Goal: Task Accomplishment & Management: Use online tool/utility

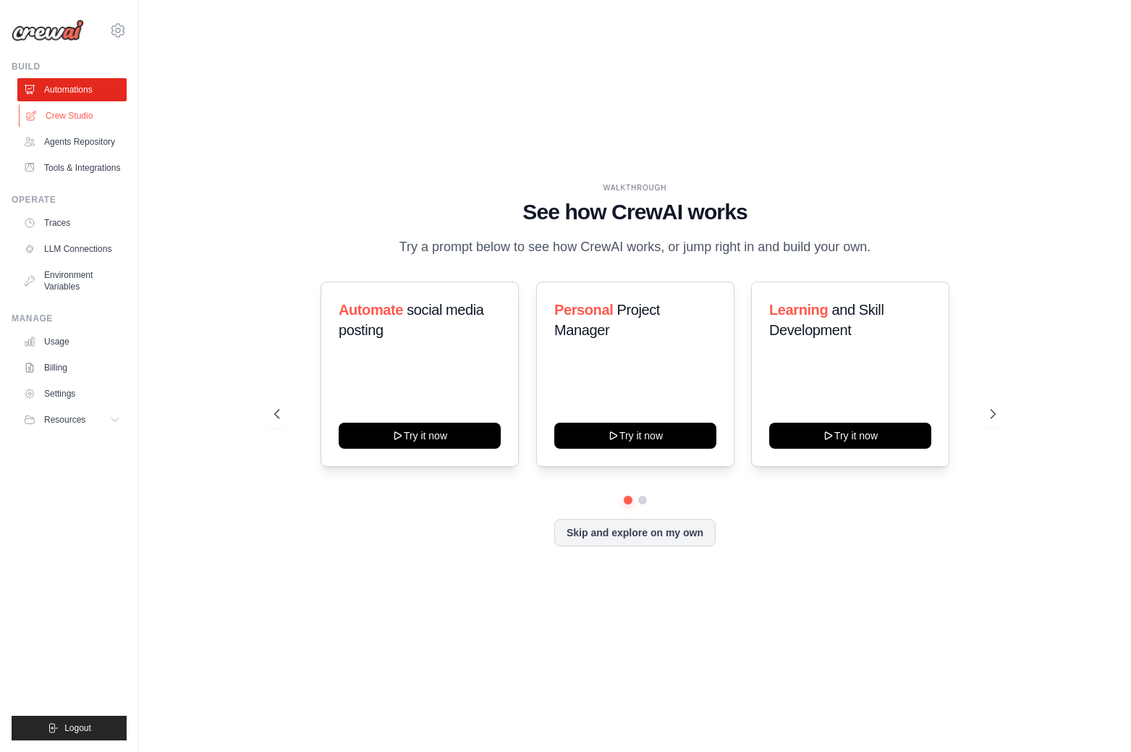
click at [51, 112] on link "Crew Studio" at bounding box center [73, 115] width 109 height 23
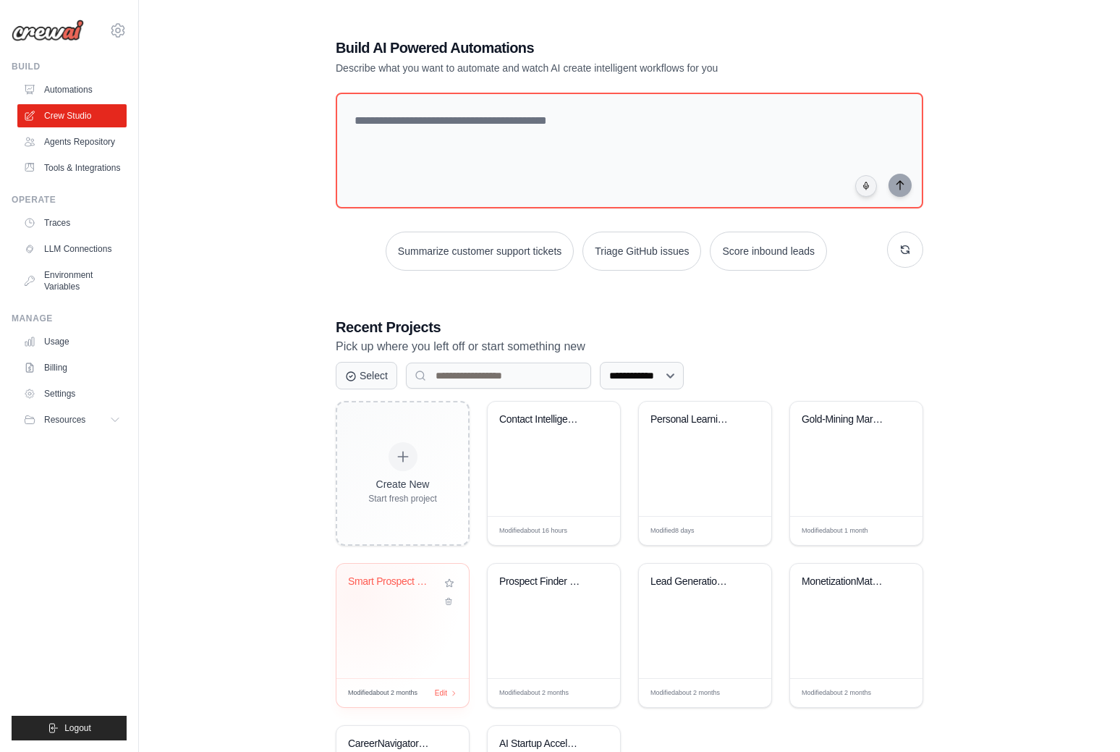
click at [355, 592] on div "Smart Prospect Outreach - Flexible ..." at bounding box center [402, 591] width 109 height 33
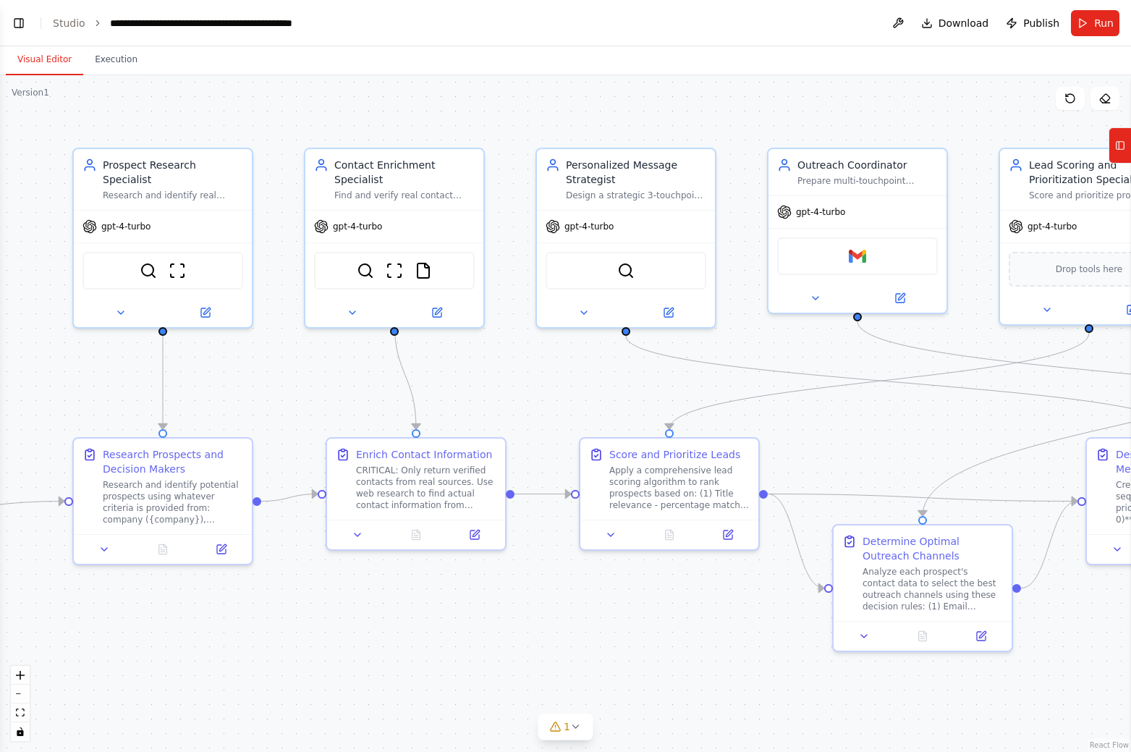
scroll to position [7325, 0]
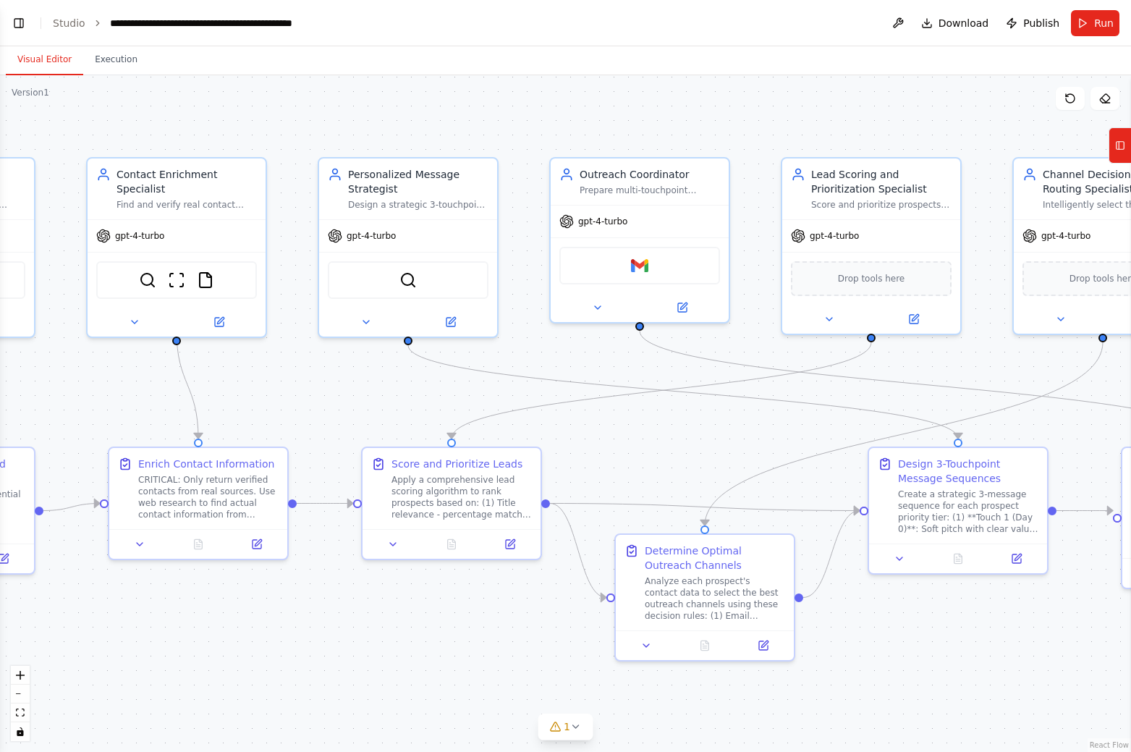
drag, startPoint x: 976, startPoint y: 436, endPoint x: 760, endPoint y: 446, distance: 215.9
click at [760, 446] on div ".deletable-edge-delete-btn { width: 20px; height: 20px; border: 0px solid #ffff…" at bounding box center [565, 413] width 1131 height 677
click at [22, 22] on button "Toggle Left Sidebar" at bounding box center [19, 23] width 20 height 20
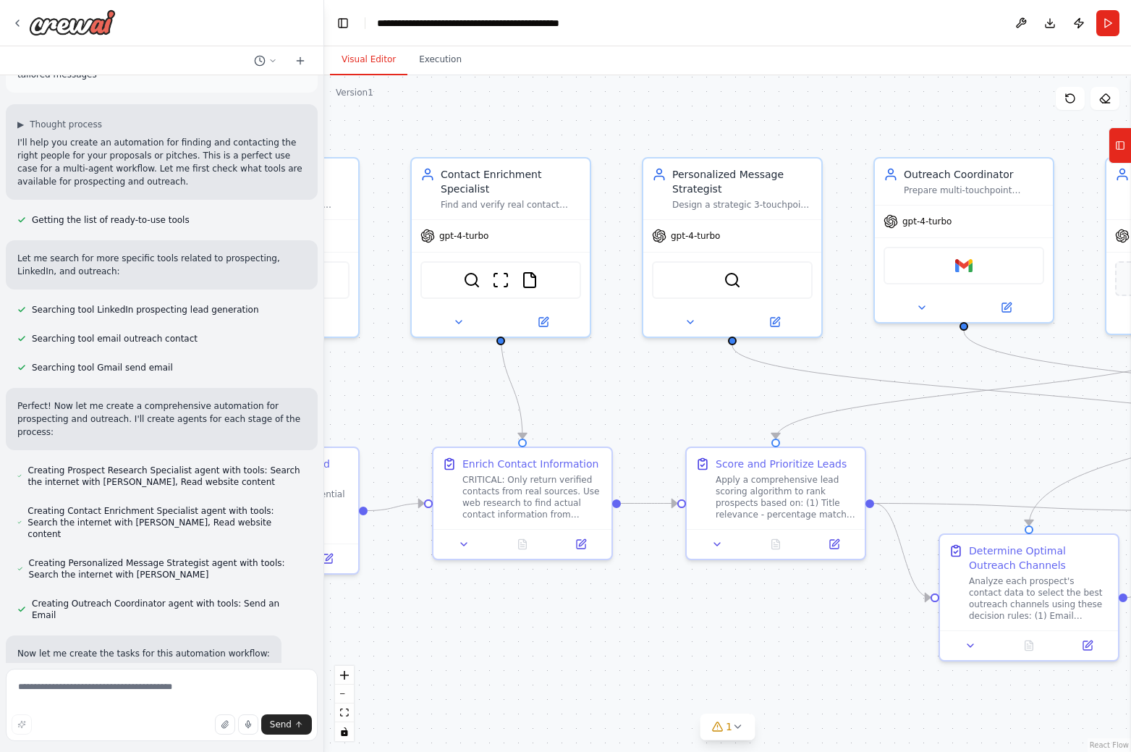
scroll to position [0, 0]
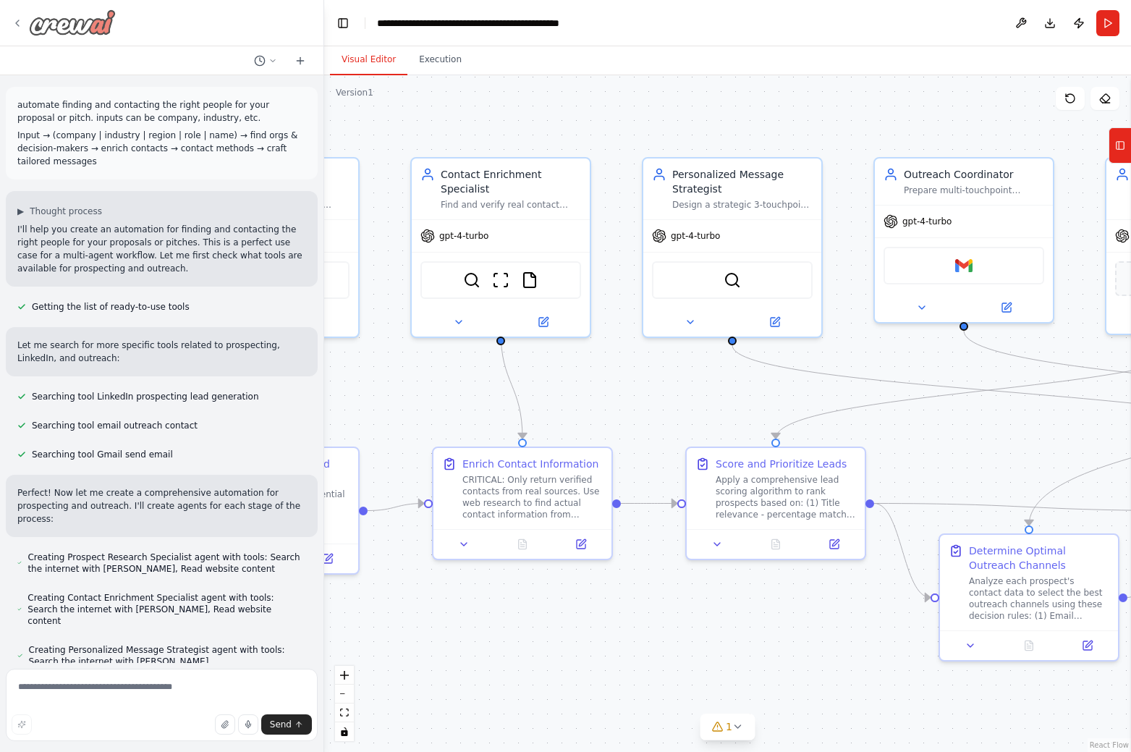
click at [22, 25] on icon at bounding box center [18, 23] width 12 height 12
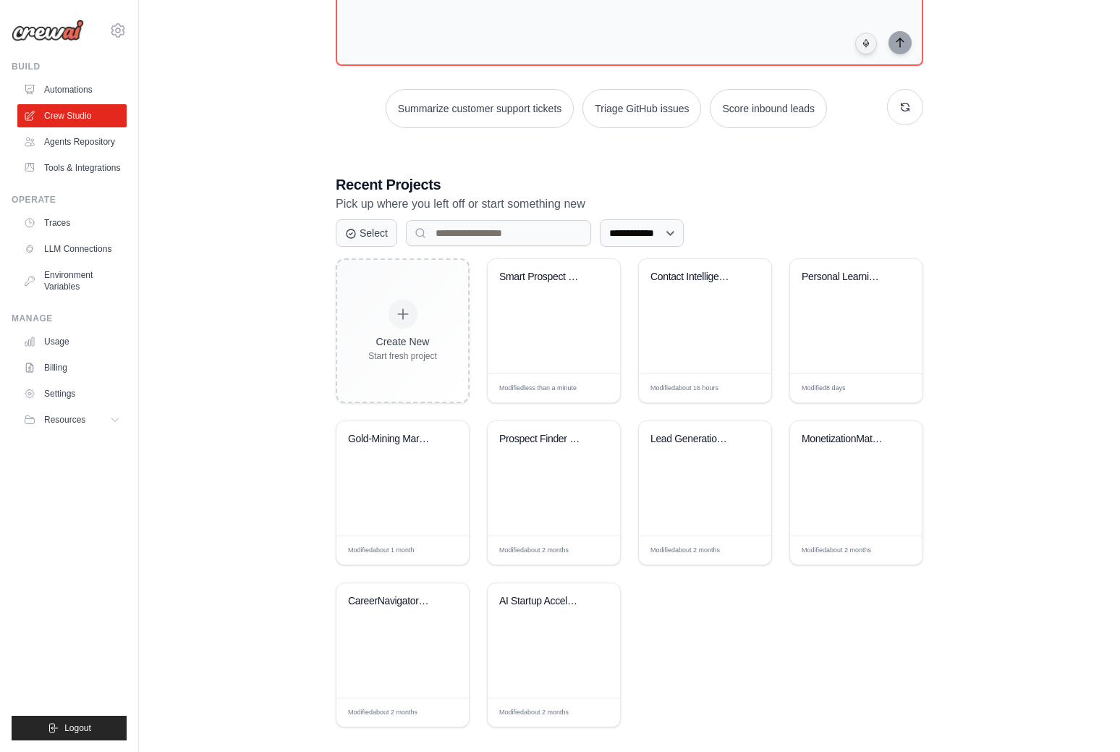
scroll to position [156, 0]
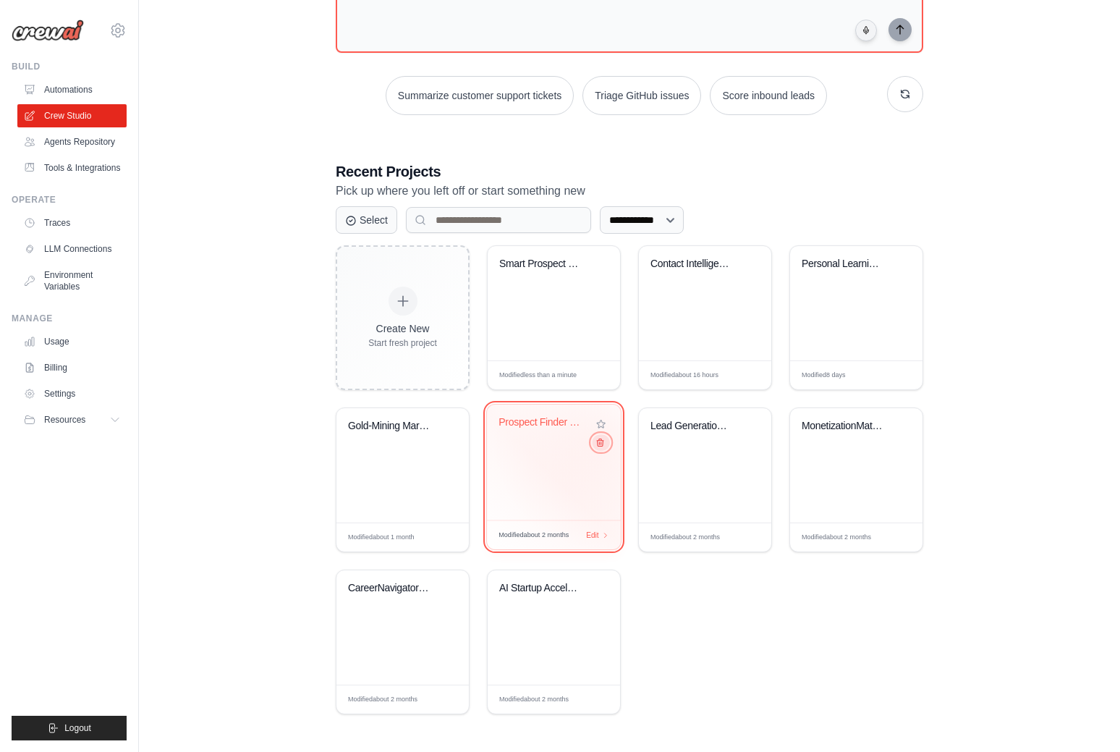
click at [601, 445] on icon at bounding box center [599, 442] width 9 height 9
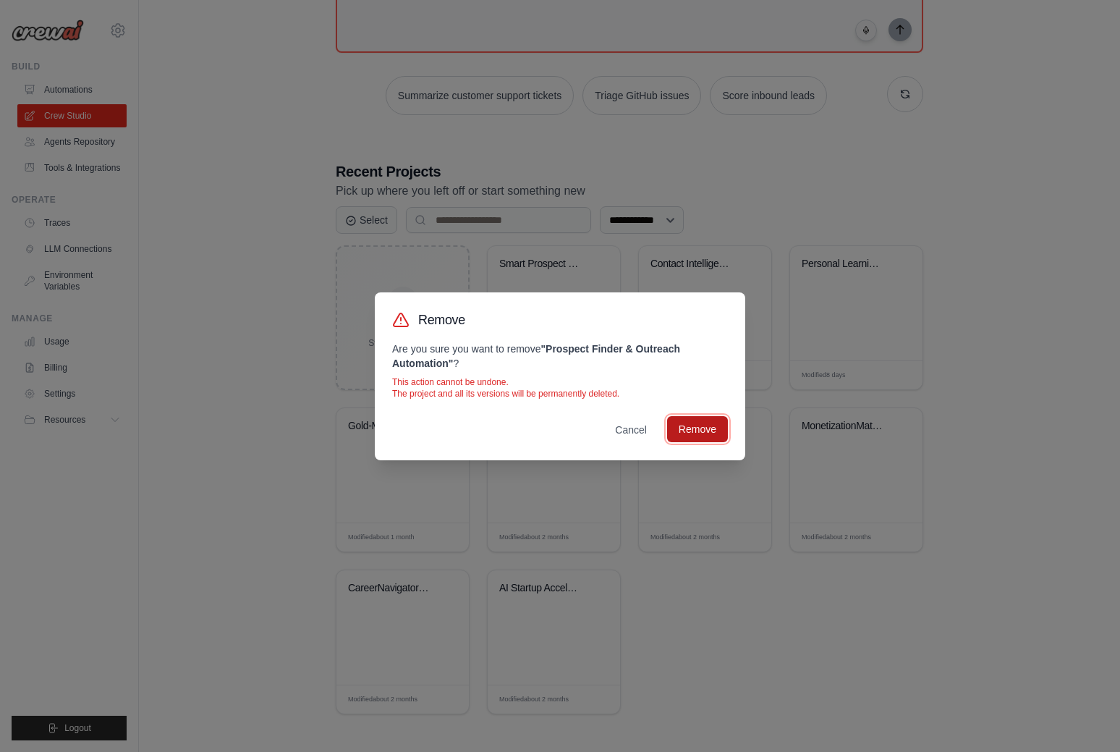
click at [693, 434] on button "Remove" at bounding box center [697, 429] width 61 height 26
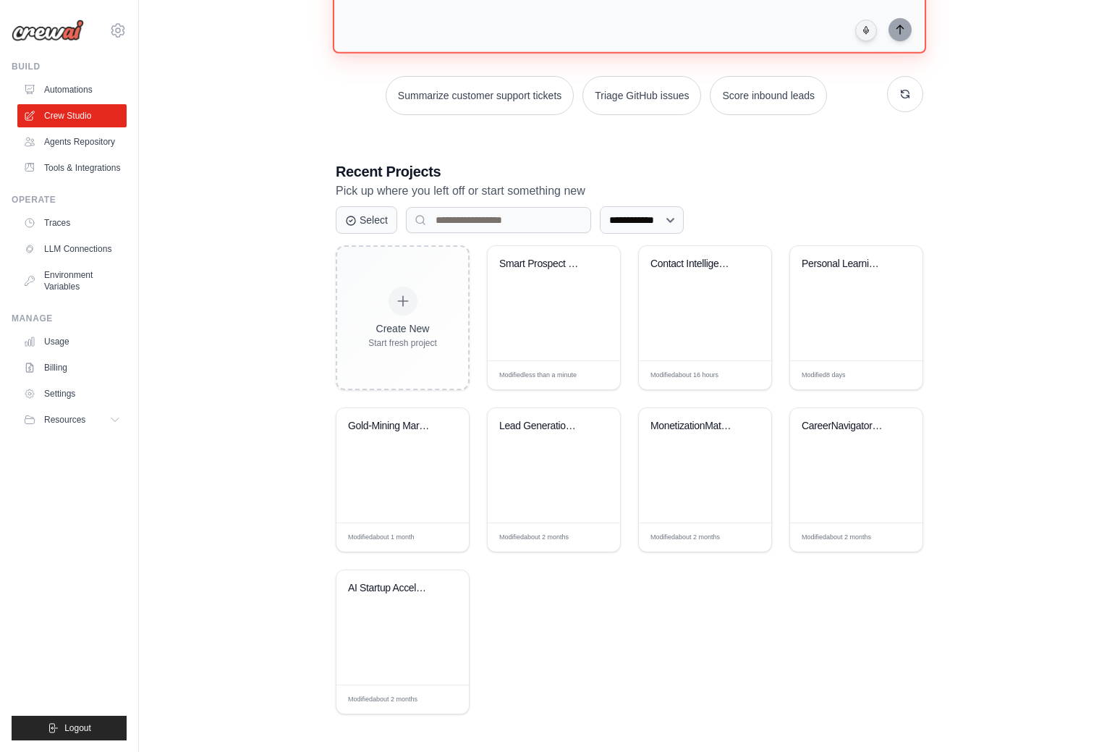
paste textarea "**********"
type textarea "**********"
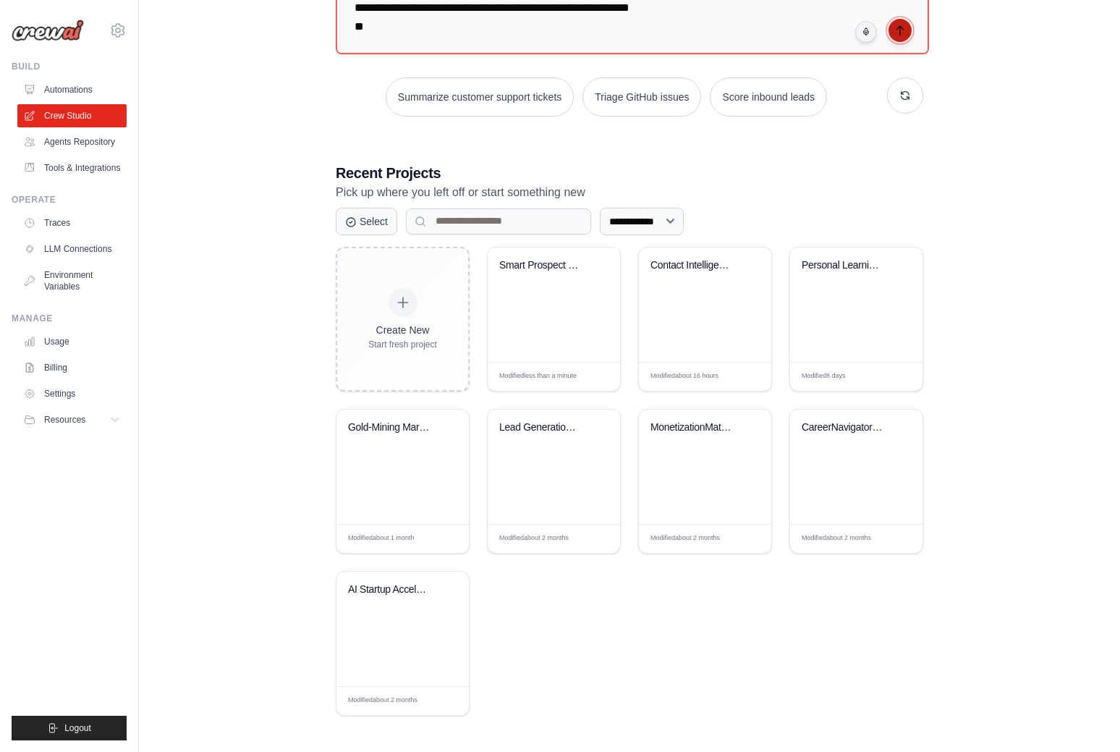
click at [907, 35] on button "submit" at bounding box center [900, 30] width 23 height 23
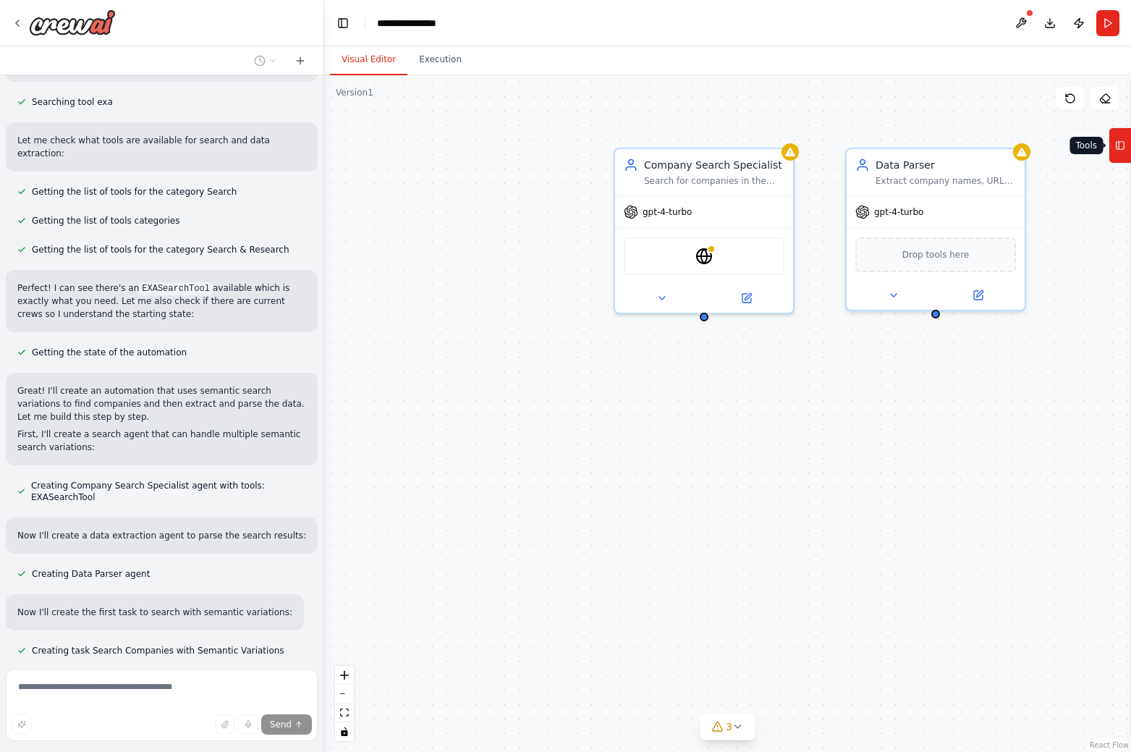
scroll to position [516, 0]
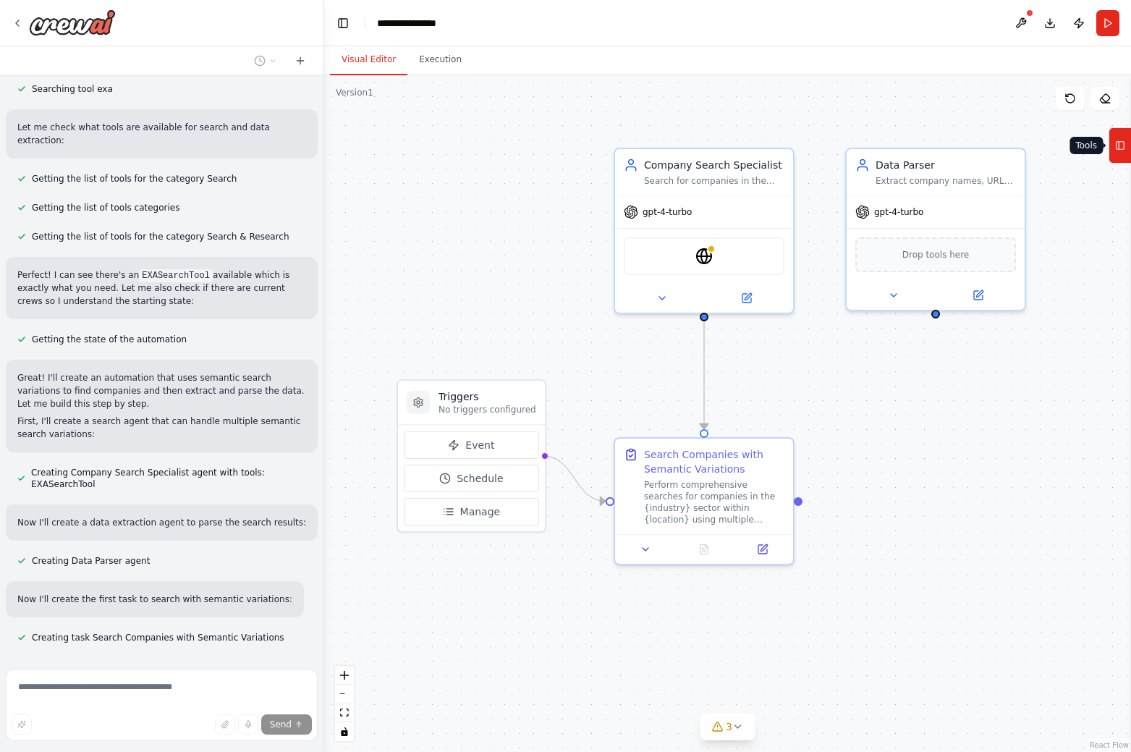
click at [1117, 150] on icon at bounding box center [1120, 145] width 10 height 23
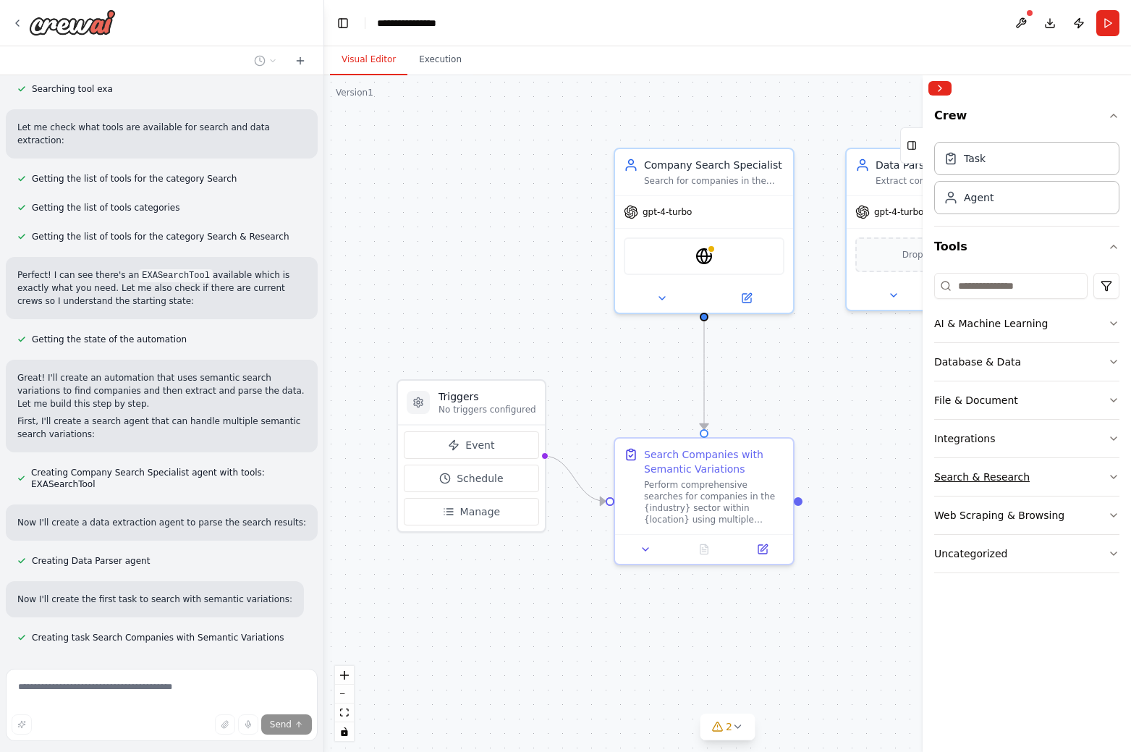
click at [1086, 480] on button "Search & Research" at bounding box center [1026, 477] width 185 height 38
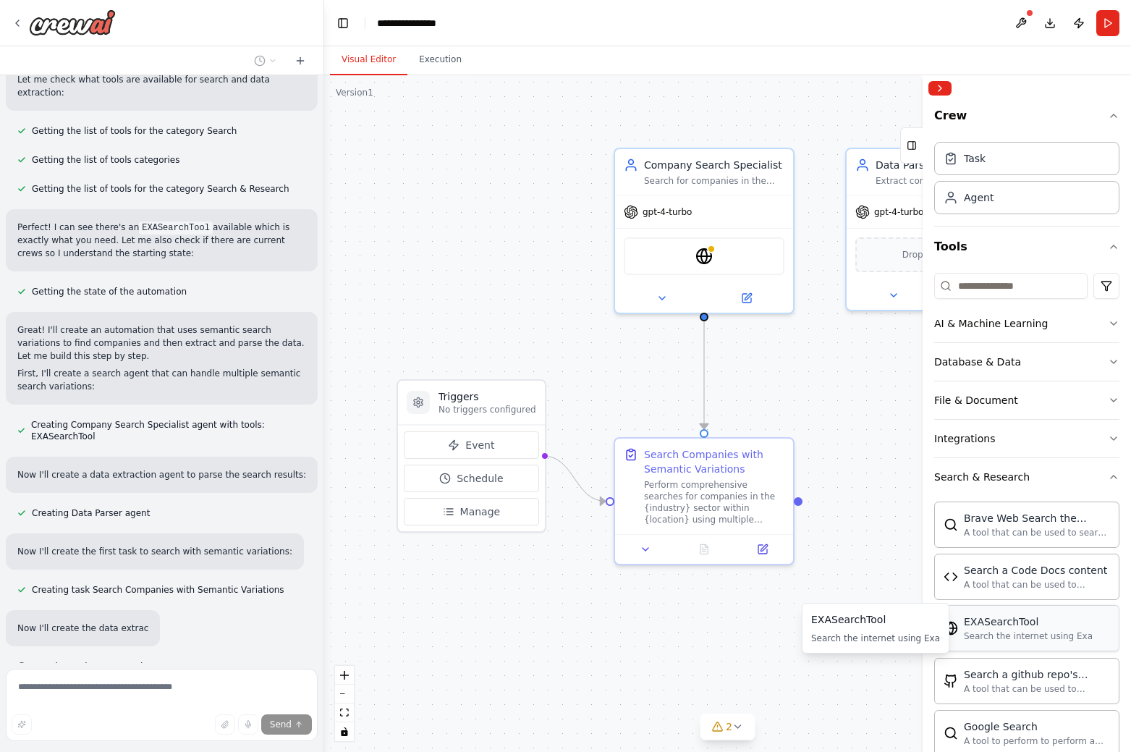
scroll to position [593, 0]
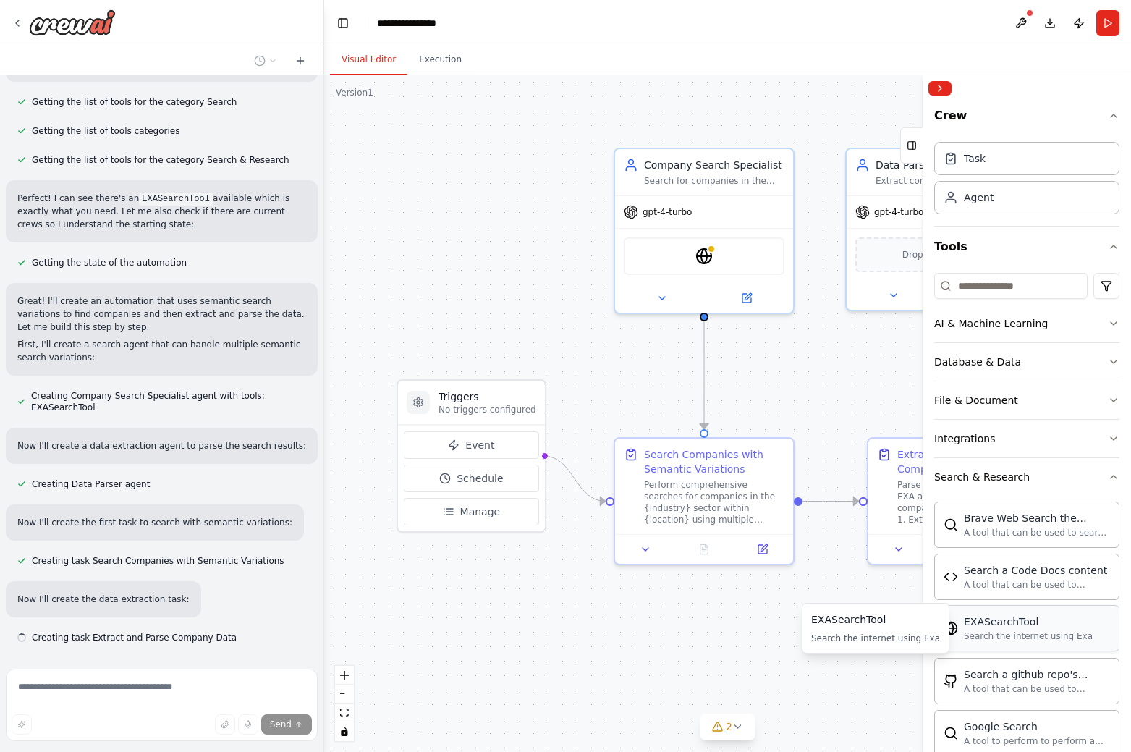
click at [1048, 632] on div "Search the internet using Exa" at bounding box center [1028, 636] width 129 height 12
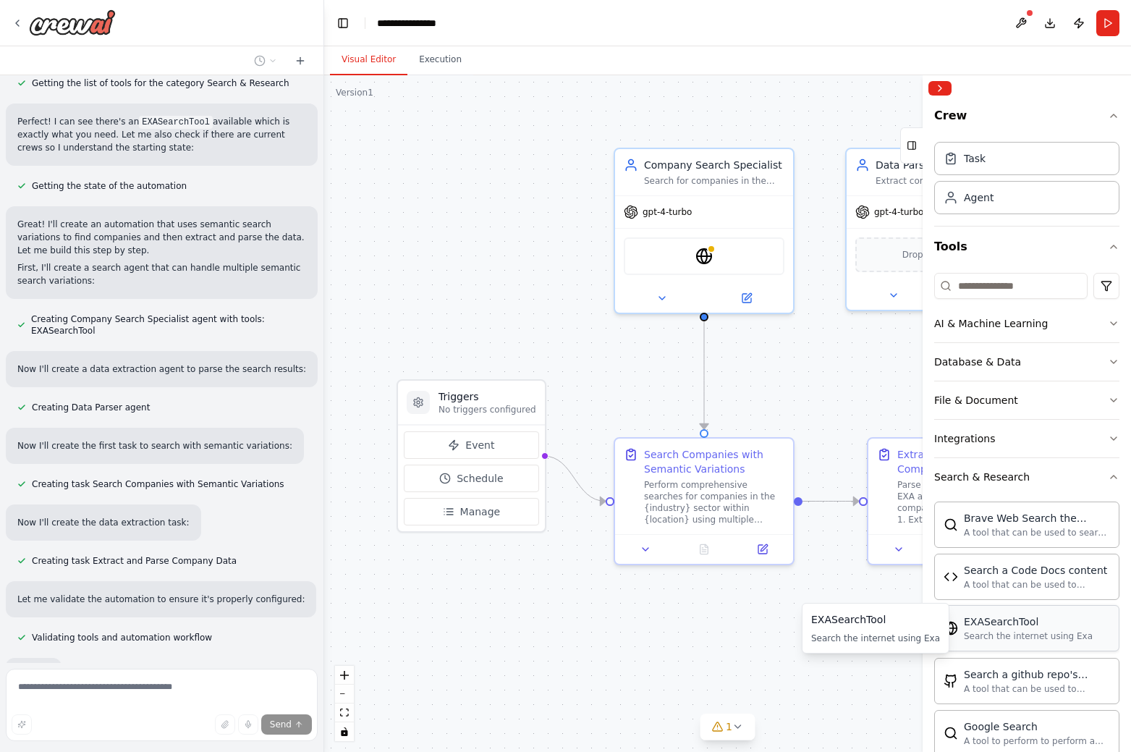
scroll to position [746, 0]
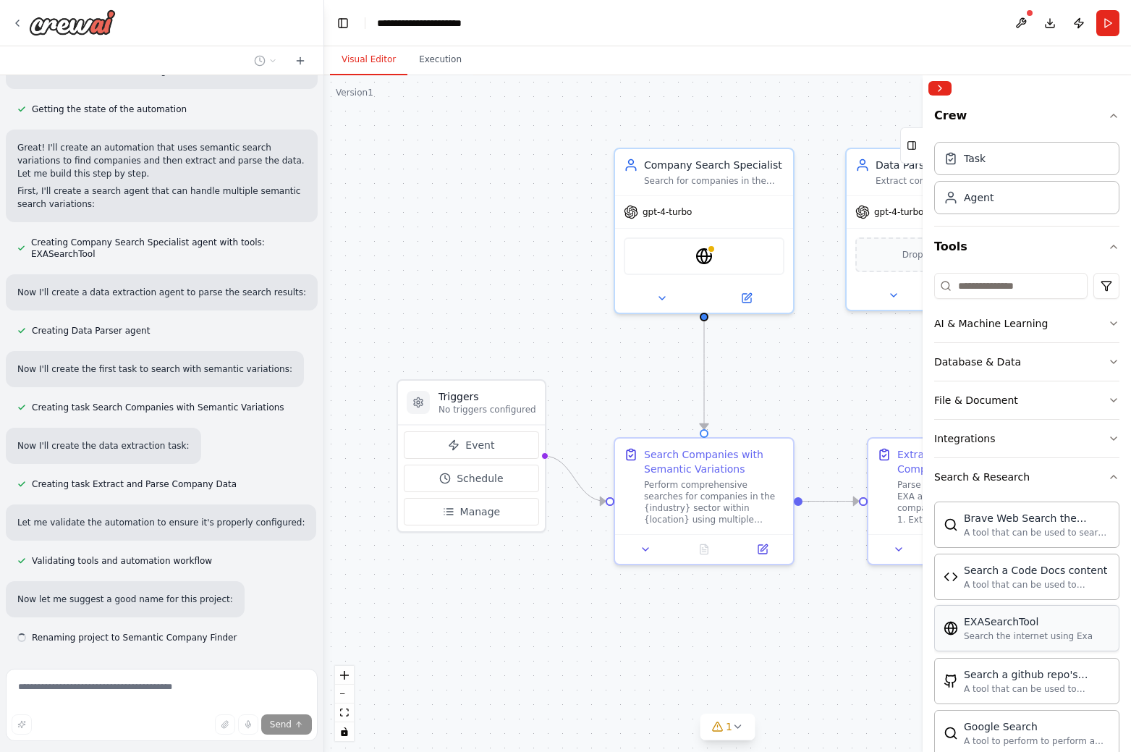
click at [1091, 636] on div "EXASearchTool Search the internet using Exa" at bounding box center [1026, 628] width 185 height 46
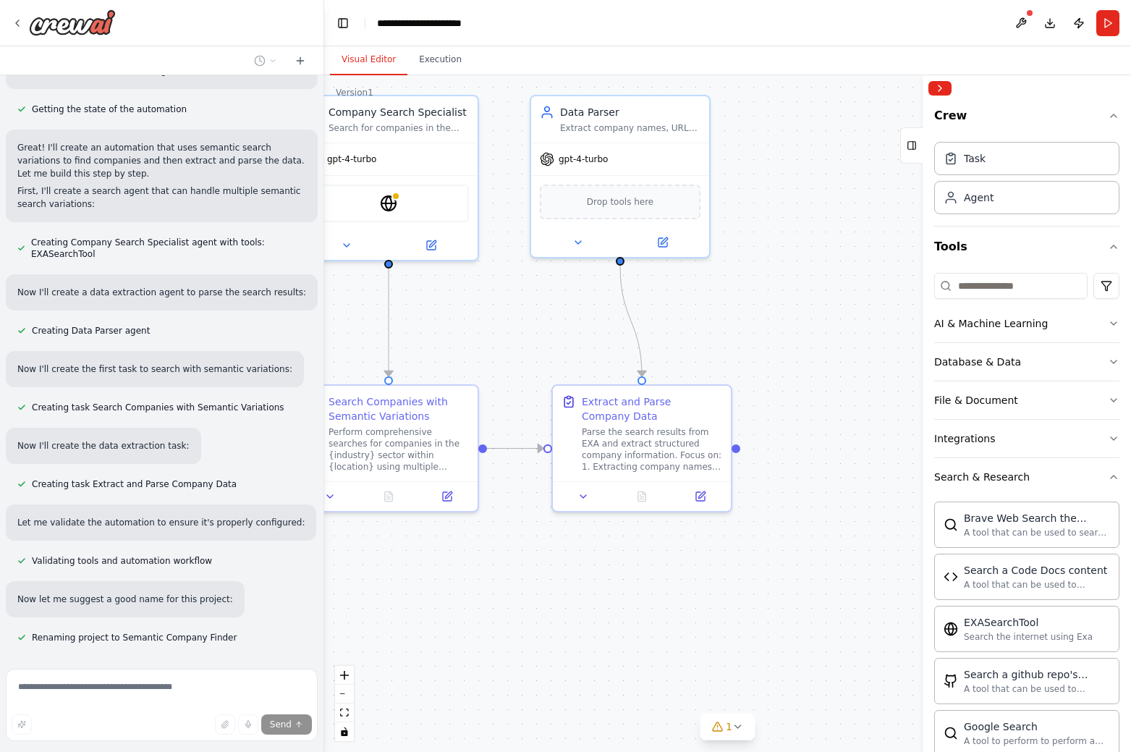
drag, startPoint x: 866, startPoint y: 637, endPoint x: 650, endPoint y: 572, distance: 225.0
click at [650, 572] on div ".deletable-edge-delete-btn { width: 20px; height: 20px; border: 0px solid #ffff…" at bounding box center [727, 413] width 807 height 677
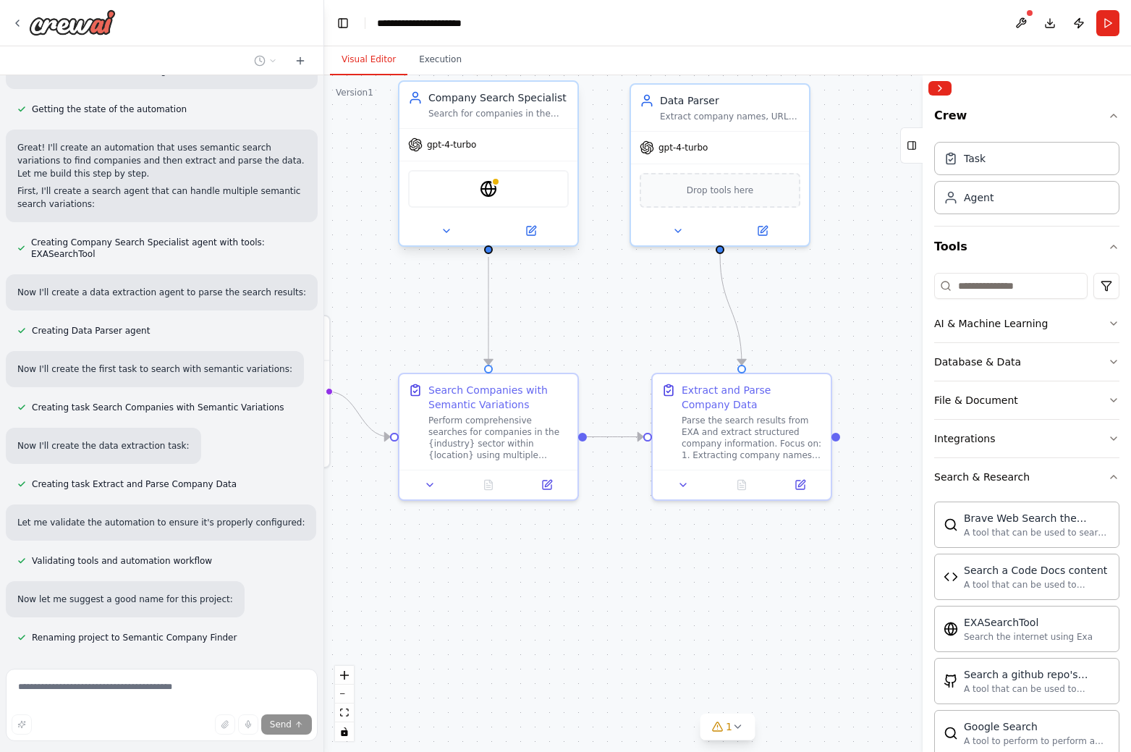
scroll to position [781, 0]
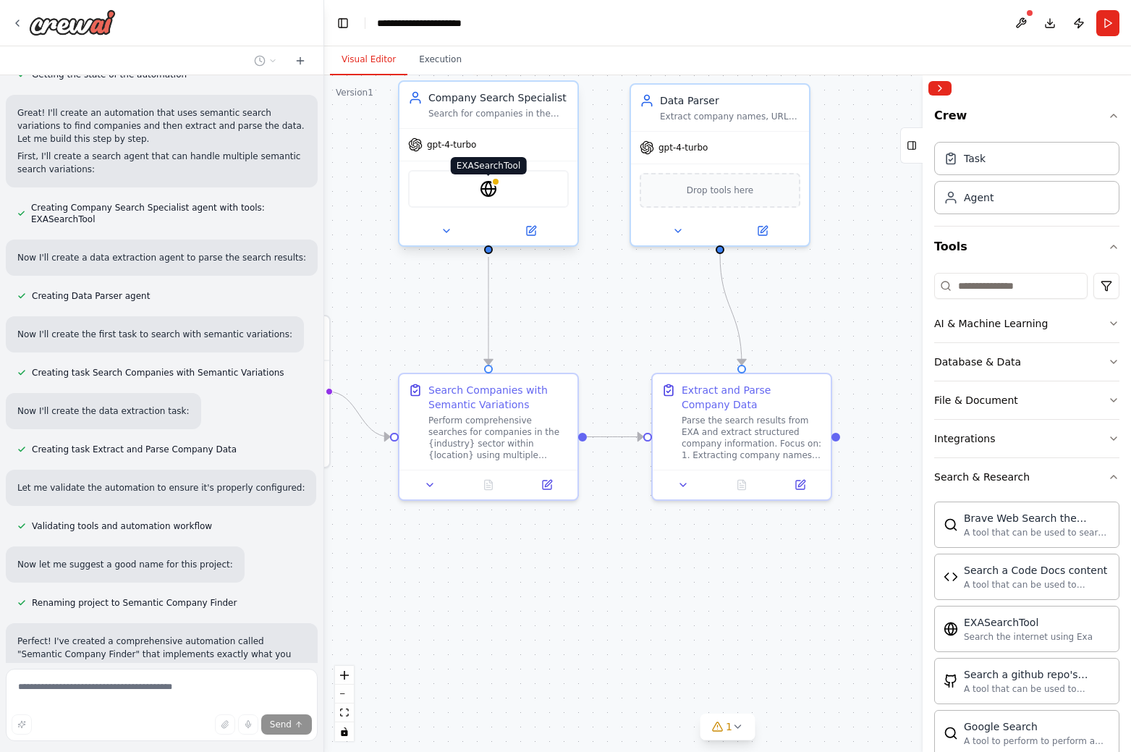
click at [488, 184] on img at bounding box center [488, 188] width 17 height 17
click at [447, 232] on icon at bounding box center [447, 231] width 12 height 12
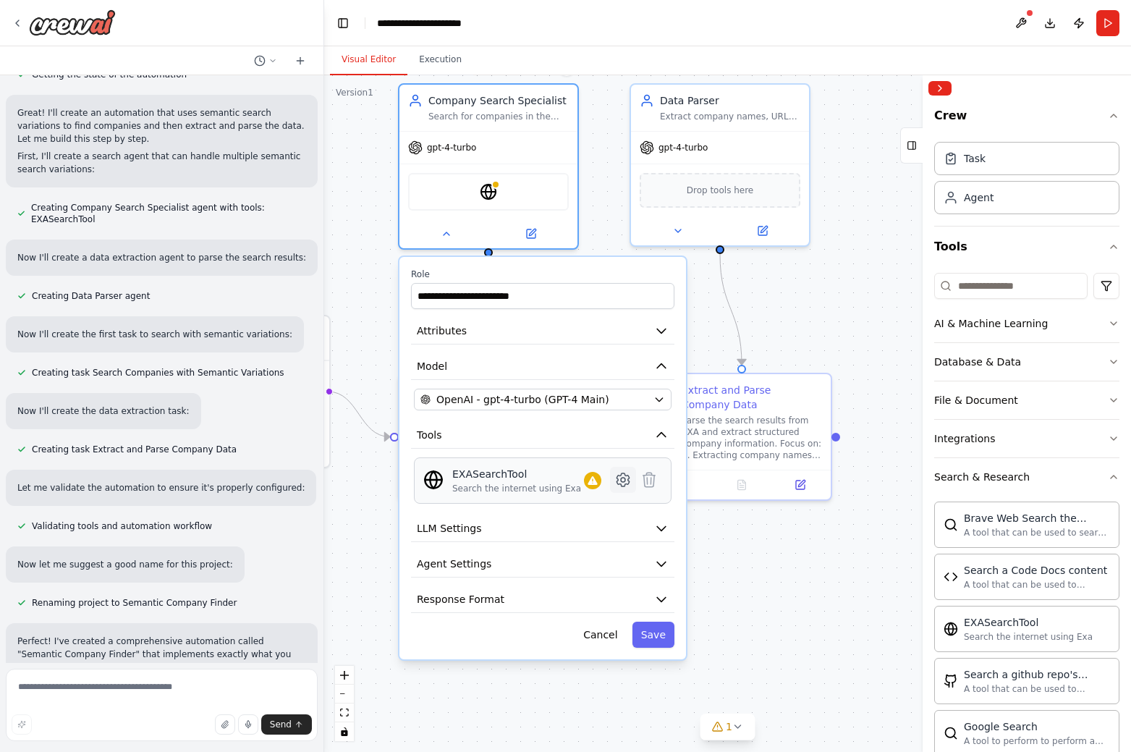
click at [627, 476] on icon at bounding box center [622, 479] width 12 height 13
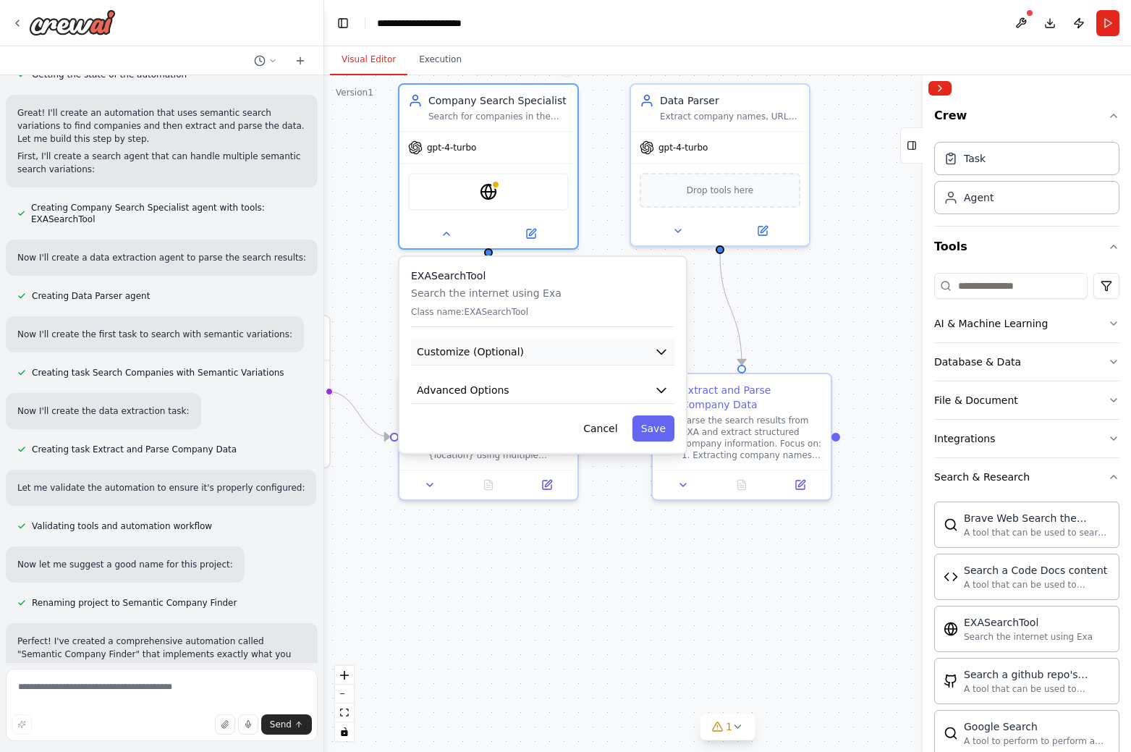
click at [571, 353] on button "Customize (Optional)" at bounding box center [542, 352] width 263 height 27
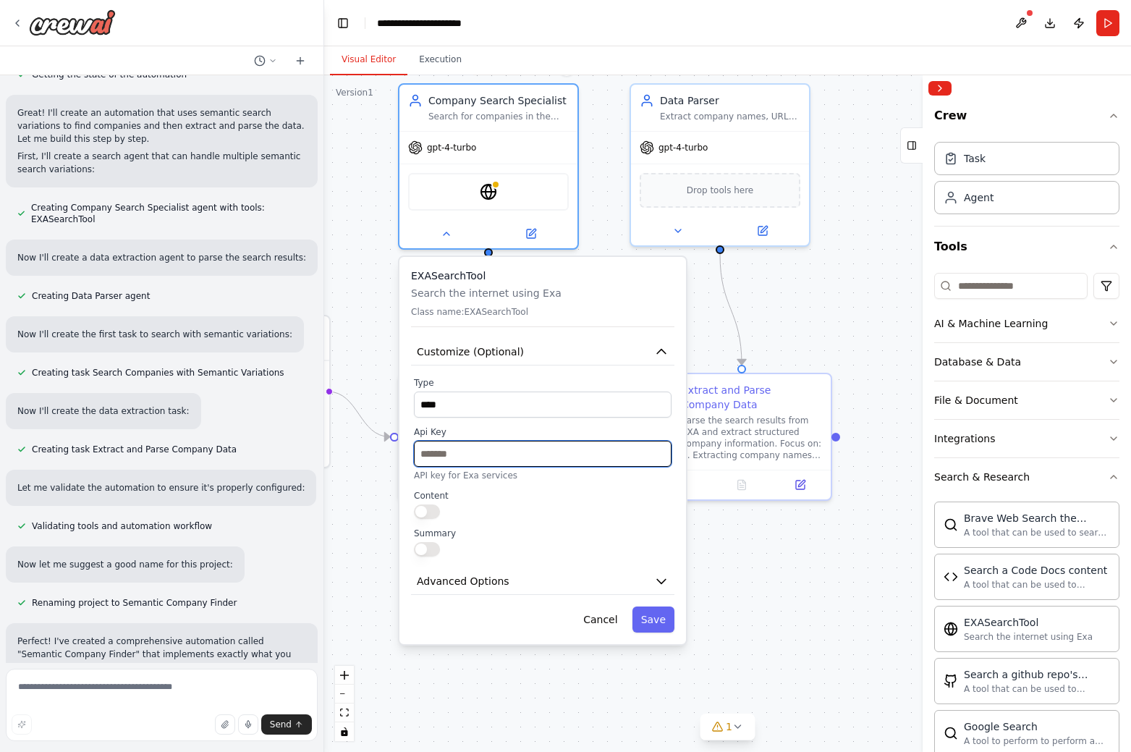
paste input "**********"
type input "**********"
click at [503, 579] on button "Advanced Options" at bounding box center [542, 581] width 263 height 27
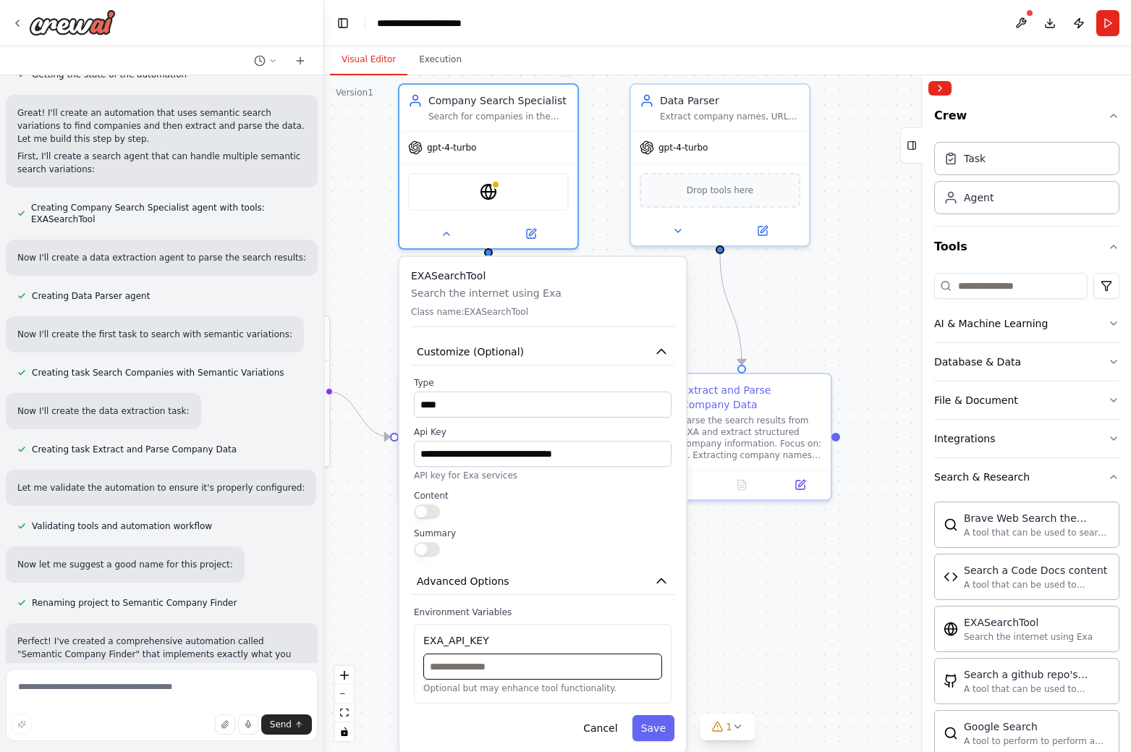
paste input "**********"
type input "**********"
click at [666, 723] on button "Save" at bounding box center [653, 728] width 42 height 26
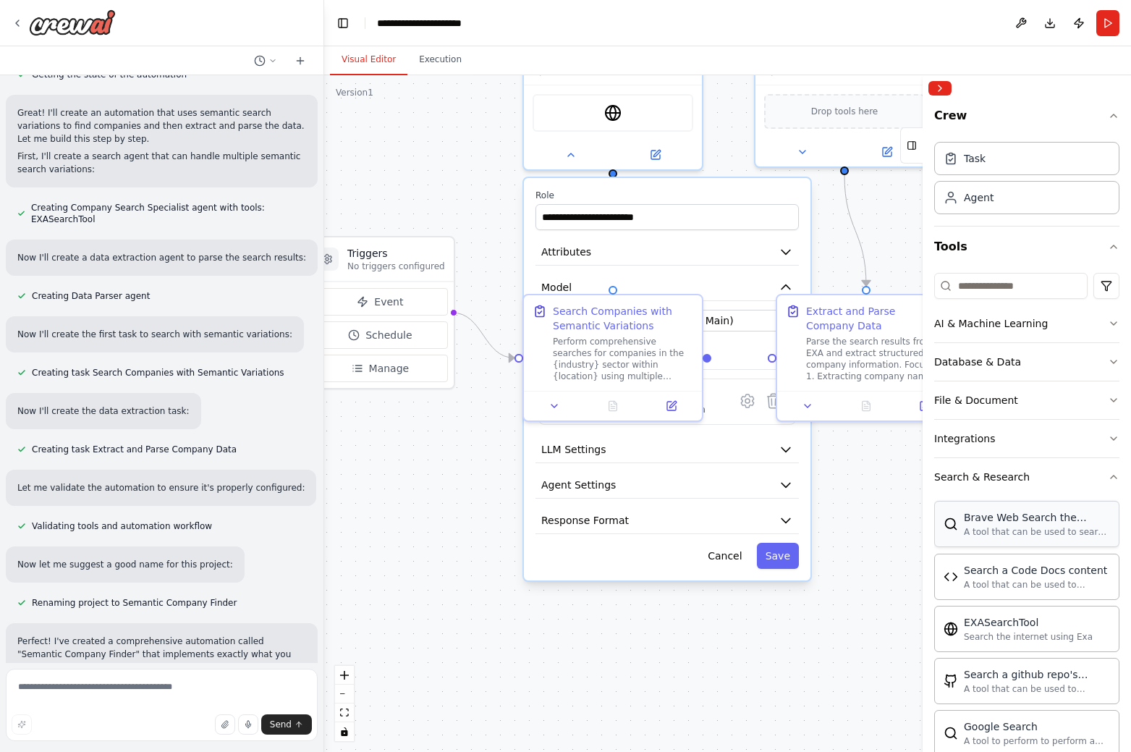
drag, startPoint x: 848, startPoint y: 598, endPoint x: 972, endPoint y: 520, distance: 147.3
click at [972, 520] on div "Use semantic phrasing to capture variations, e.g.: “surveying companies in [GEO…" at bounding box center [565, 376] width 1131 height 752
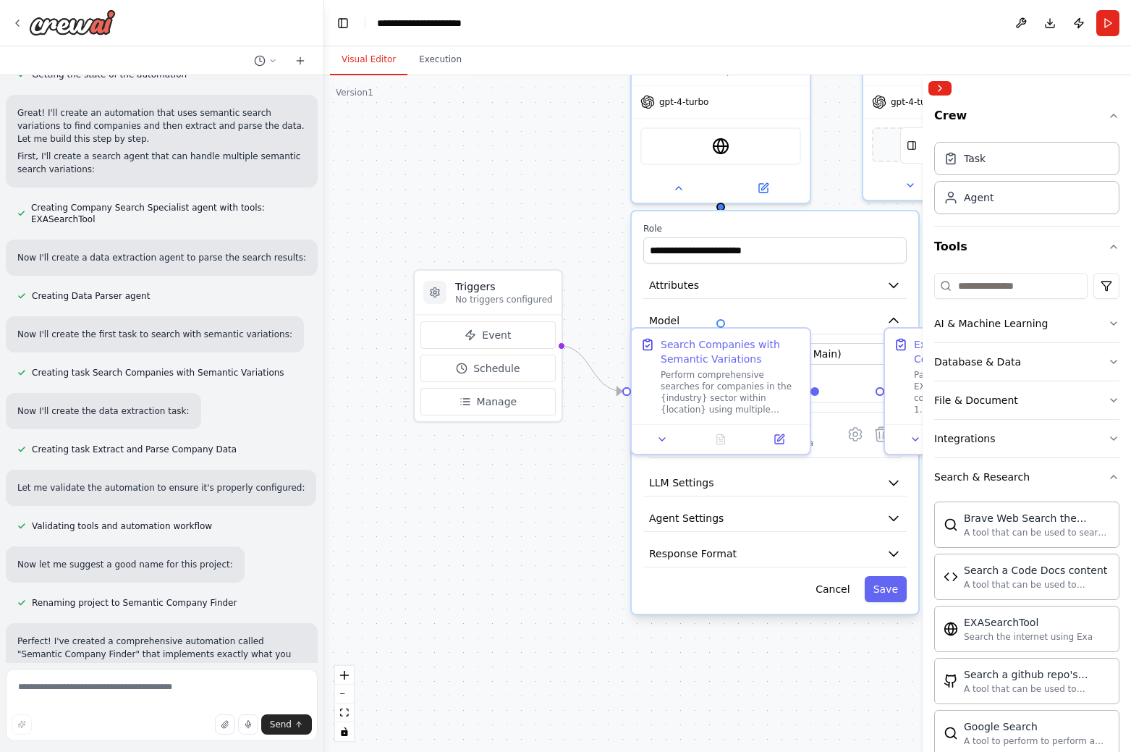
drag, startPoint x: 438, startPoint y: 501, endPoint x: 504, endPoint y: 518, distance: 68.8
click at [504, 518] on div ".deletable-edge-delete-btn { width: 20px; height: 20px; border: 0px solid #ffff…" at bounding box center [727, 413] width 807 height 677
click at [891, 596] on button "Save" at bounding box center [886, 589] width 42 height 26
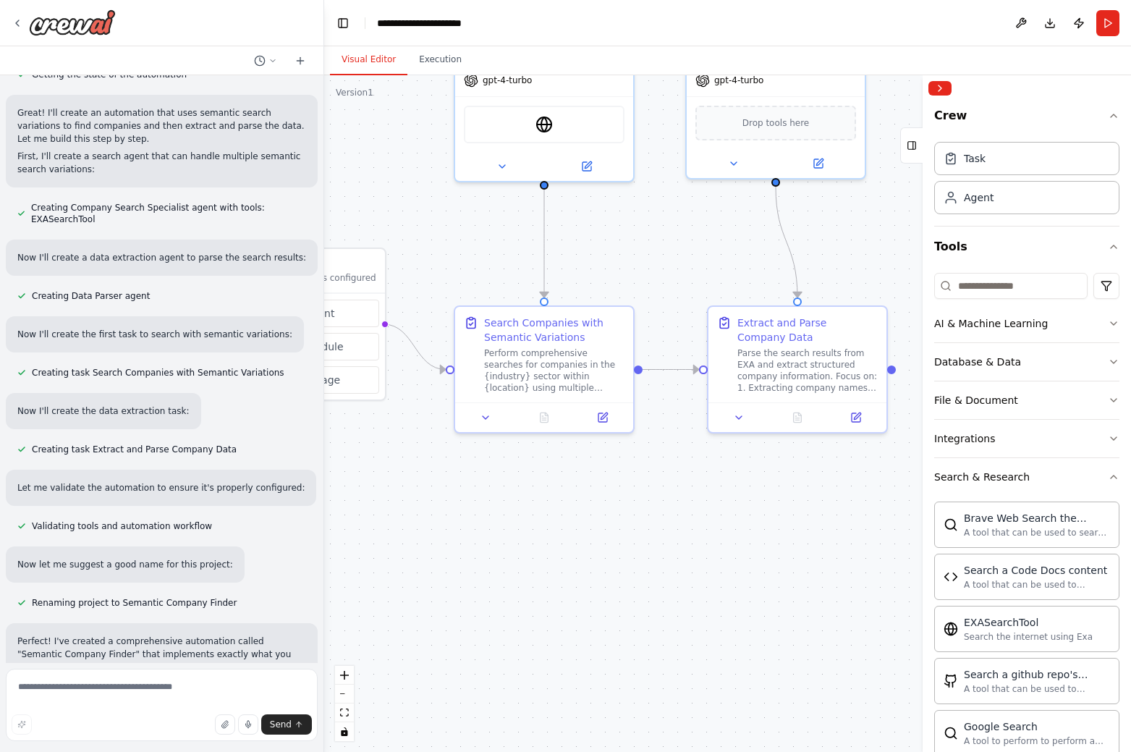
drag, startPoint x: 836, startPoint y: 605, endPoint x: 659, endPoint y: 586, distance: 177.5
click at [659, 585] on div ".deletable-edge-delete-btn { width: 20px; height: 20px; border: 0px solid #ffff…" at bounding box center [727, 413] width 807 height 677
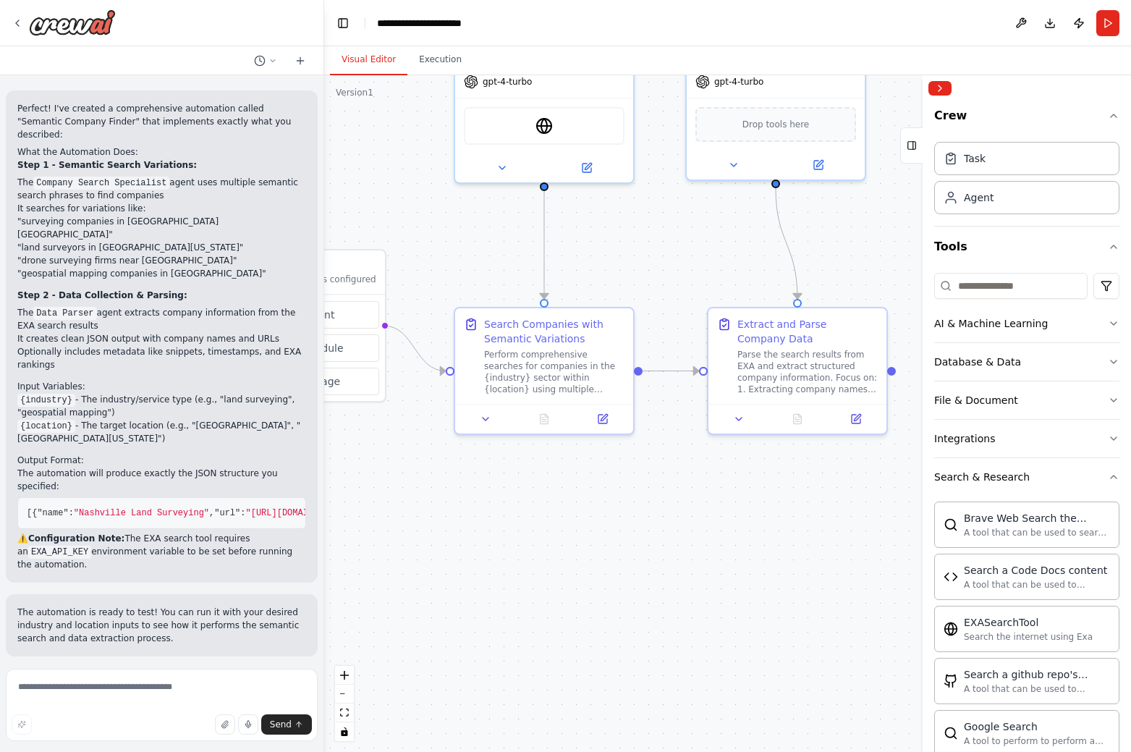
scroll to position [1408, 0]
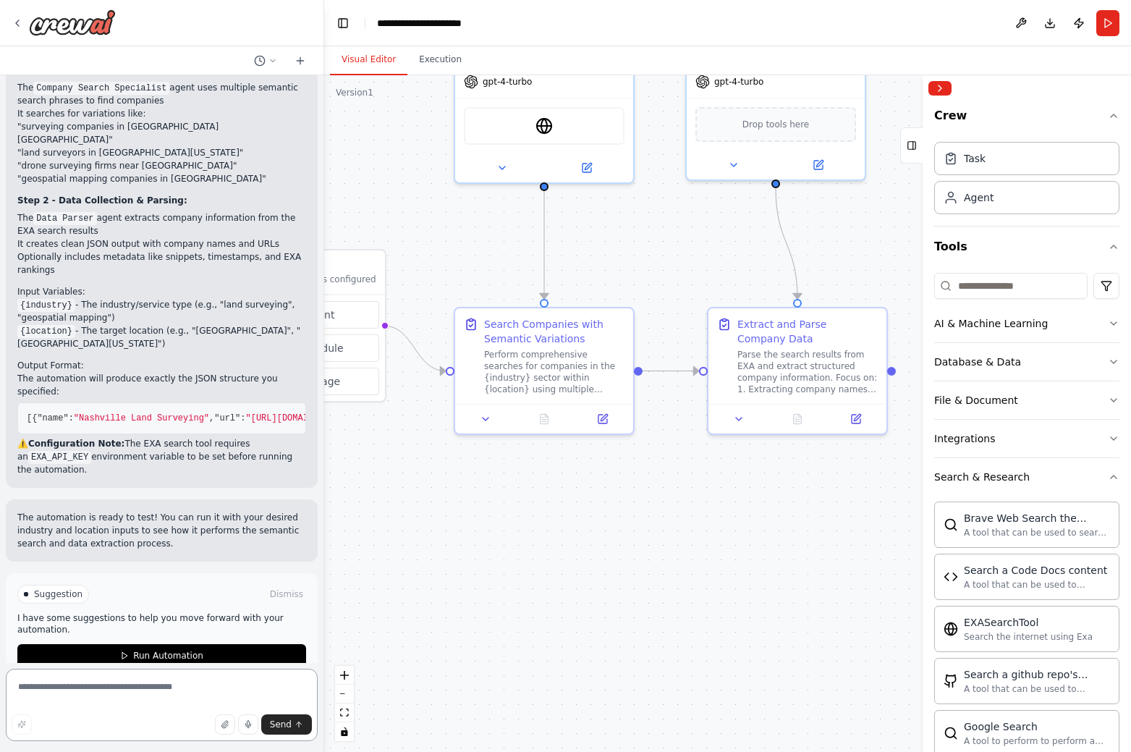
click at [77, 688] on textarea at bounding box center [162, 705] width 312 height 72
type textarea "**********"
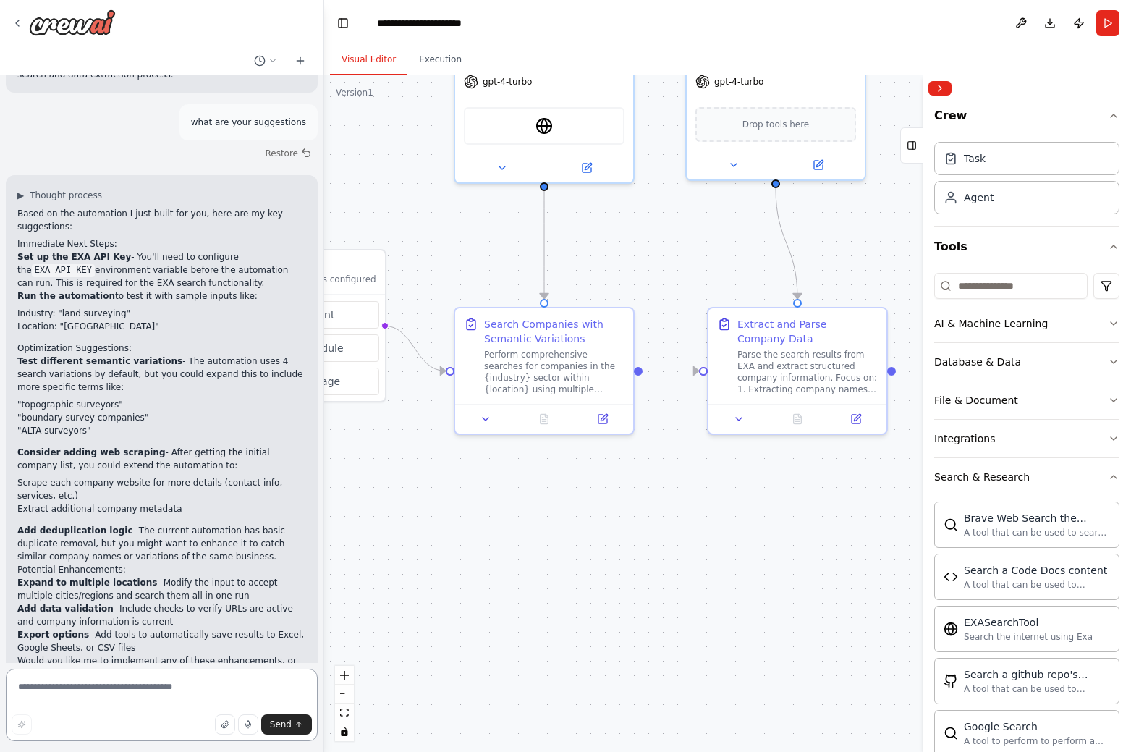
scroll to position [1890, 0]
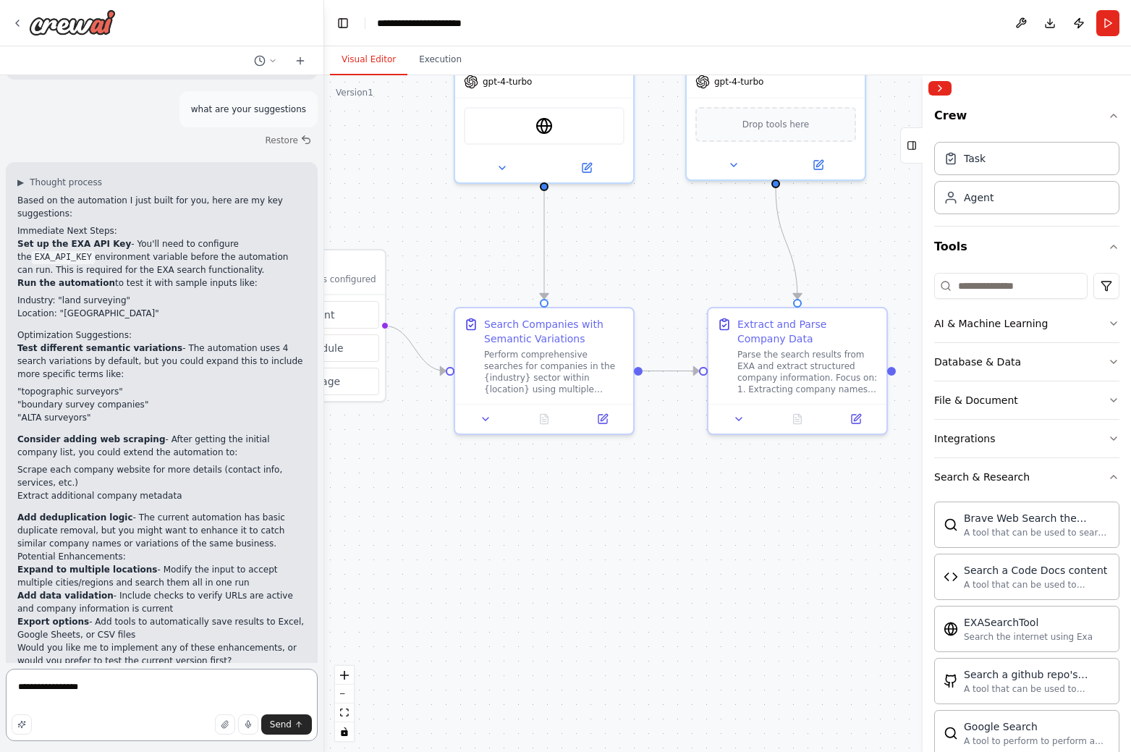
type textarea "**********"
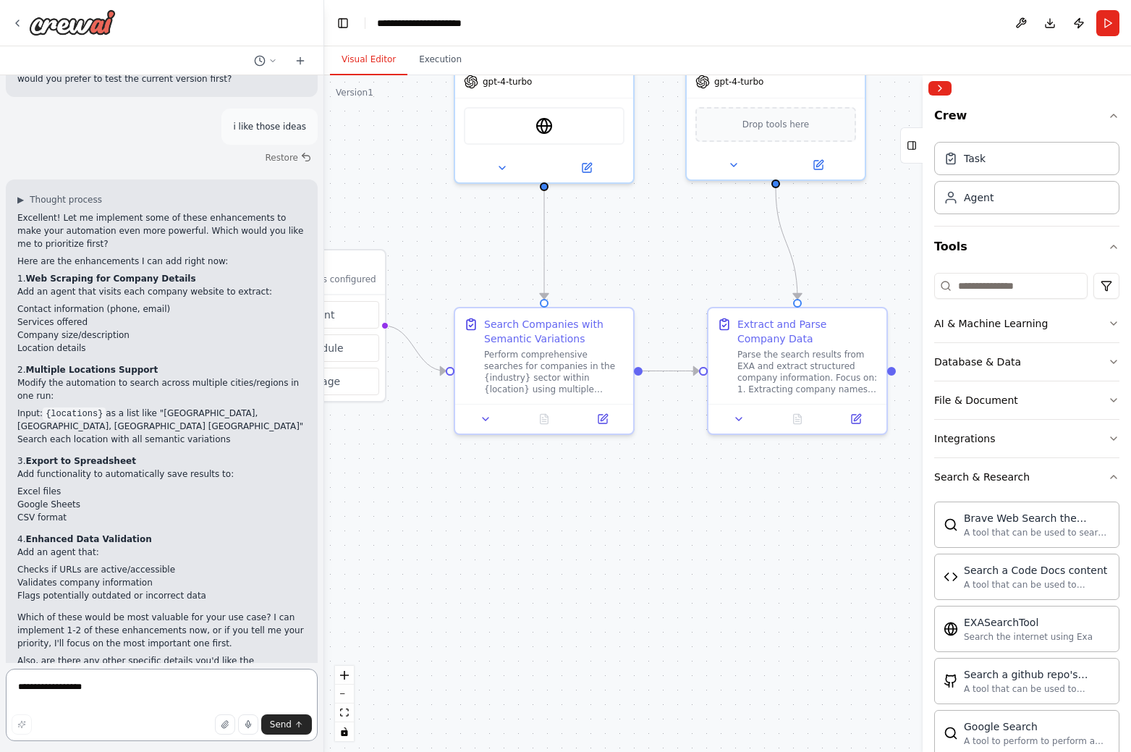
scroll to position [2485, 0]
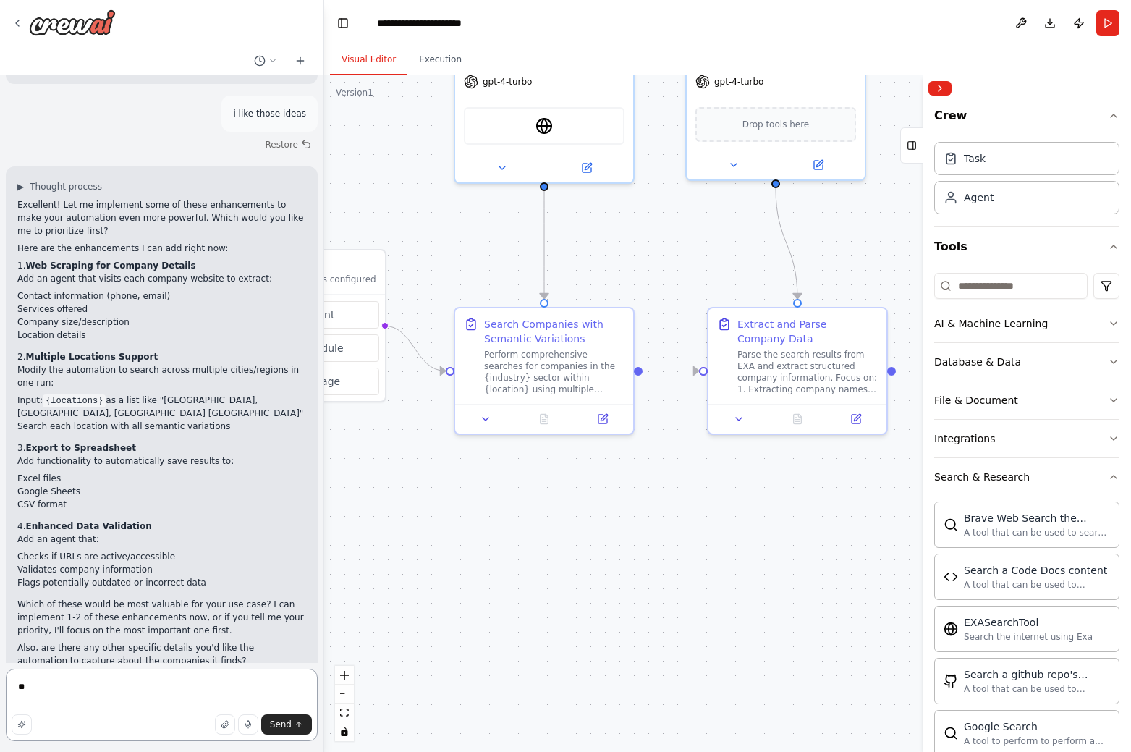
type textarea "***"
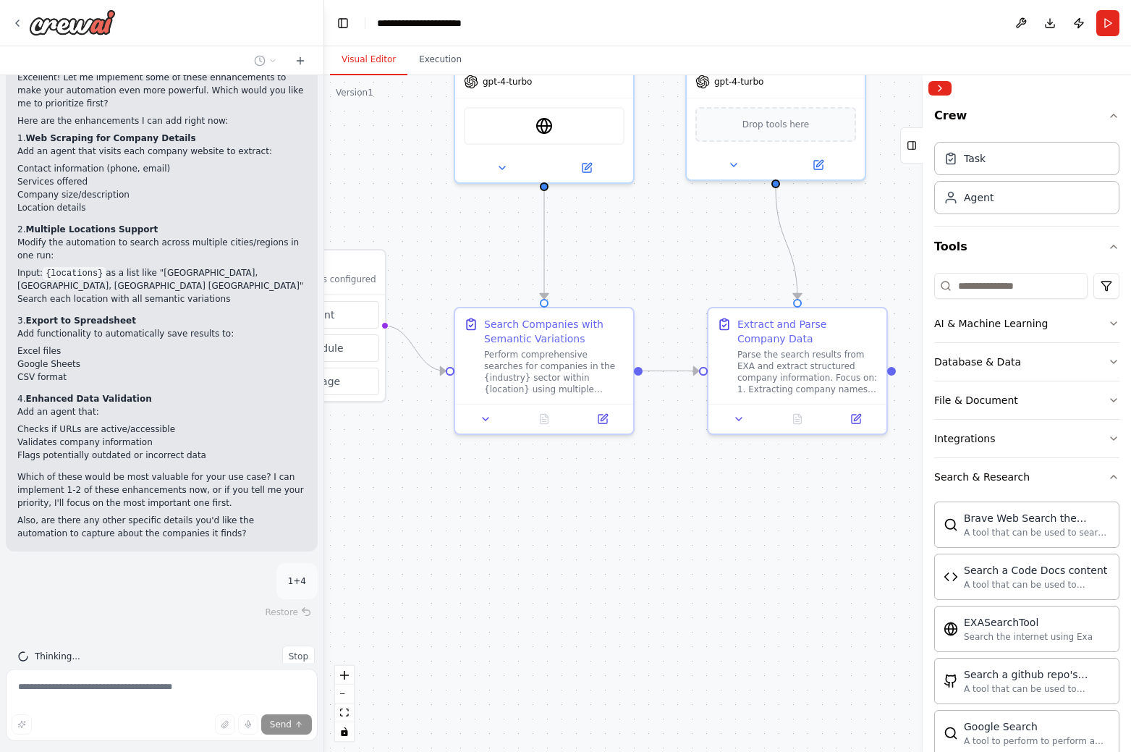
scroll to position [2667, 0]
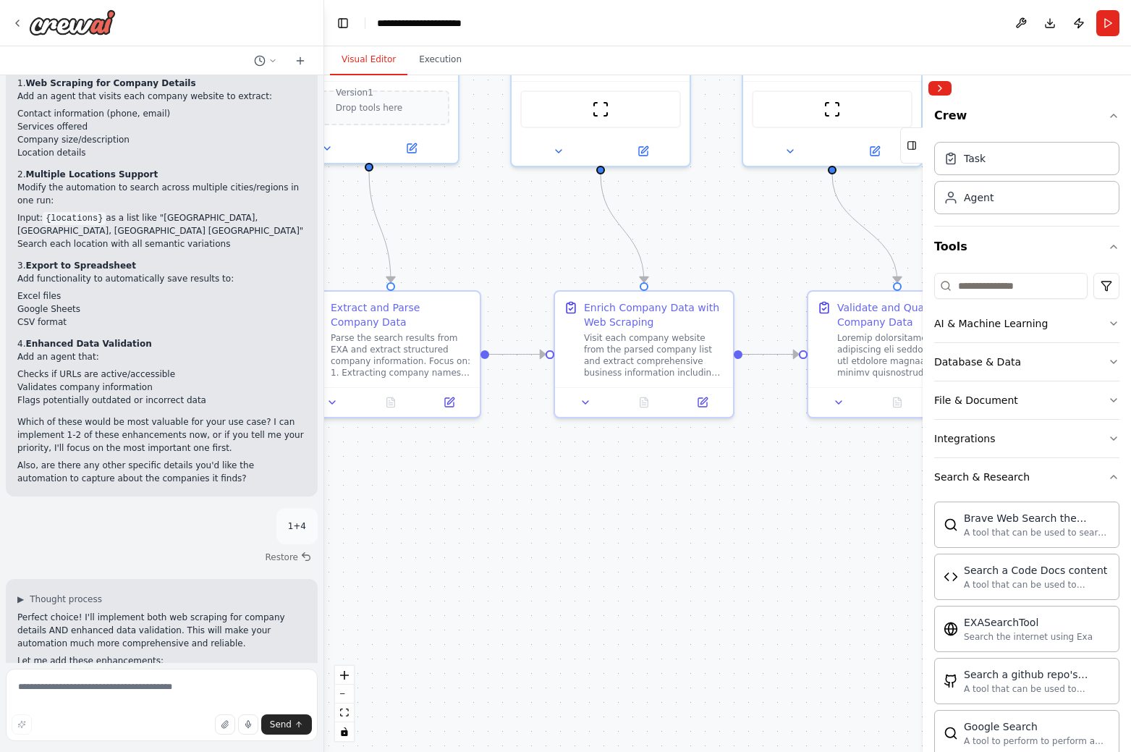
drag, startPoint x: 789, startPoint y: 570, endPoint x: 318, endPoint y: 554, distance: 472.0
click at [318, 554] on div "Use semantic phrasing to capture variations, e.g.: “surveying companies in [GEO…" at bounding box center [565, 376] width 1131 height 752
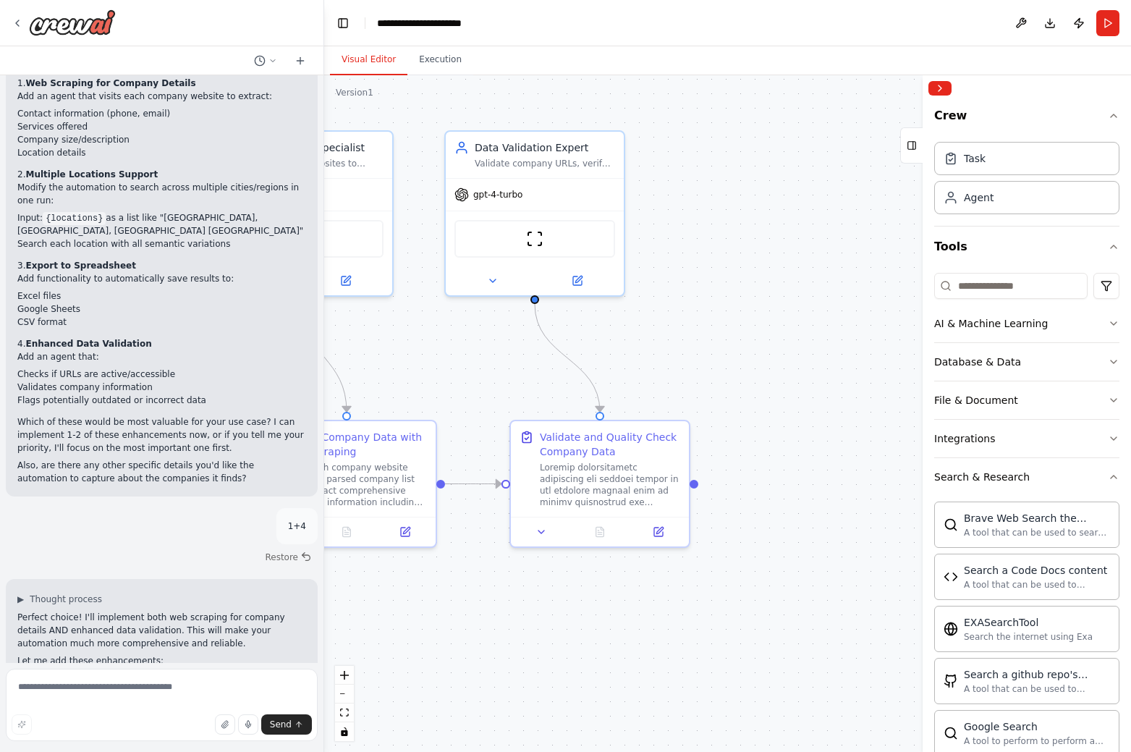
drag, startPoint x: 710, startPoint y: 208, endPoint x: 478, endPoint y: 336, distance: 265.6
click at [478, 336] on div ".deletable-edge-delete-btn { width: 20px; height: 20px; border: 0px solid #ffff…" at bounding box center [727, 413] width 807 height 677
click at [346, 25] on button "Toggle Left Sidebar" at bounding box center [343, 23] width 20 height 20
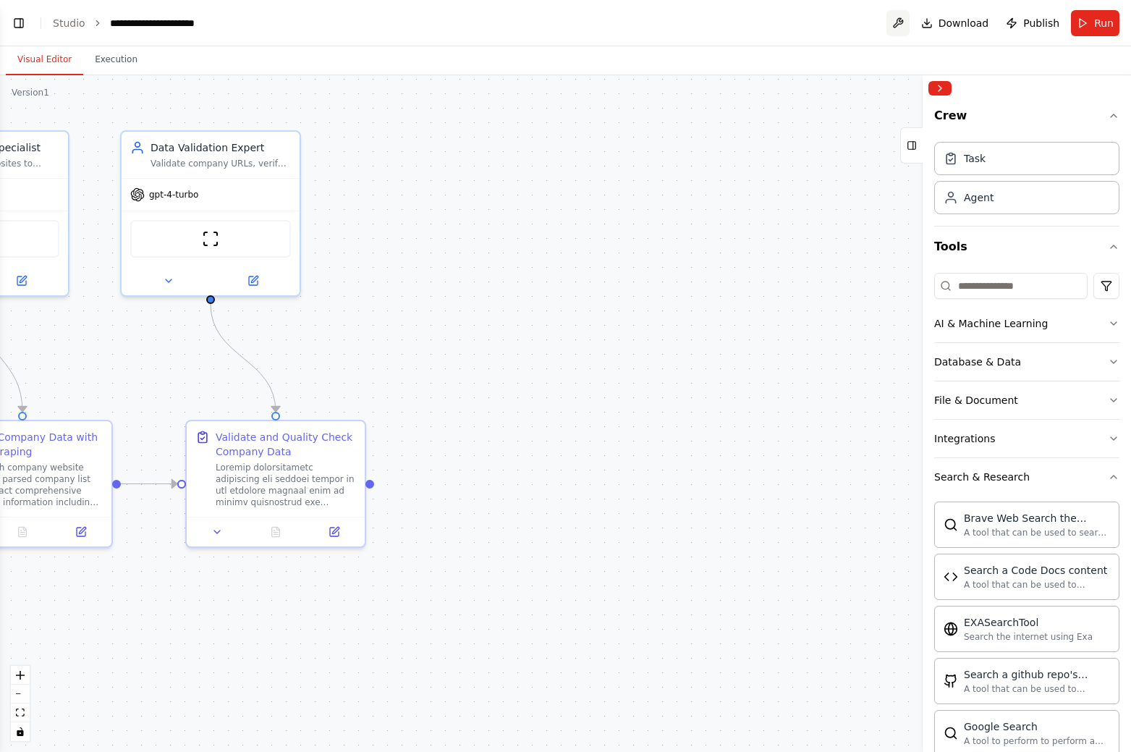
click at [900, 23] on button at bounding box center [897, 23] width 23 height 26
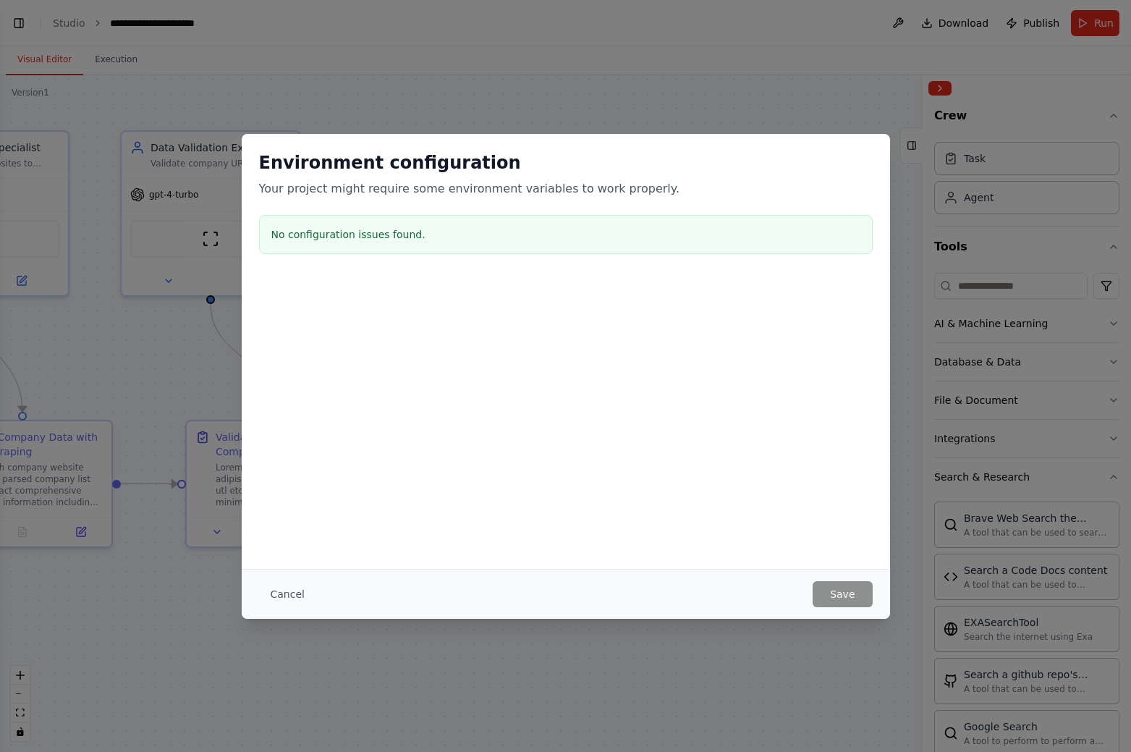
click at [298, 589] on button "Cancel" at bounding box center [287, 594] width 57 height 26
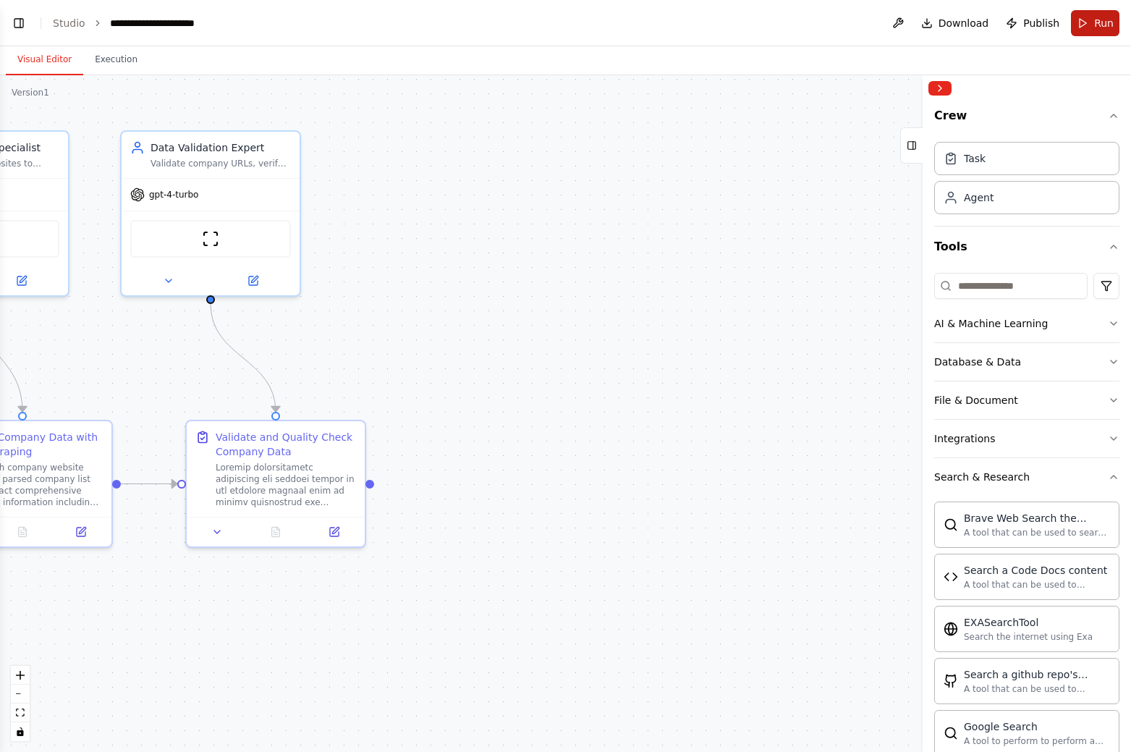
click at [1098, 31] on button "Run" at bounding box center [1095, 23] width 48 height 26
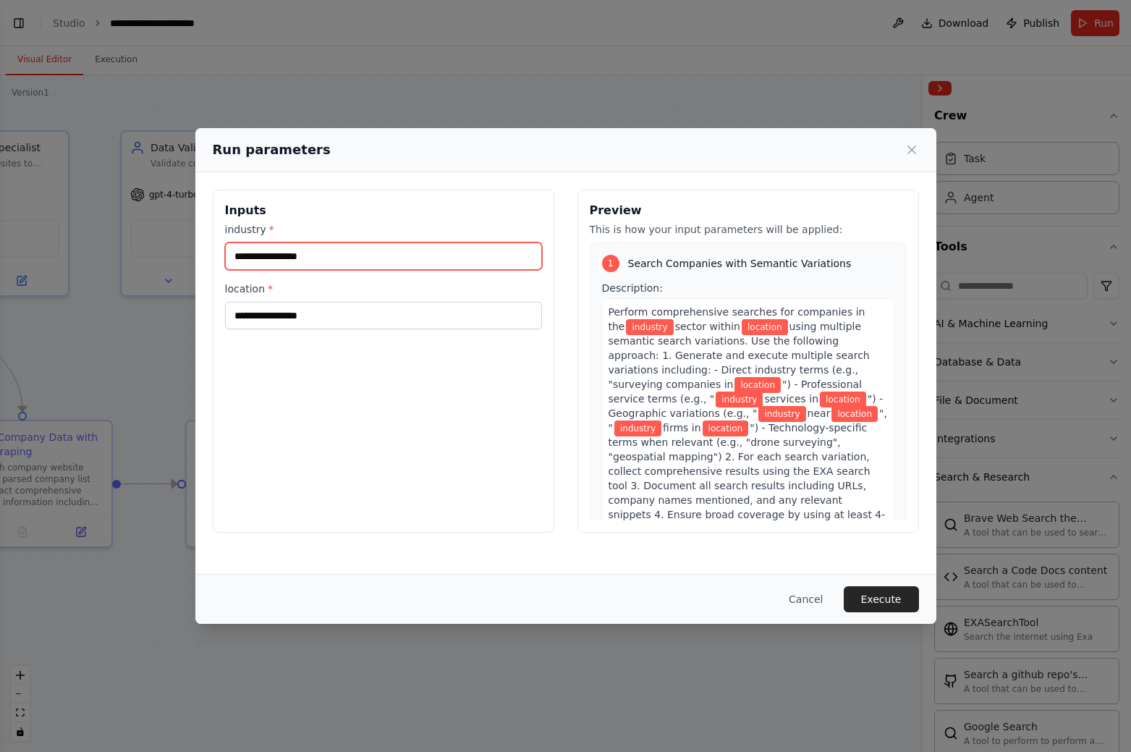
click at [349, 253] on input "industry *" at bounding box center [383, 255] width 317 height 27
click at [141, 533] on div "Run parameters Inputs industry * location * Preview This is how your input para…" at bounding box center [565, 376] width 1131 height 752
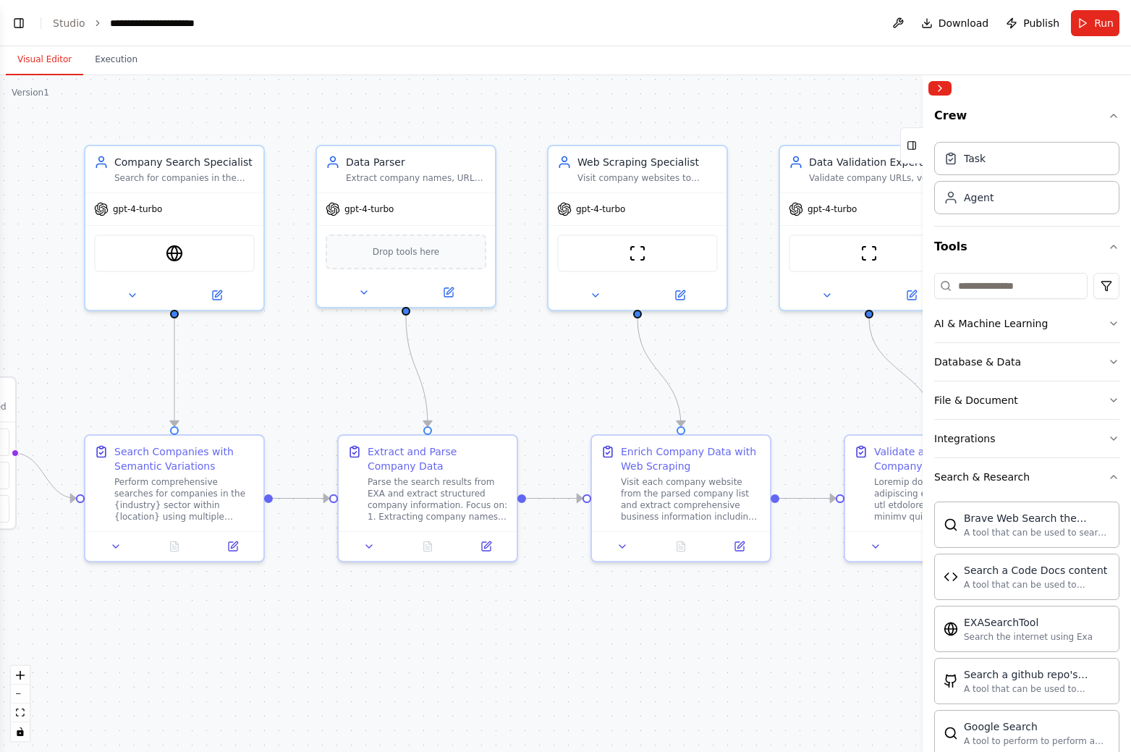
drag, startPoint x: 147, startPoint y: 352, endPoint x: 855, endPoint y: 365, distance: 708.5
click at [855, 365] on div ".deletable-edge-delete-btn { width: 20px; height: 20px; border: 0px solid #ffff…" at bounding box center [565, 413] width 1131 height 677
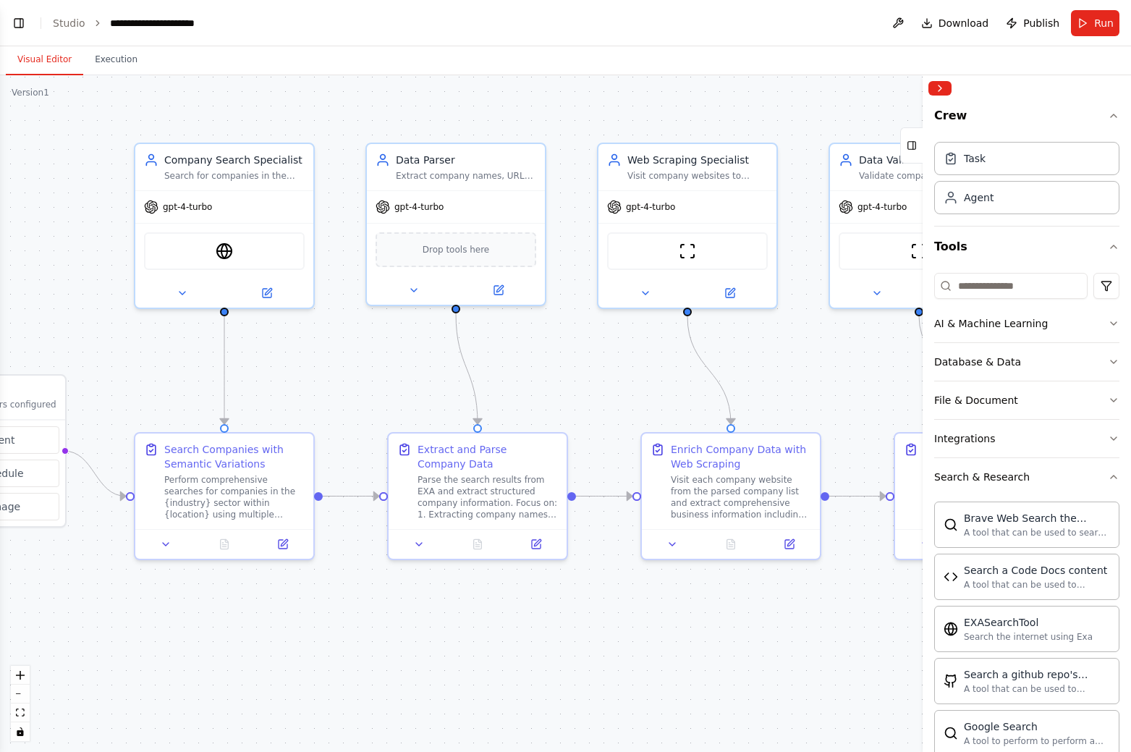
click at [25, 22] on button "Toggle Left Sidebar" at bounding box center [19, 23] width 20 height 20
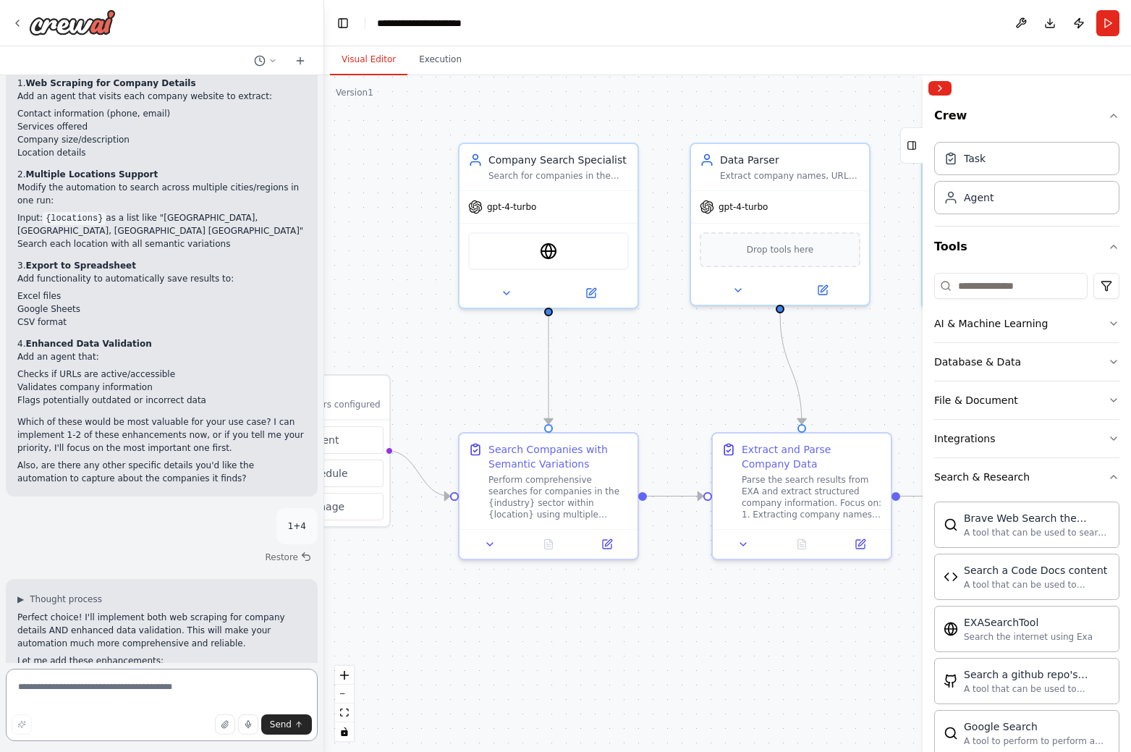
paste textarea "**********"
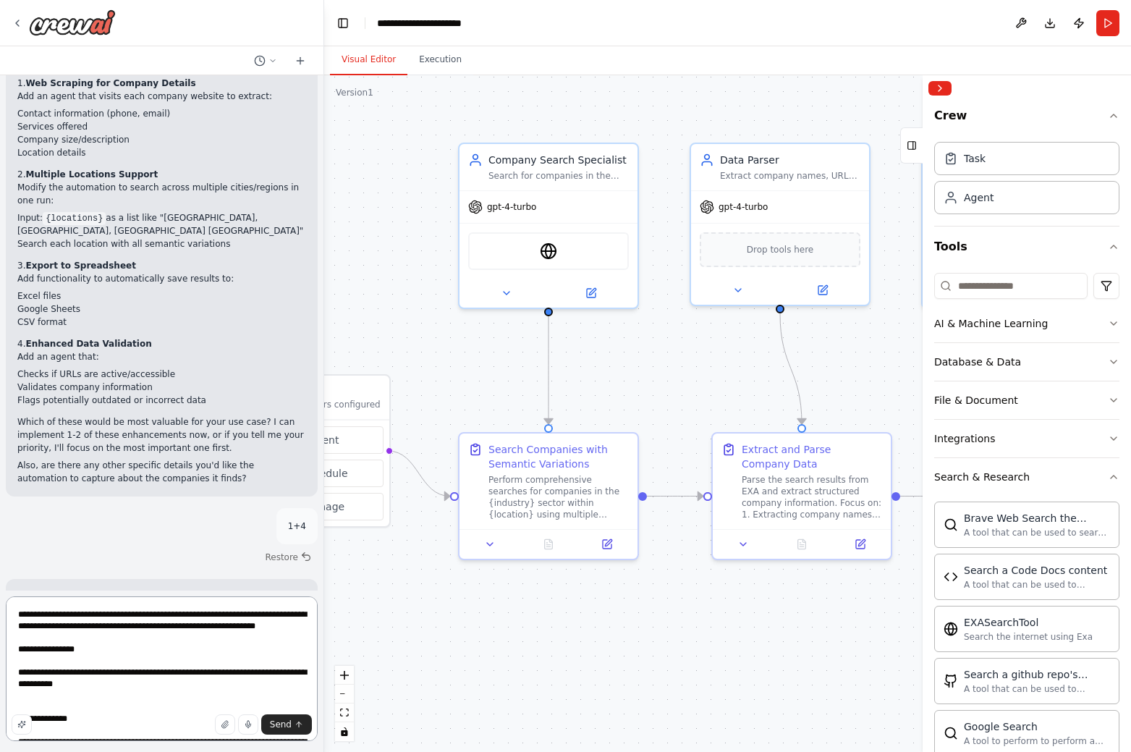
scroll to position [111, 0]
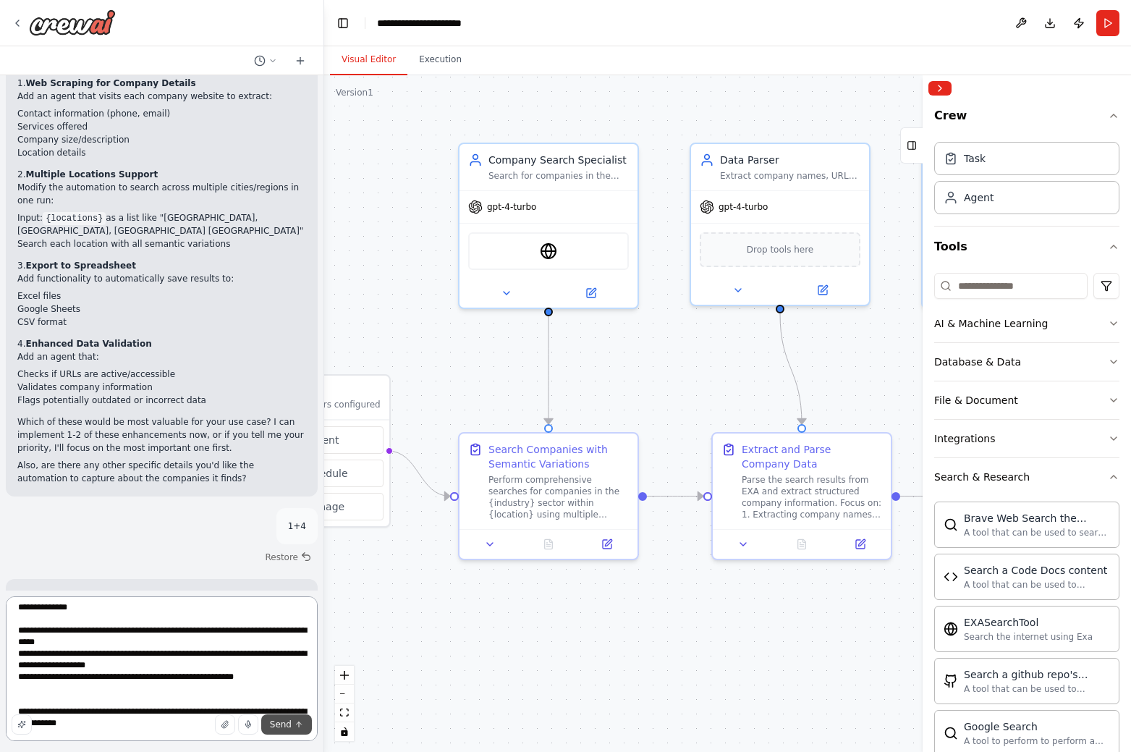
type textarea "**********"
click at [277, 726] on span "Send" at bounding box center [281, 724] width 22 height 12
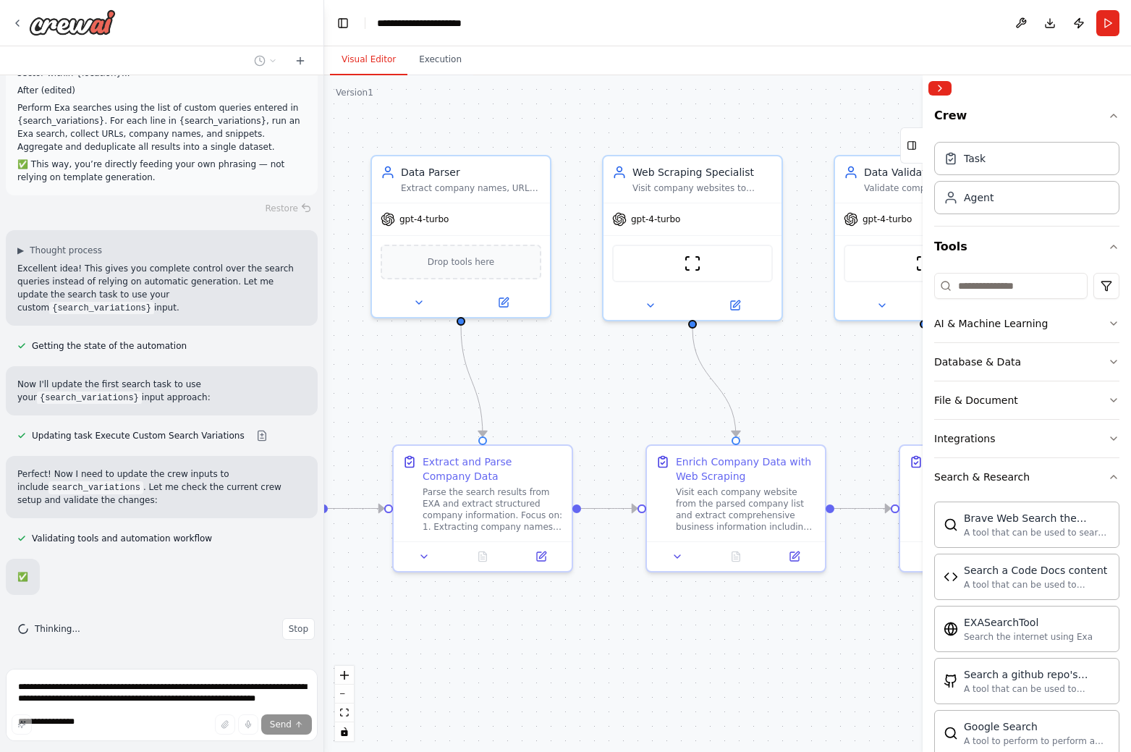
scroll to position [4390, 0]
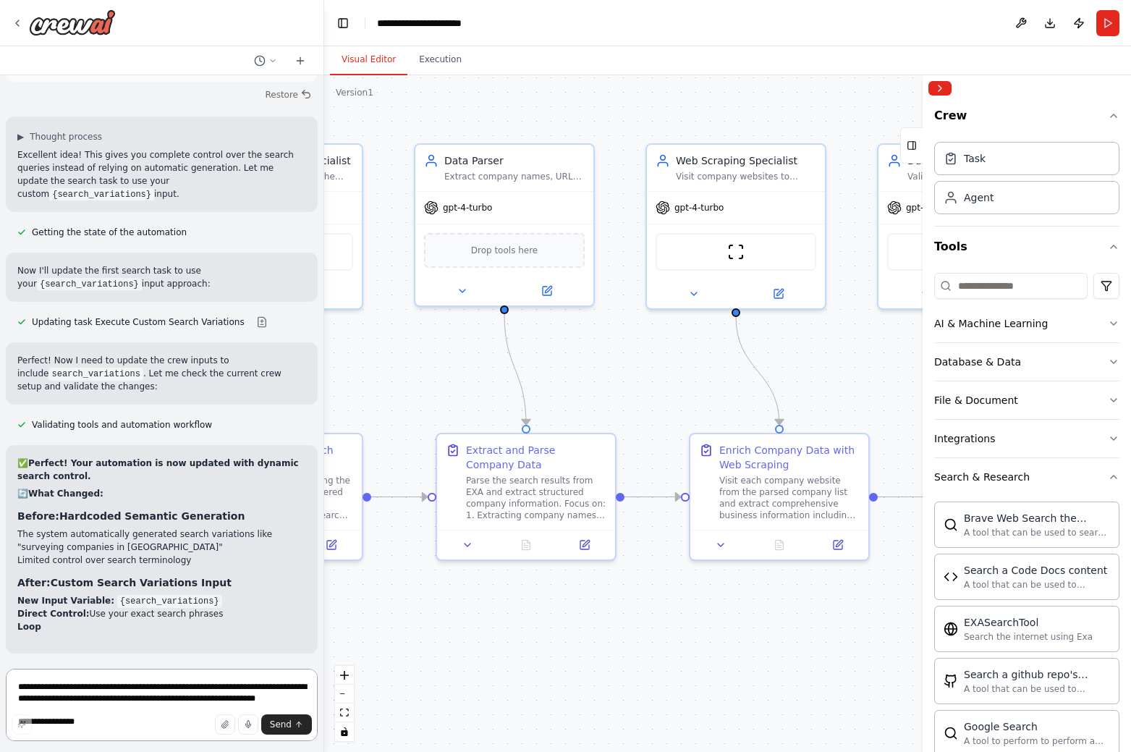
drag, startPoint x: 673, startPoint y: 373, endPoint x: 397, endPoint y: 373, distance: 275.7
click at [397, 373] on div ".deletable-edge-delete-btn { width: 20px; height: 20px; border: 0px solid #ffff…" at bounding box center [727, 413] width 807 height 677
click at [740, 249] on img at bounding box center [735, 248] width 17 height 17
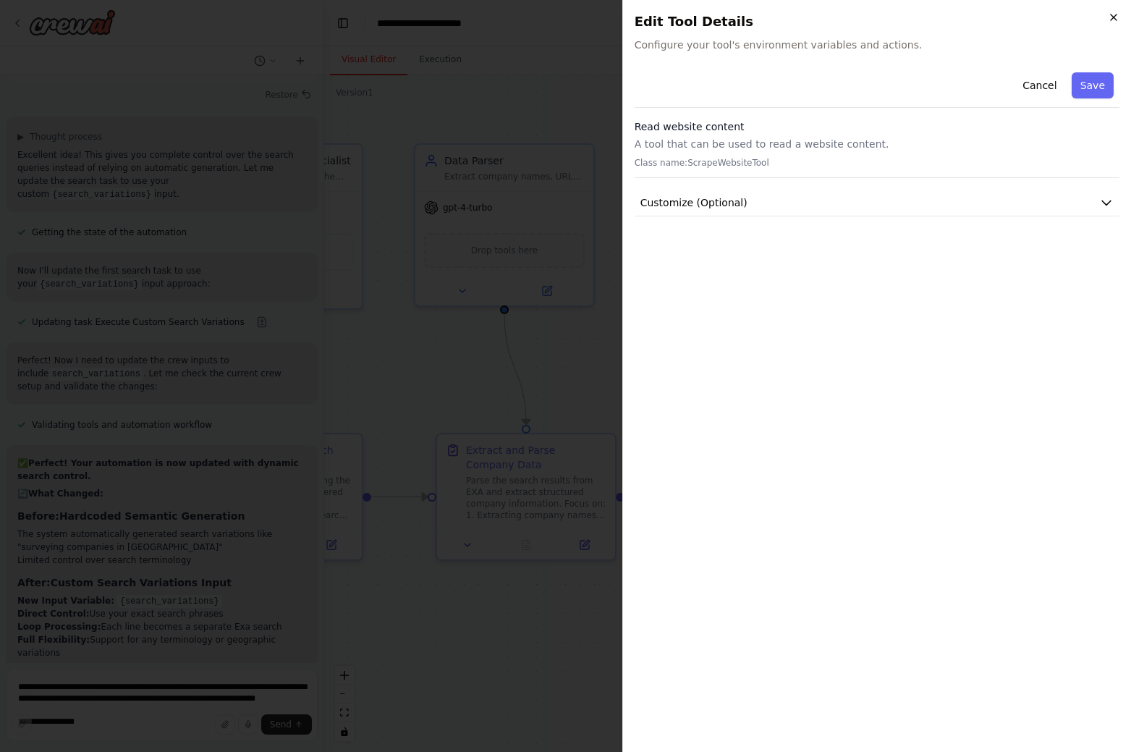
click at [1114, 17] on icon "button" at bounding box center [1114, 18] width 12 height 12
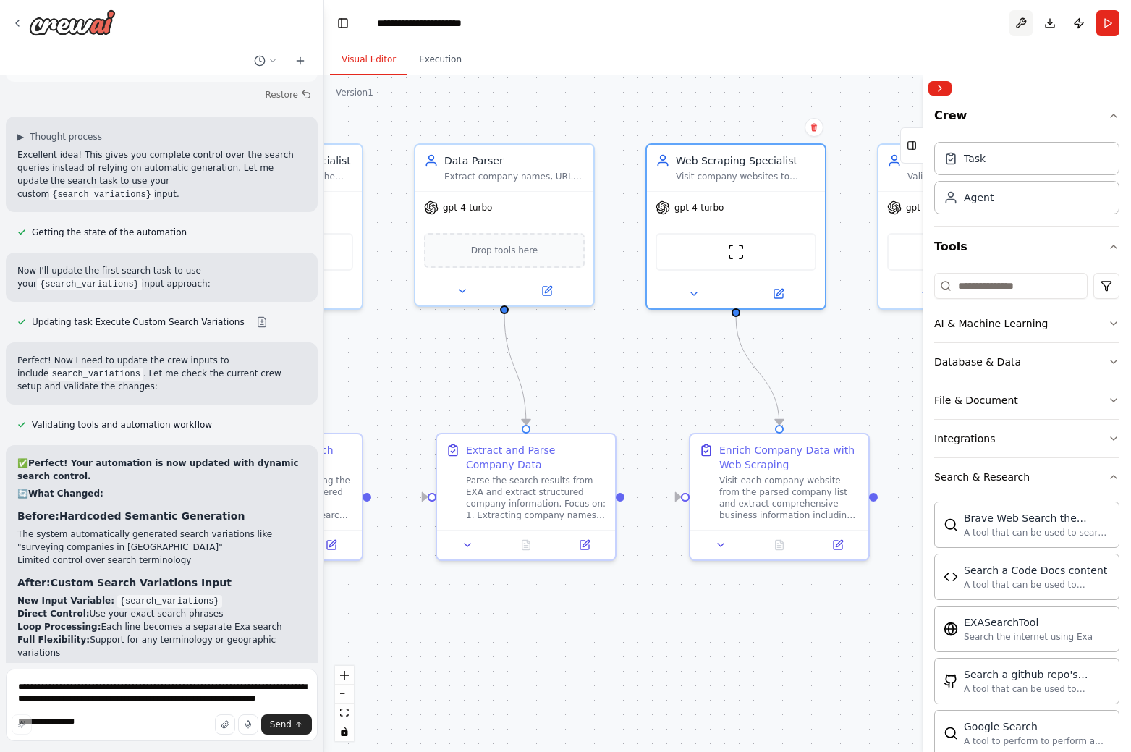
click at [1022, 20] on button at bounding box center [1020, 23] width 23 height 26
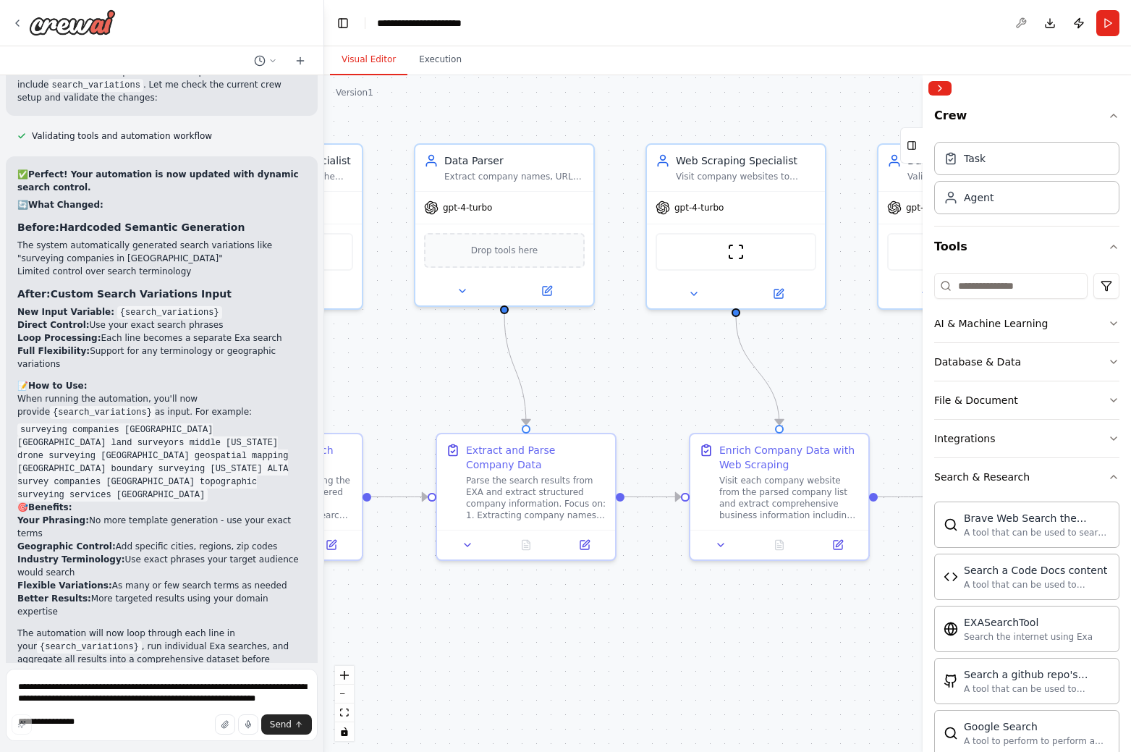
scroll to position [4679, 0]
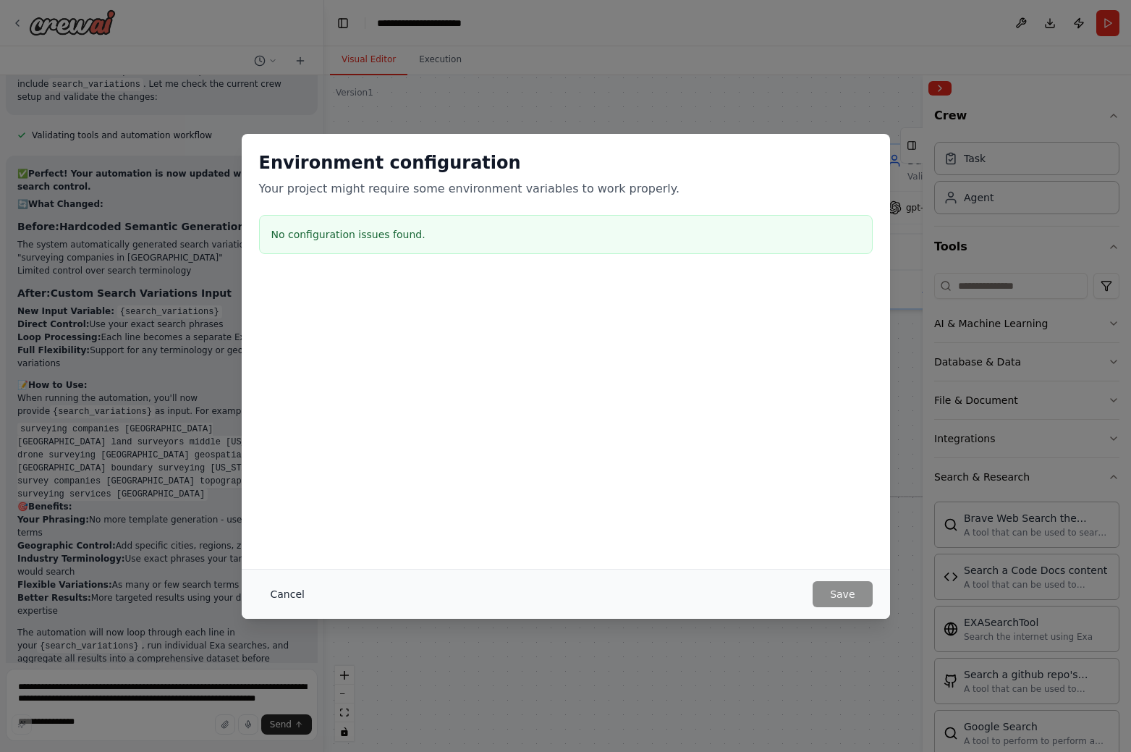
click at [278, 590] on button "Cancel" at bounding box center [287, 594] width 57 height 26
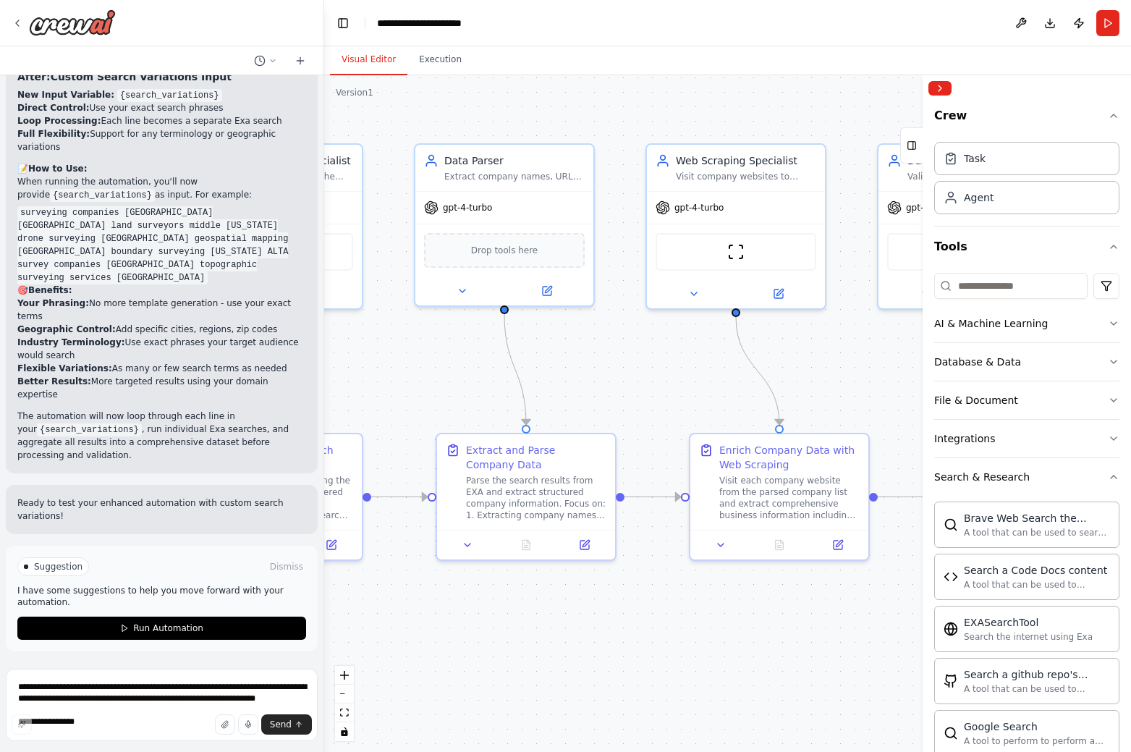
scroll to position [4931, 0]
click at [167, 637] on button "Run Automation" at bounding box center [161, 627] width 289 height 23
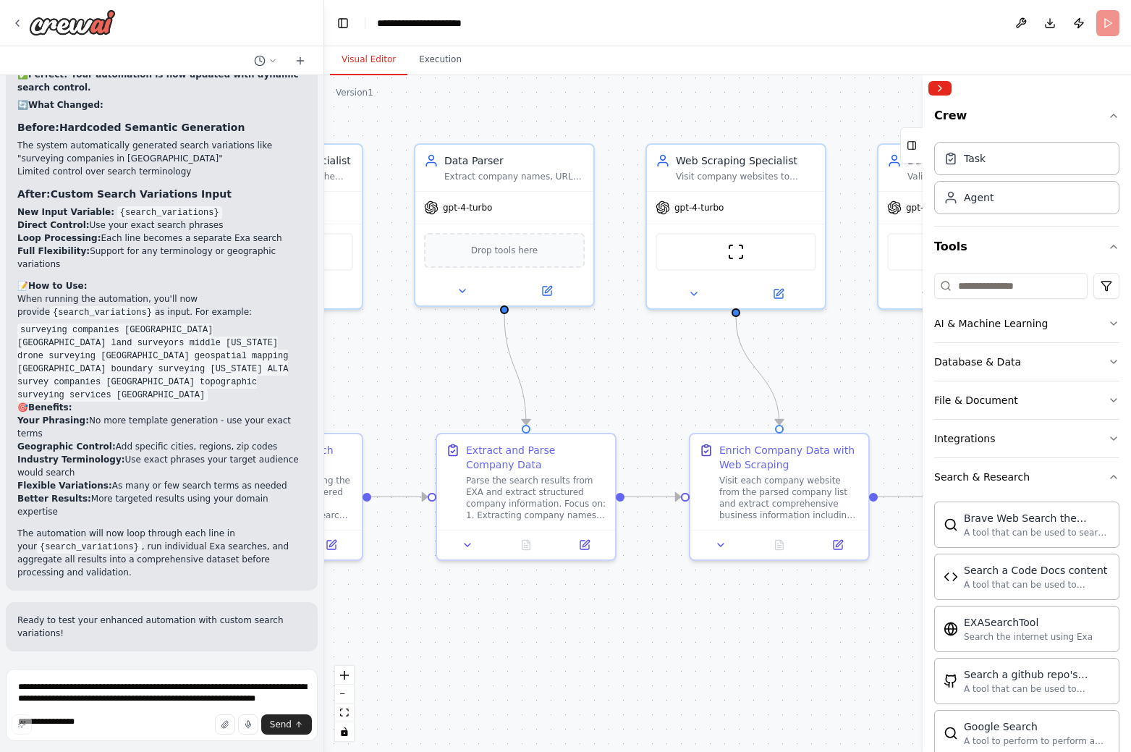
scroll to position [4814, 0]
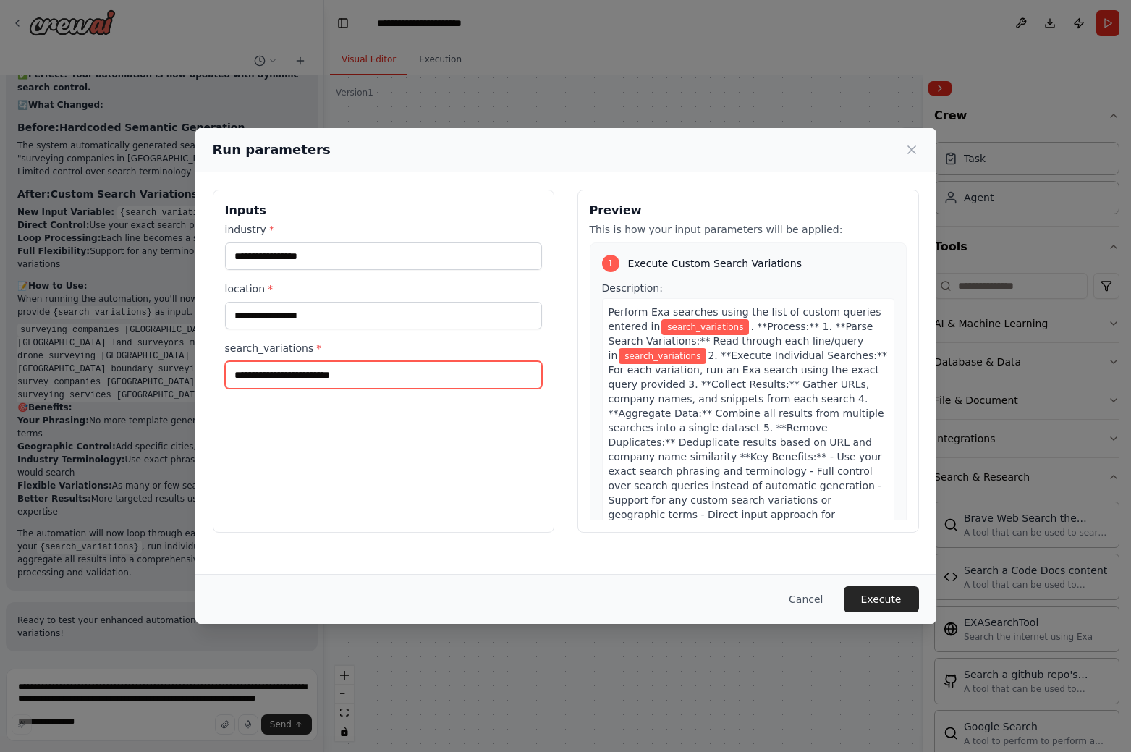
click at [329, 369] on input "search_variations *" at bounding box center [383, 374] width 317 height 27
paste input "**********"
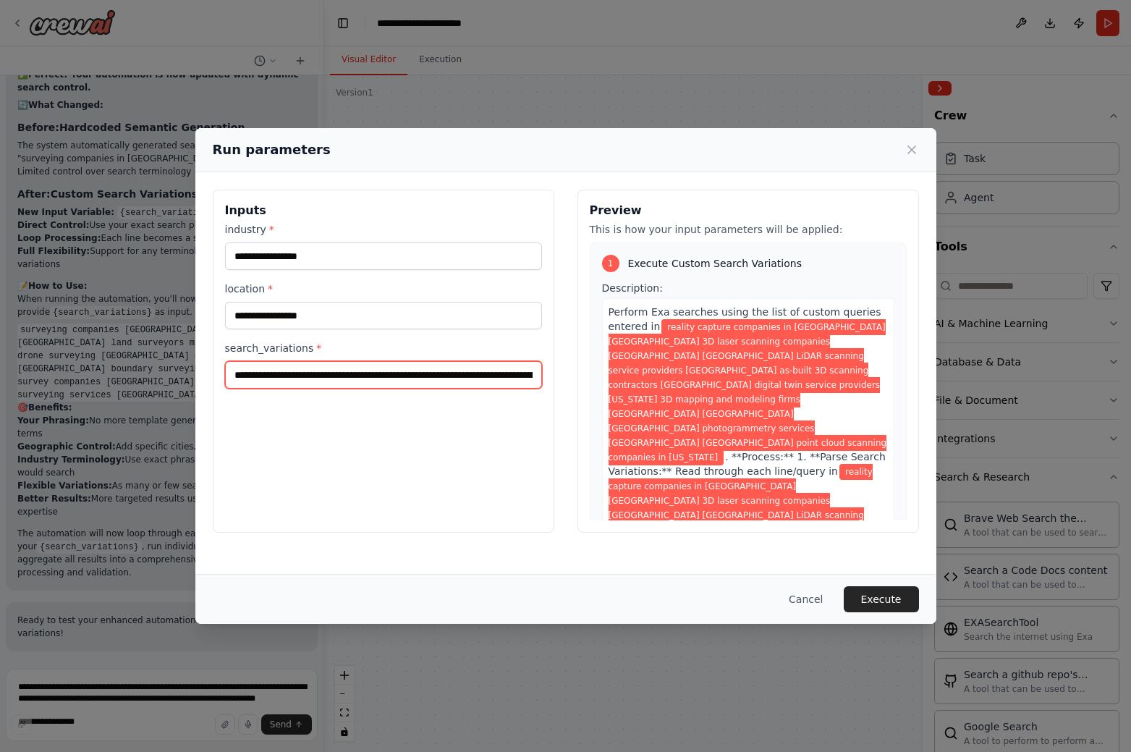
scroll to position [0, 1249]
type input "**********"
click at [901, 597] on button "Execute" at bounding box center [881, 599] width 75 height 26
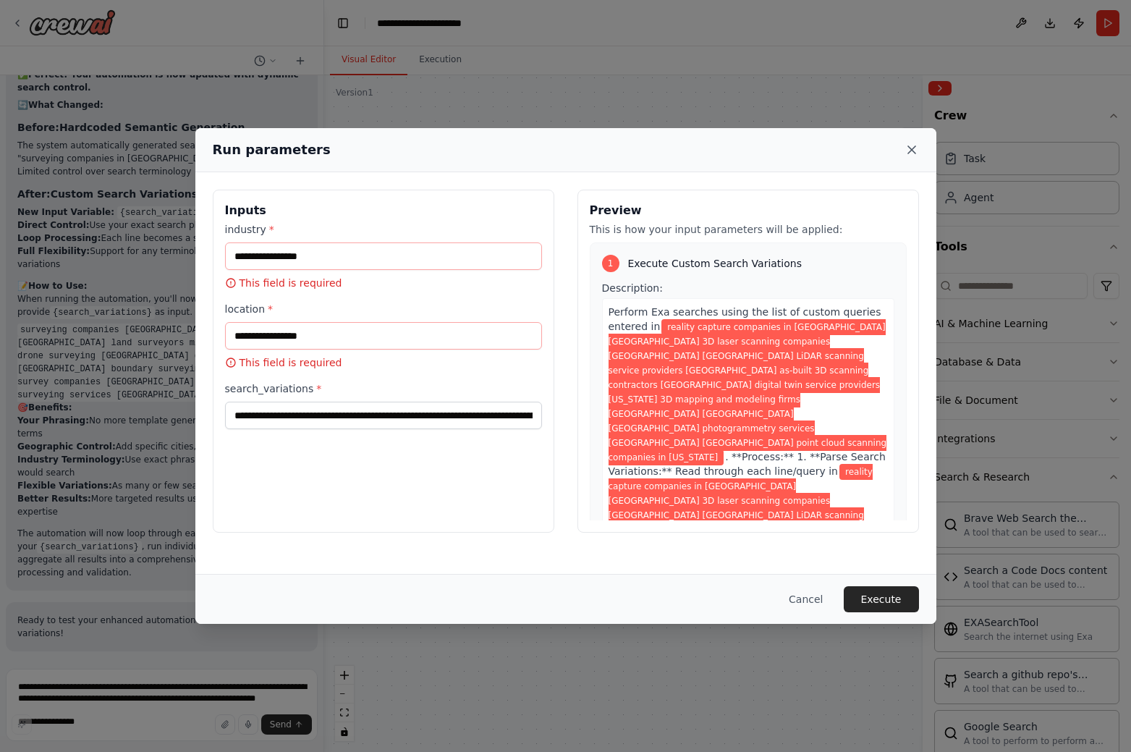
click at [915, 150] on icon at bounding box center [911, 150] width 14 height 14
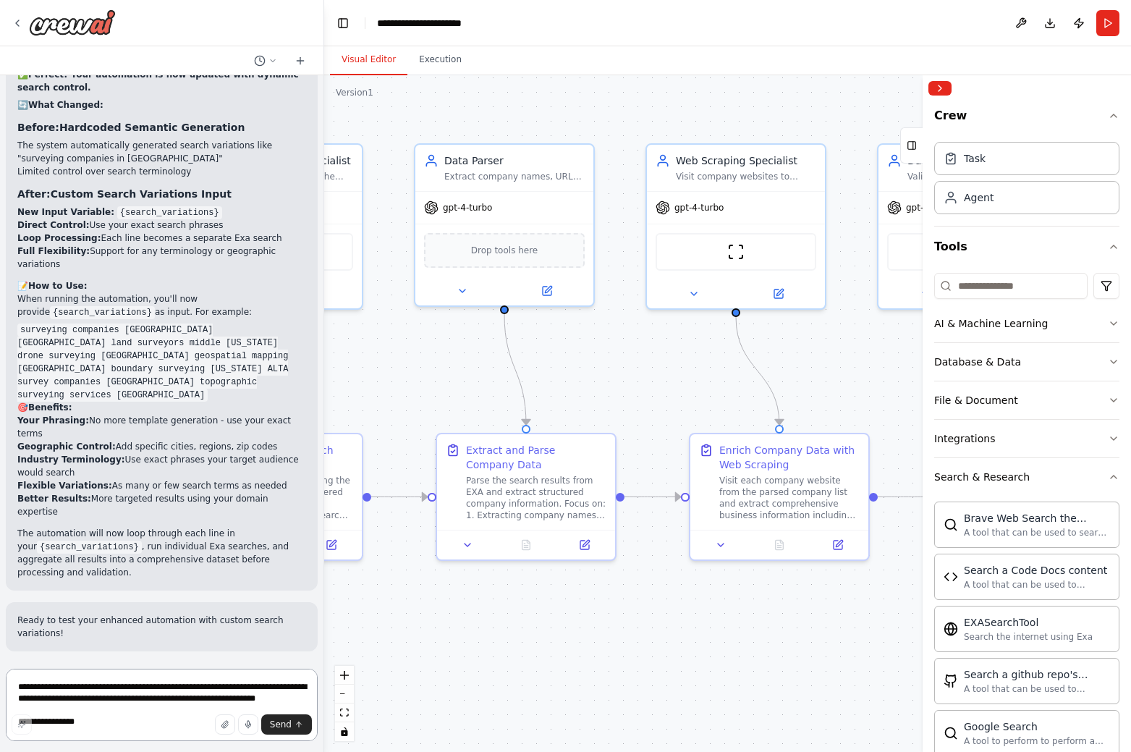
click at [161, 692] on textarea "**********" at bounding box center [162, 705] width 312 height 72
type textarea "**********"
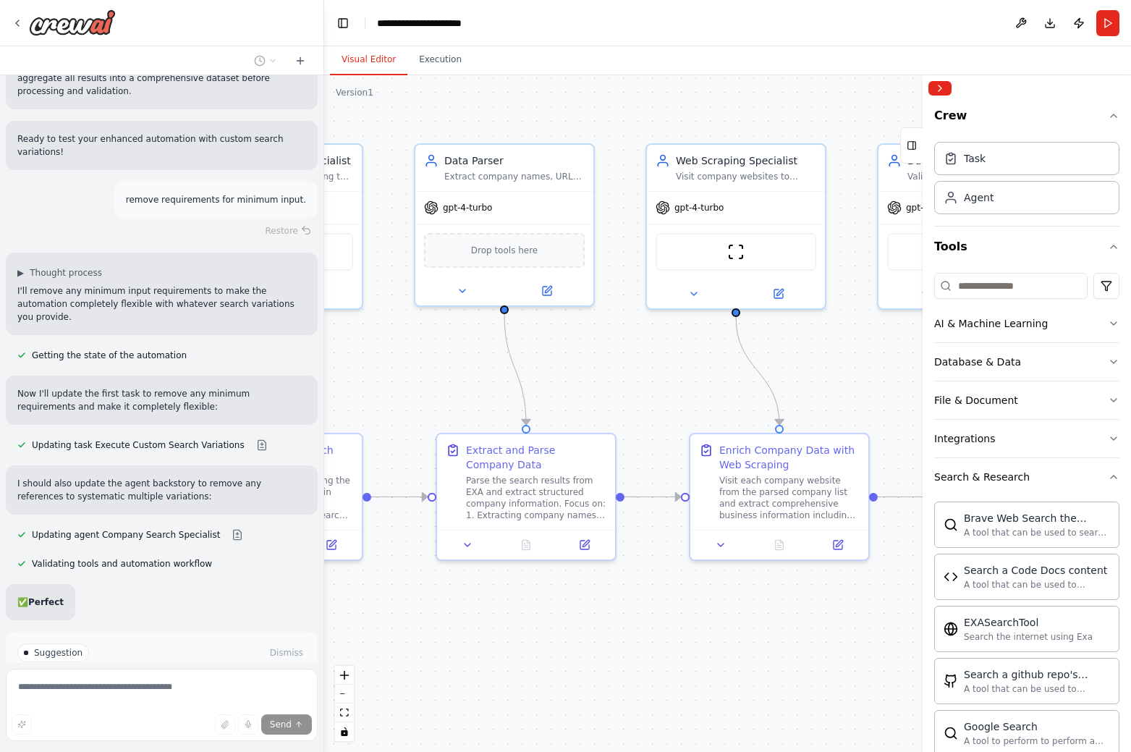
scroll to position [5294, 0]
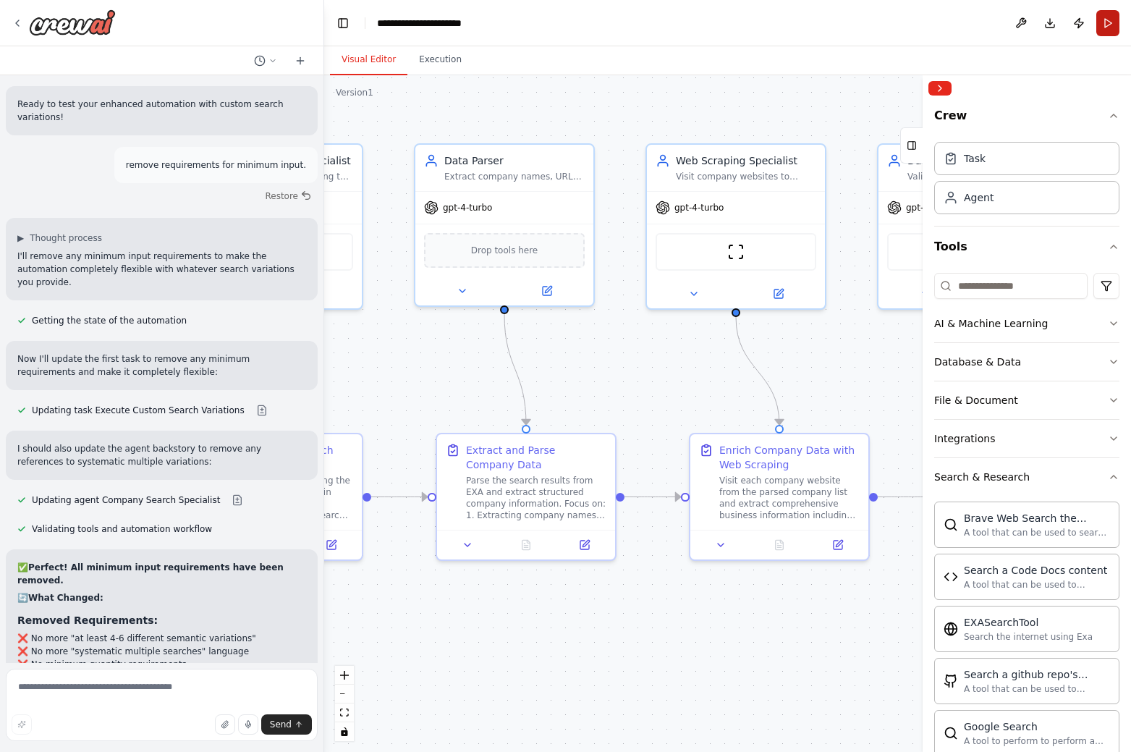
click at [1111, 22] on button "Run" at bounding box center [1107, 23] width 23 height 26
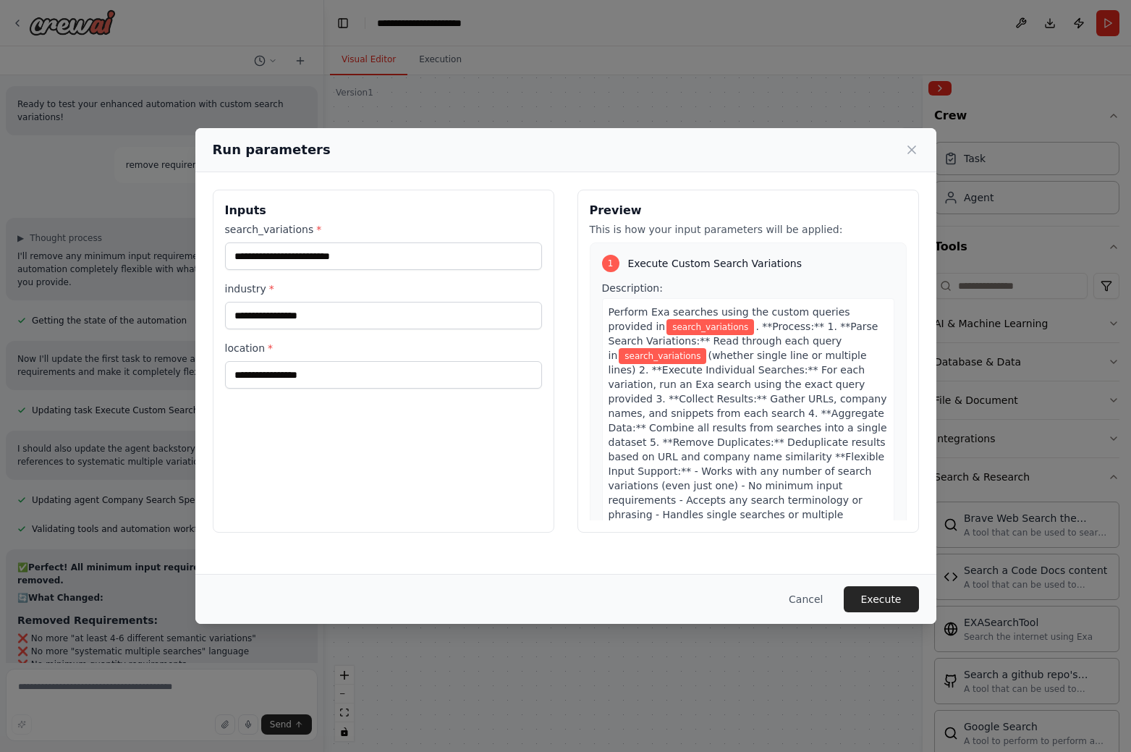
click at [70, 685] on div "Run parameters Inputs search_variations * industry * location * Preview This is…" at bounding box center [565, 376] width 1131 height 752
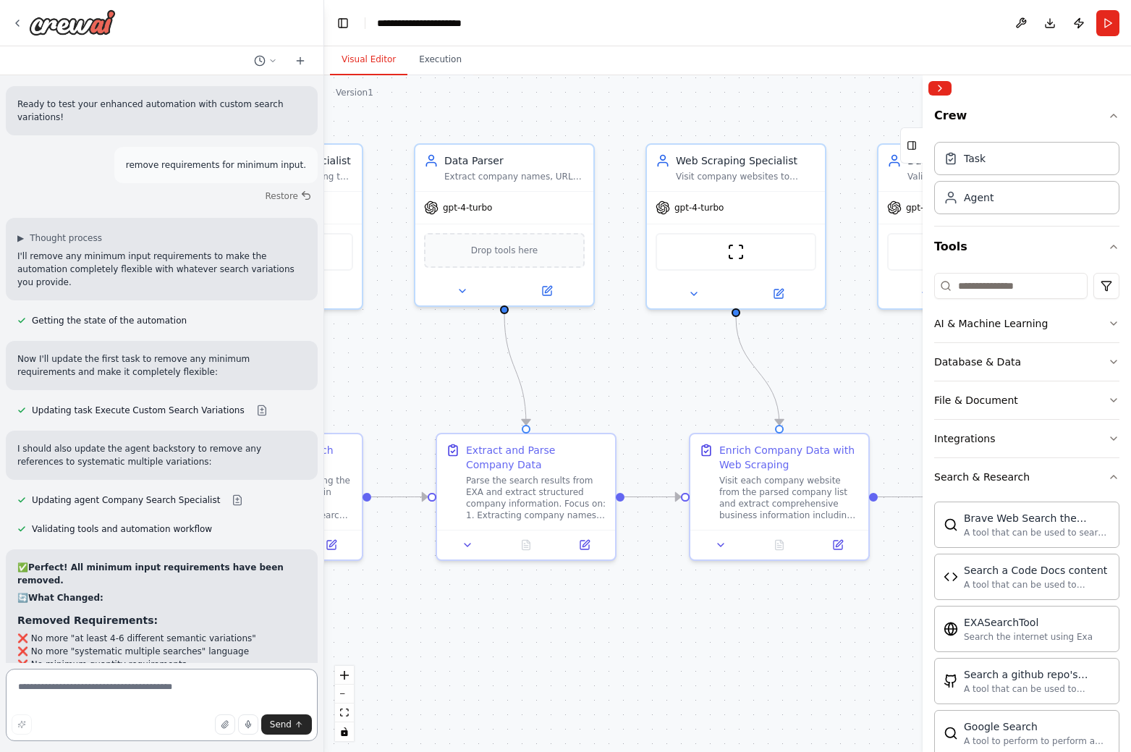
paste textarea "*"
type textarea "**********"
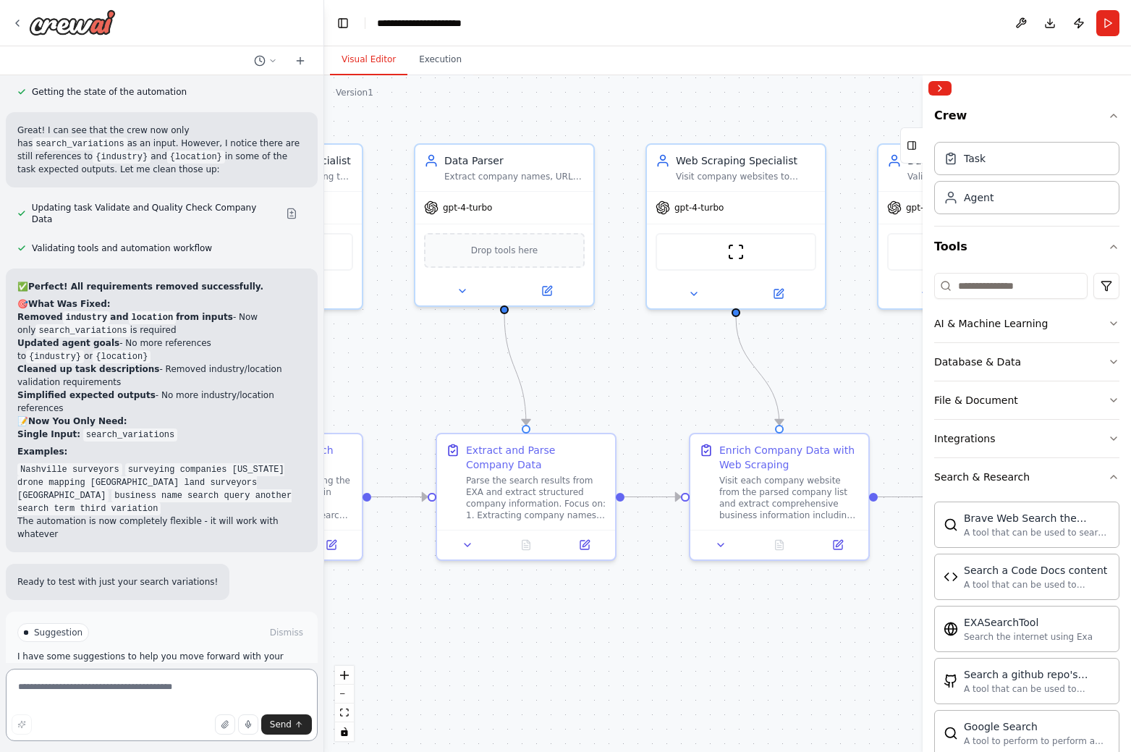
scroll to position [6592, 0]
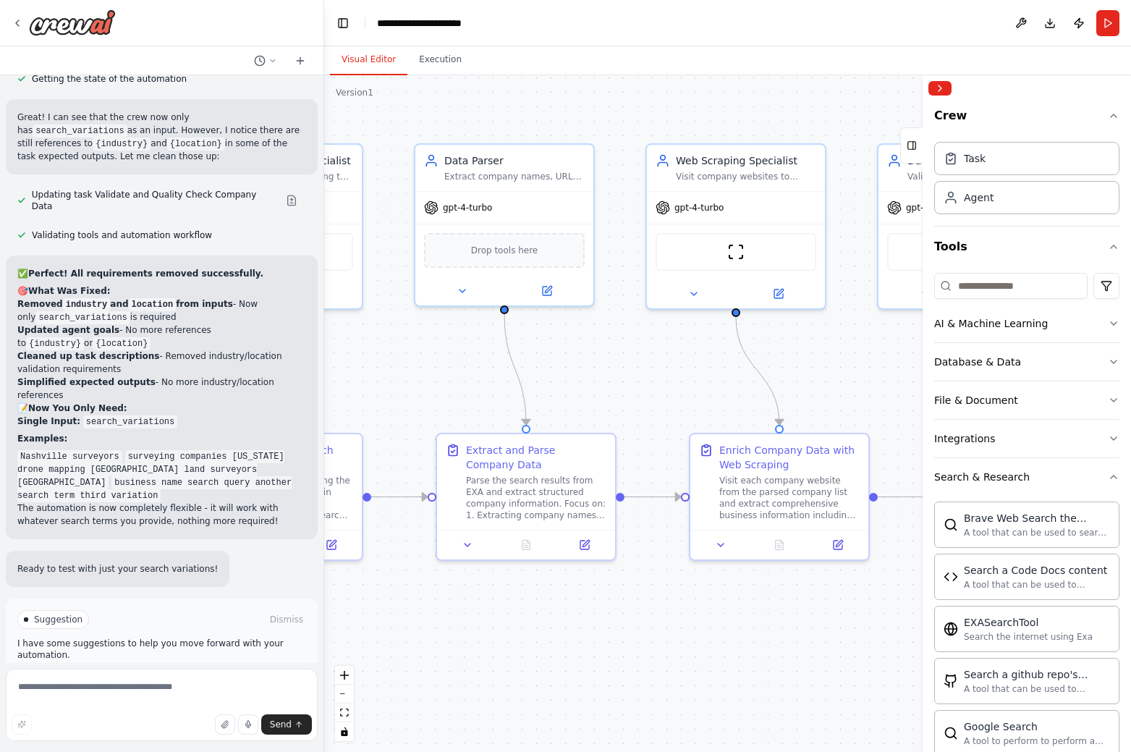
click at [67, 669] on button "Run Automation" at bounding box center [161, 680] width 289 height 23
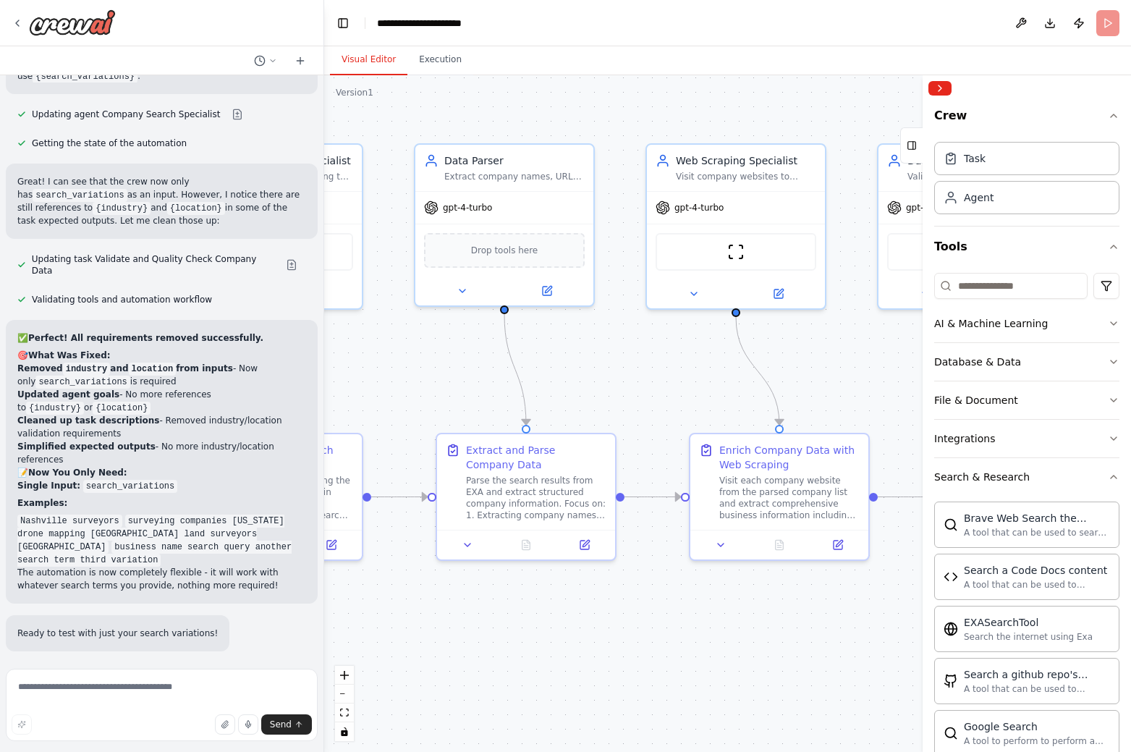
scroll to position [6475, 0]
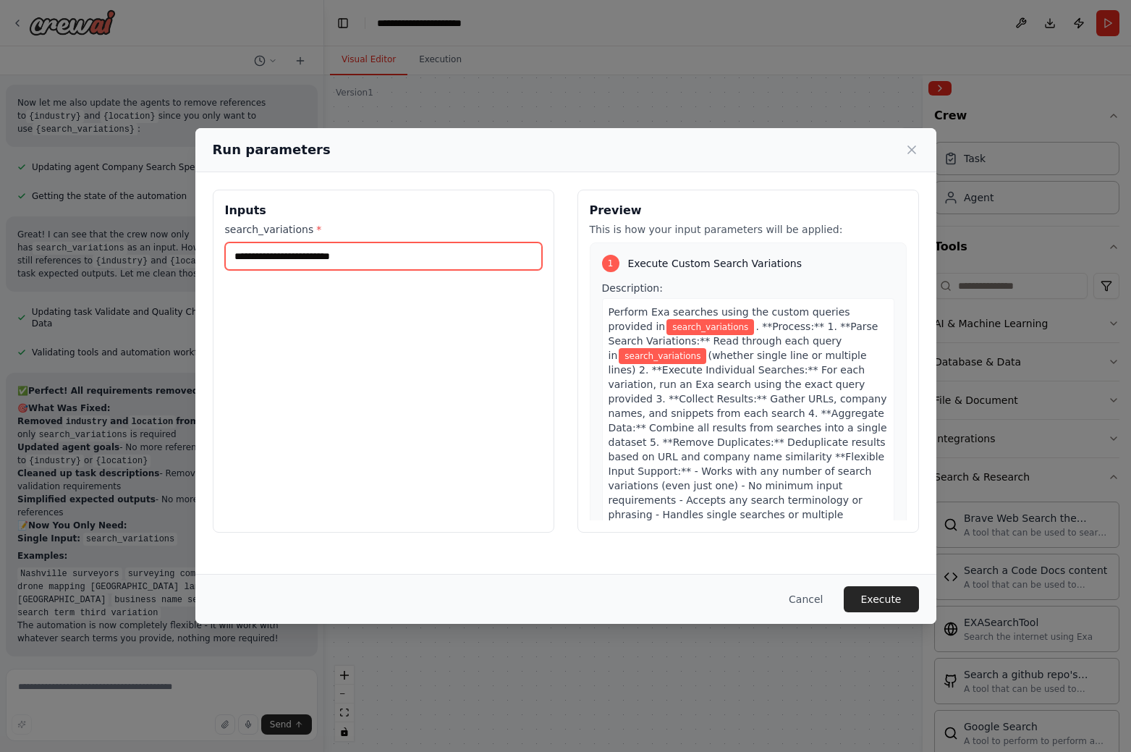
paste input "**********"
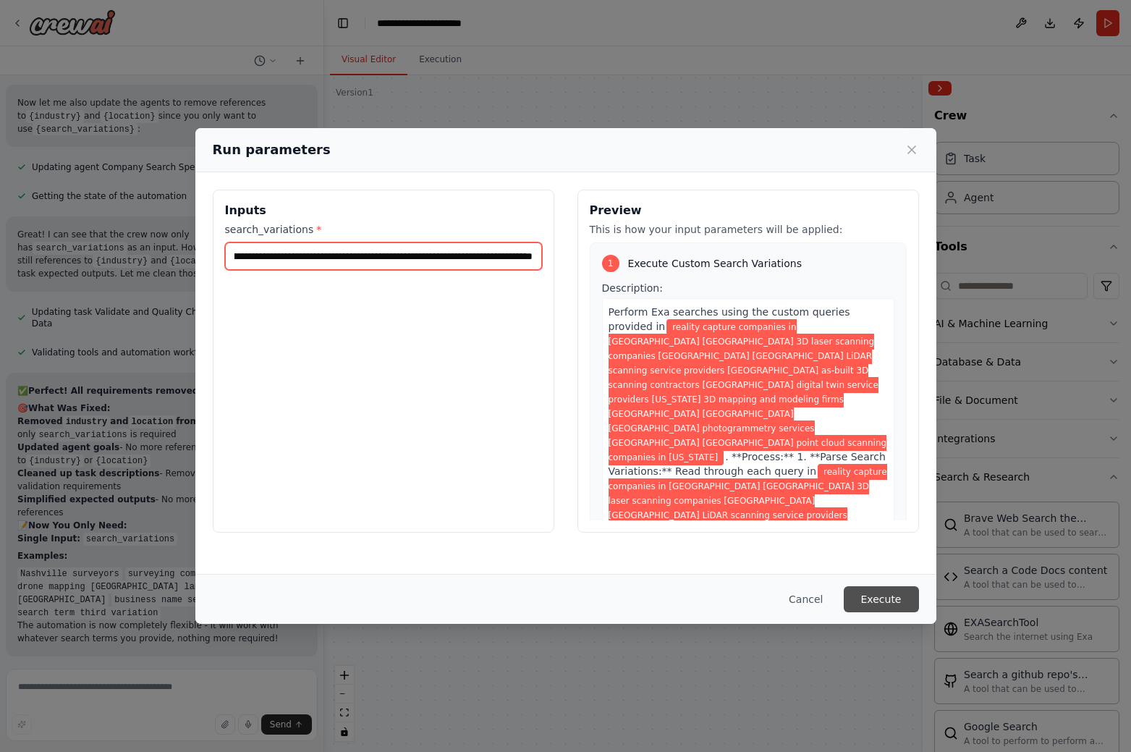
type input "**********"
click at [880, 598] on button "Execute" at bounding box center [881, 599] width 75 height 26
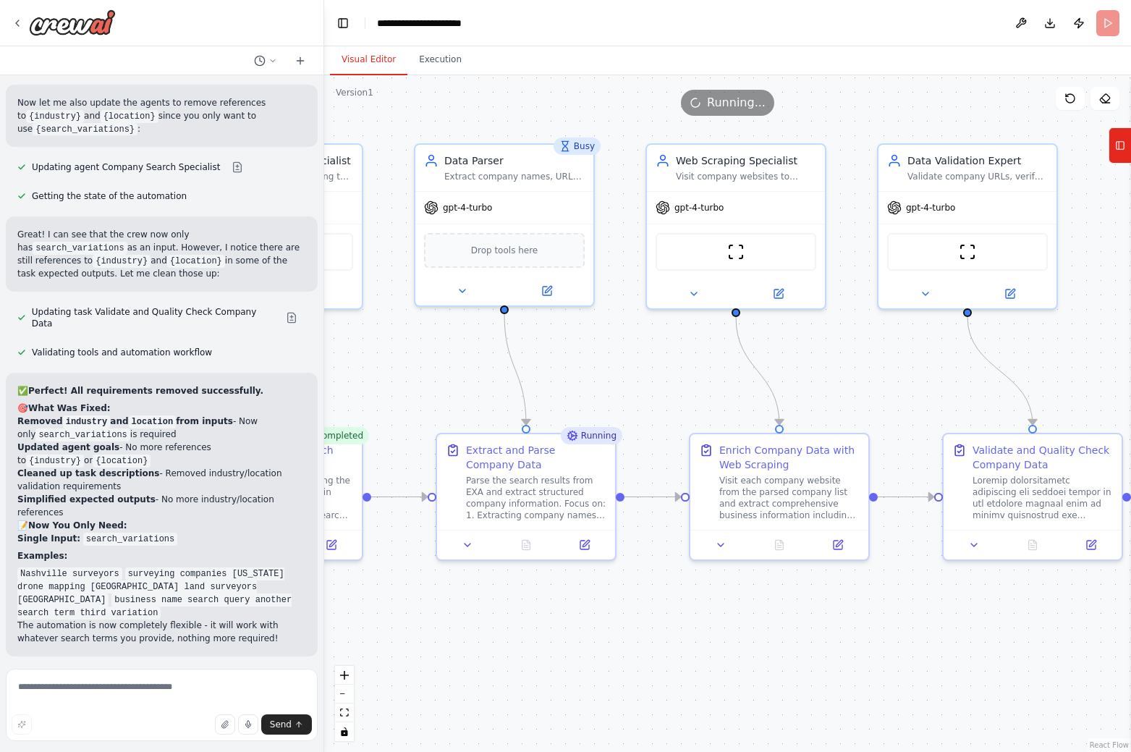
click at [378, 50] on button "Visual Editor" at bounding box center [368, 60] width 77 height 30
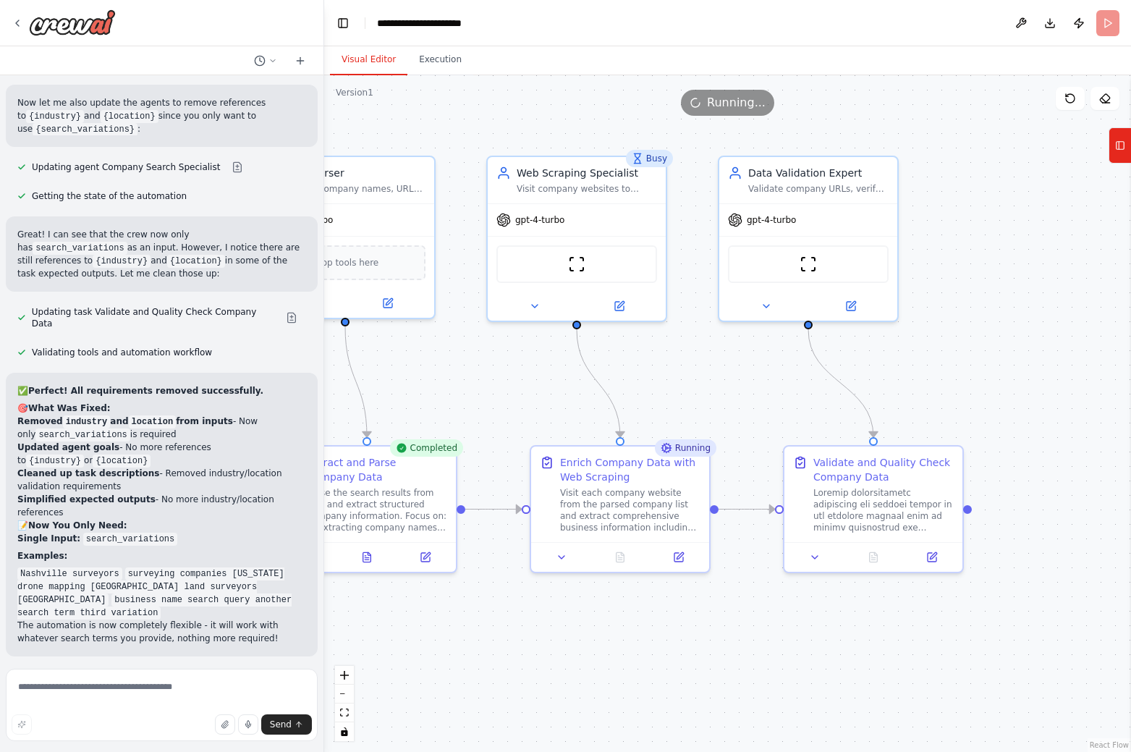
drag, startPoint x: 933, startPoint y: 601, endPoint x: 775, endPoint y: 613, distance: 158.9
click at [775, 613] on div ".deletable-edge-delete-btn { width: 20px; height: 20px; border: 0px solid #ffff…" at bounding box center [727, 413] width 807 height 677
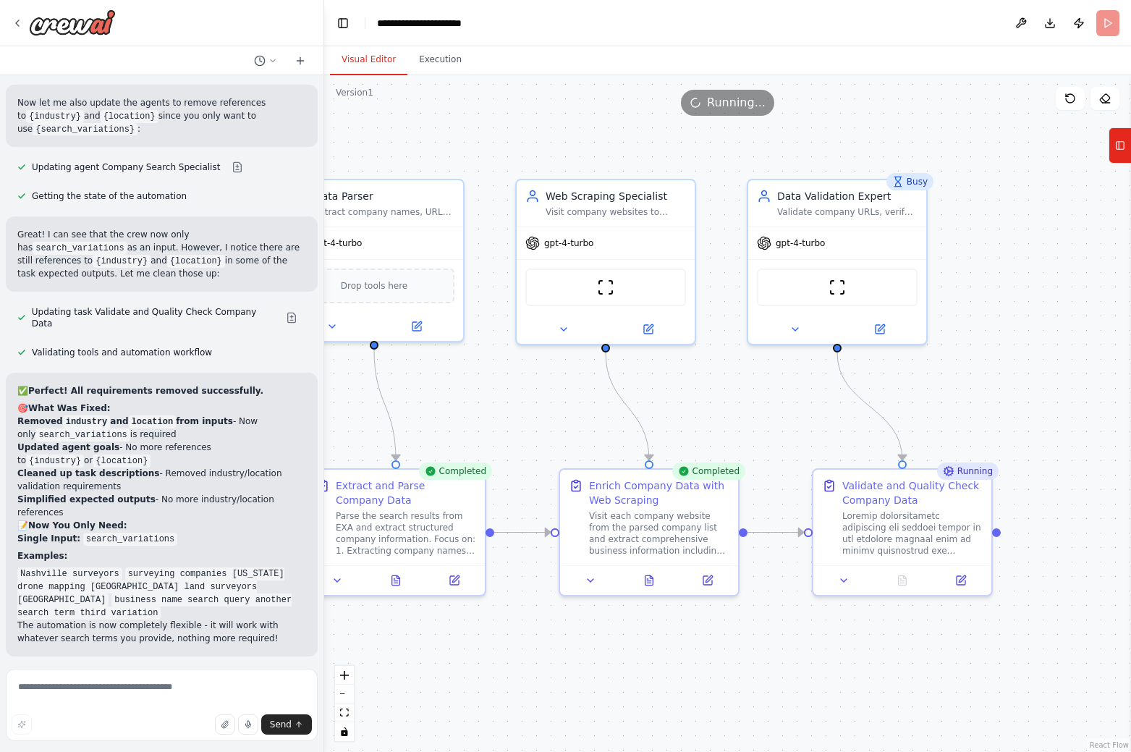
drag, startPoint x: 711, startPoint y: 639, endPoint x: 738, endPoint y: 662, distance: 35.9
click at [738, 662] on div ".deletable-edge-delete-btn { width: 20px; height: 20px; border: 0px solid #ffff…" at bounding box center [727, 413] width 807 height 677
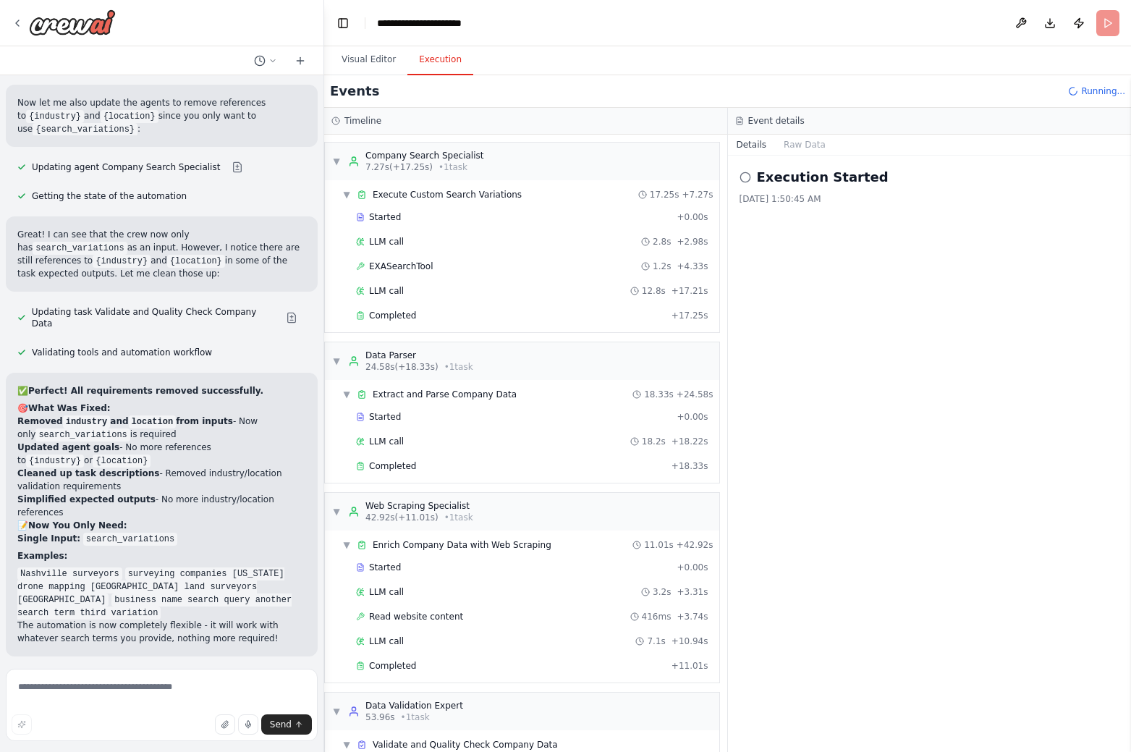
click at [434, 57] on button "Execution" at bounding box center [440, 60] width 66 height 30
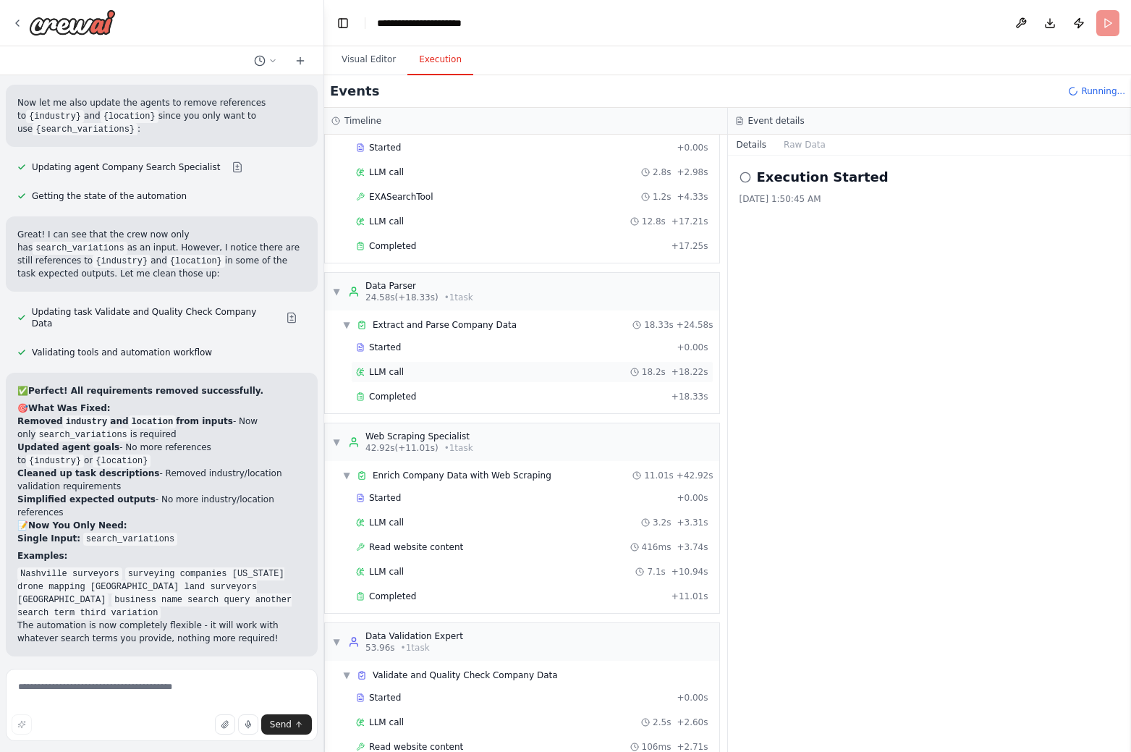
scroll to position [122, 0]
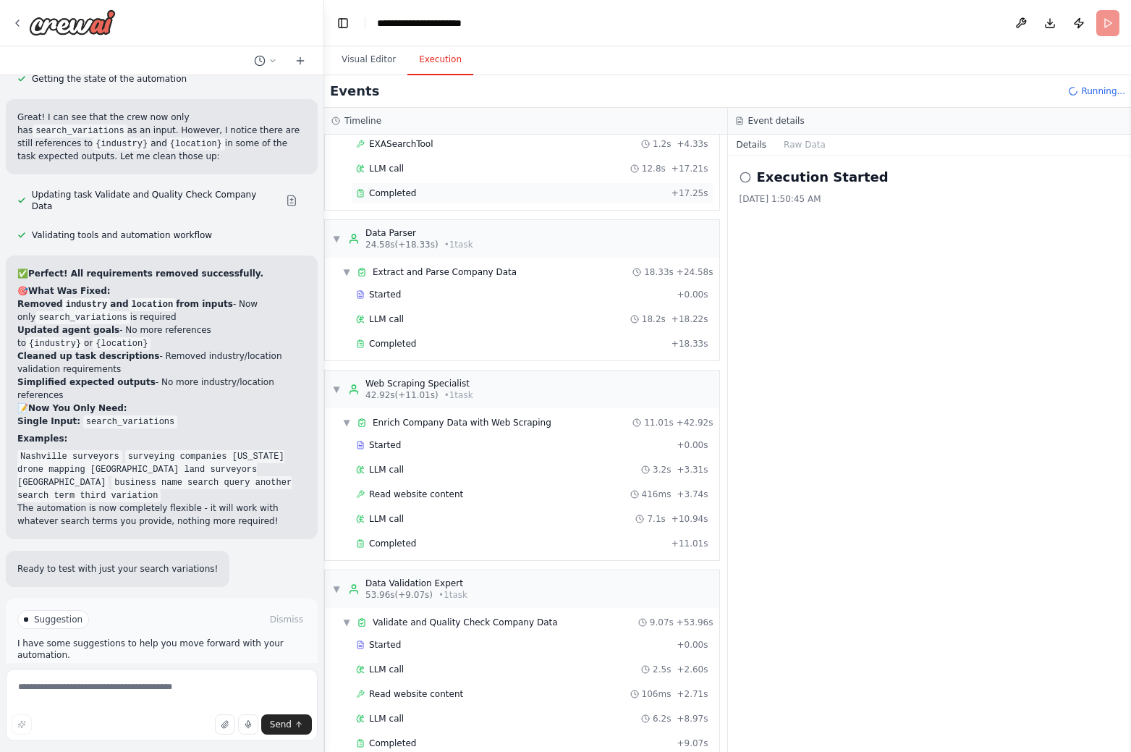
click at [412, 195] on div "Completed" at bounding box center [511, 193] width 310 height 12
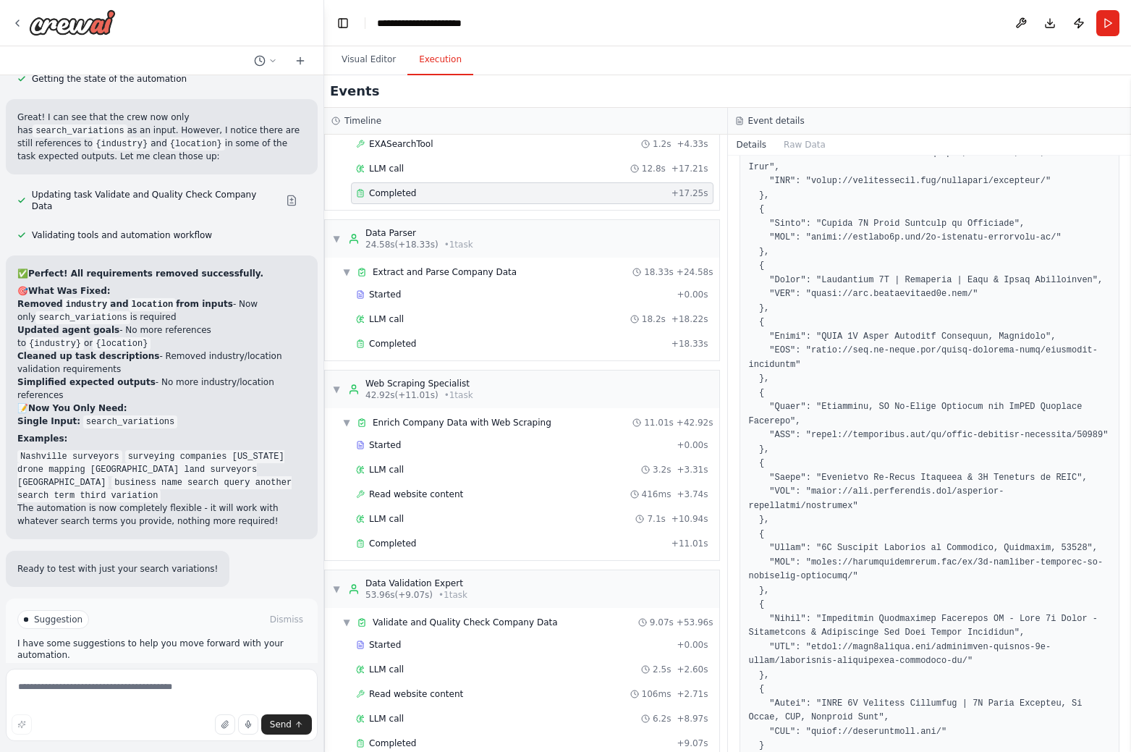
scroll to position [596, 0]
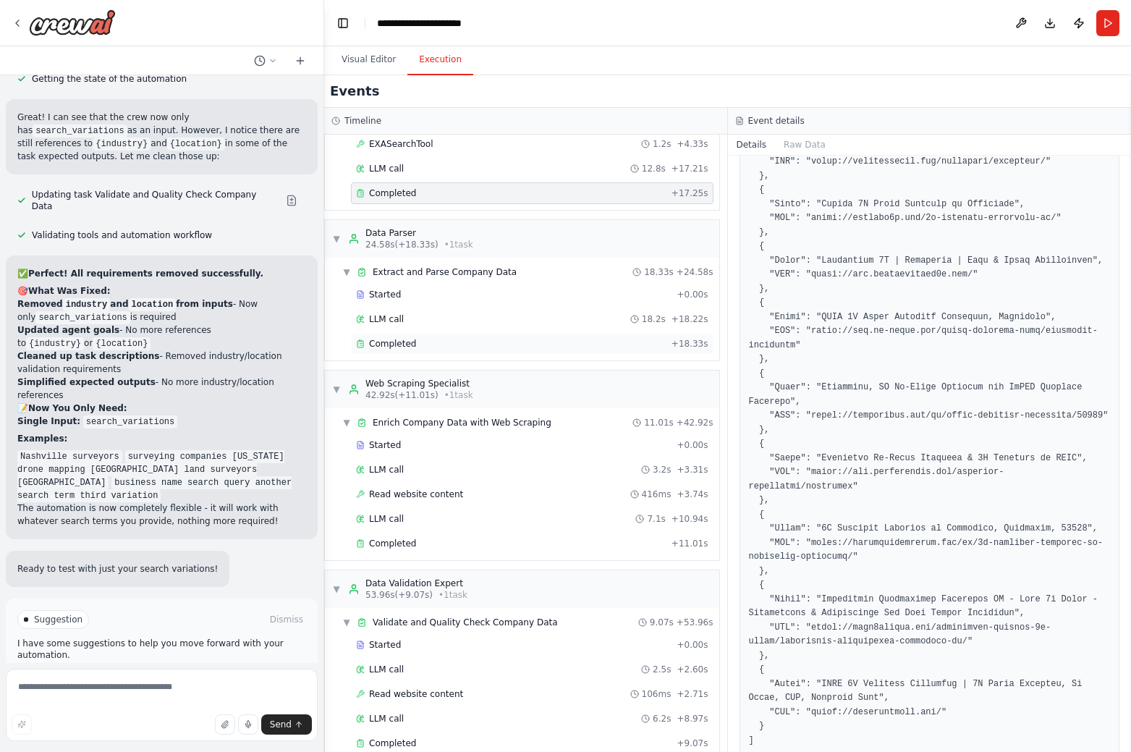
click at [400, 347] on span "Completed" at bounding box center [392, 344] width 47 height 12
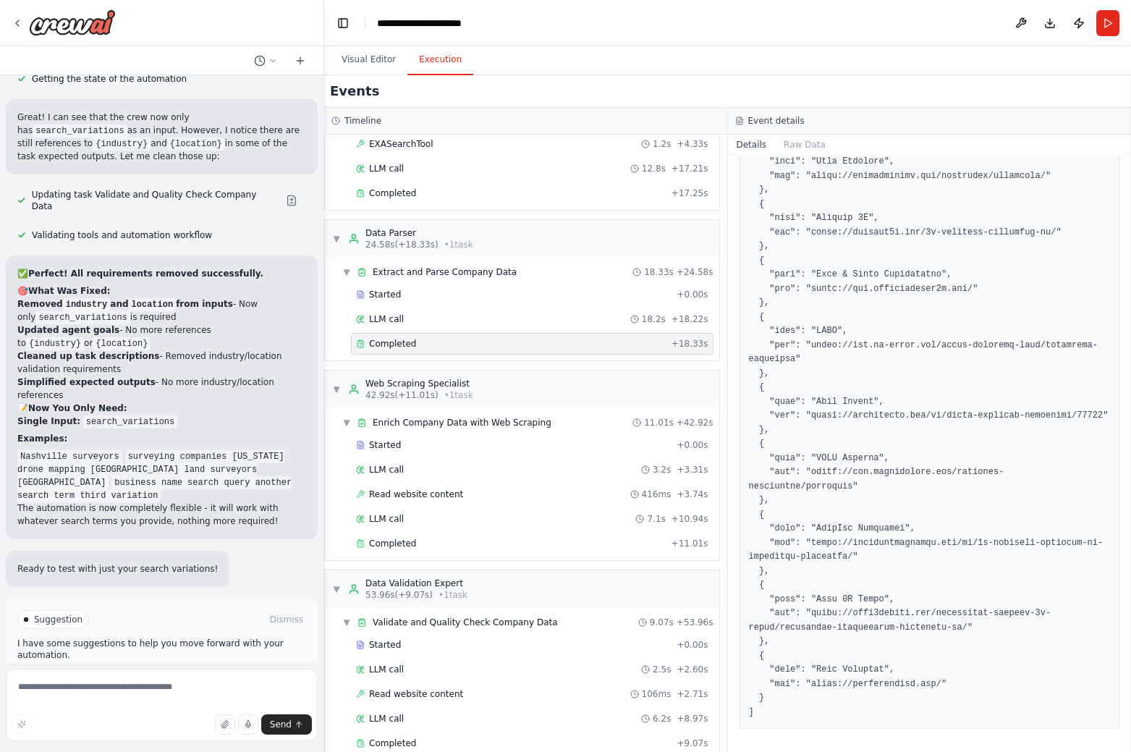
scroll to position [413, 0]
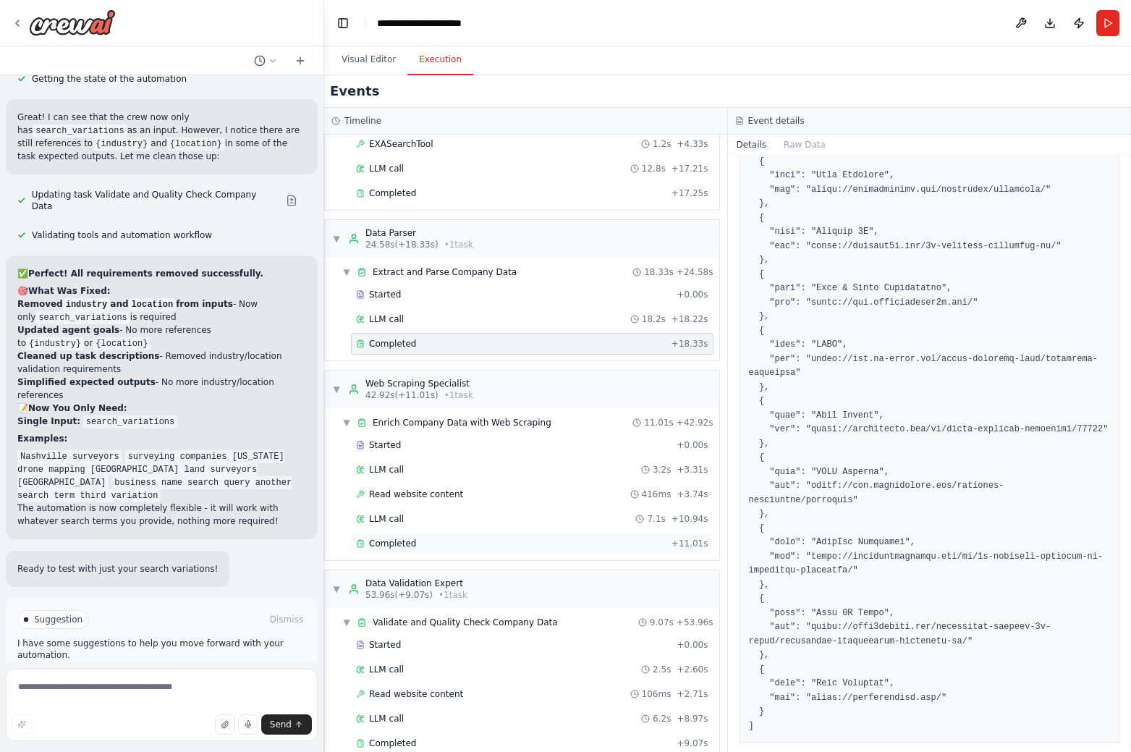
click at [401, 546] on span "Completed" at bounding box center [392, 544] width 47 height 12
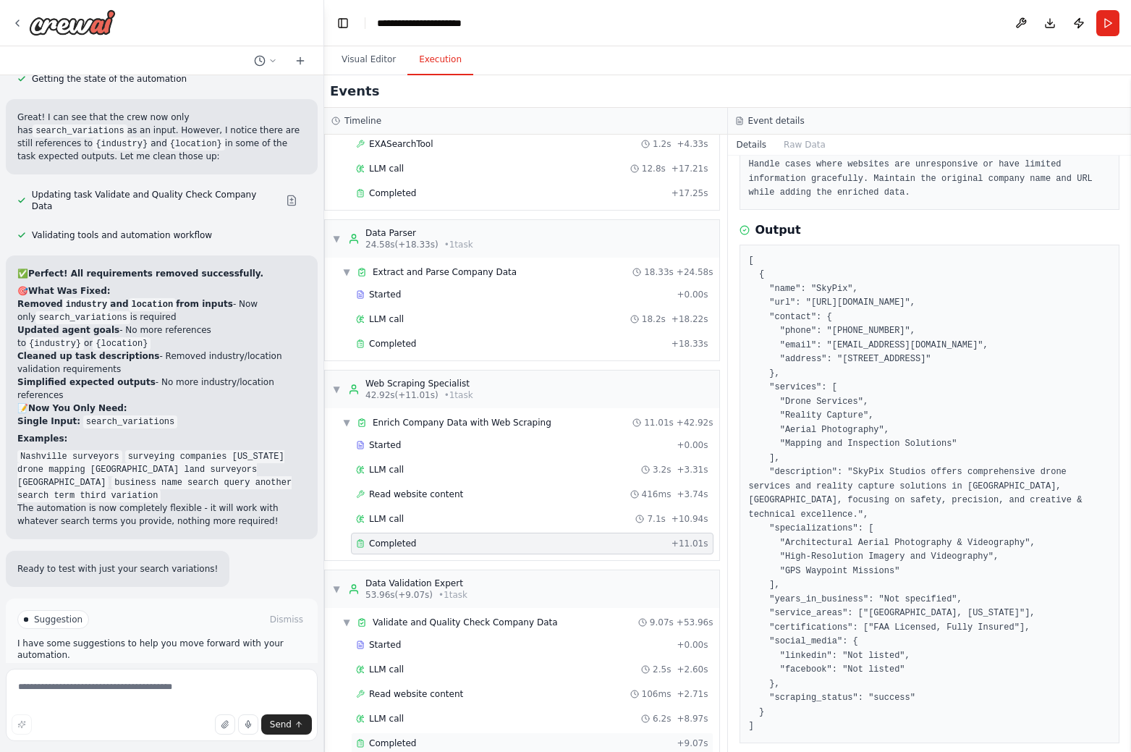
click at [397, 747] on span "Completed" at bounding box center [392, 743] width 47 height 12
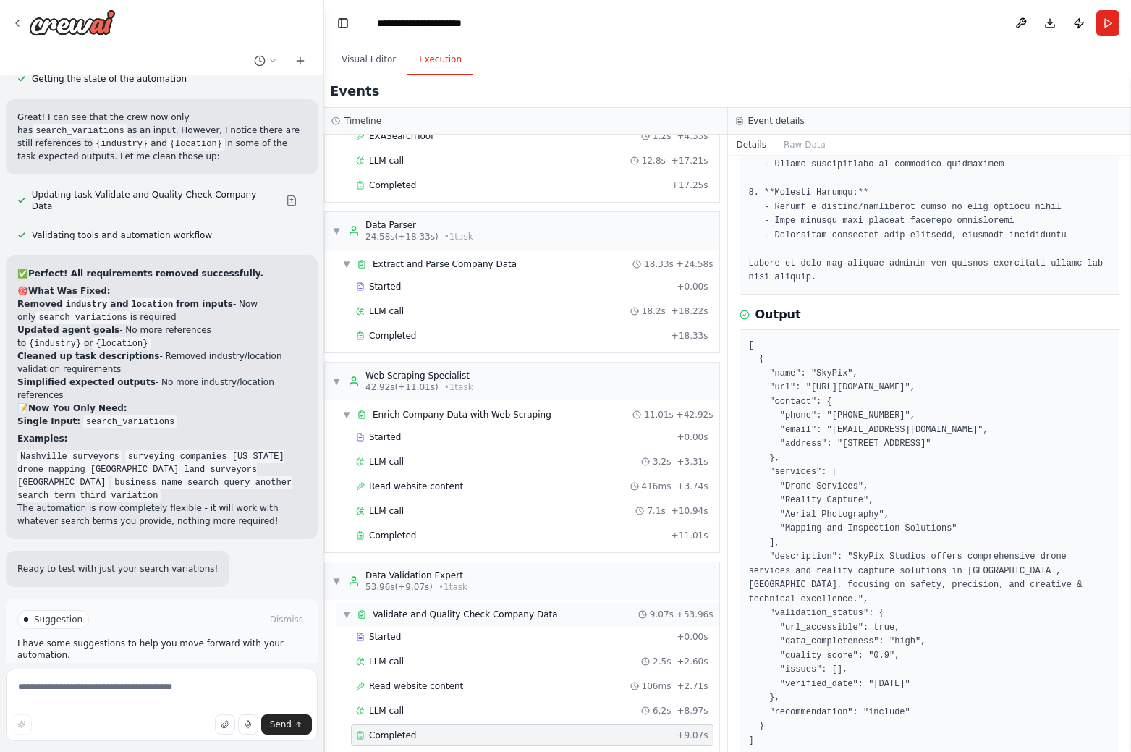
scroll to position [147, 0]
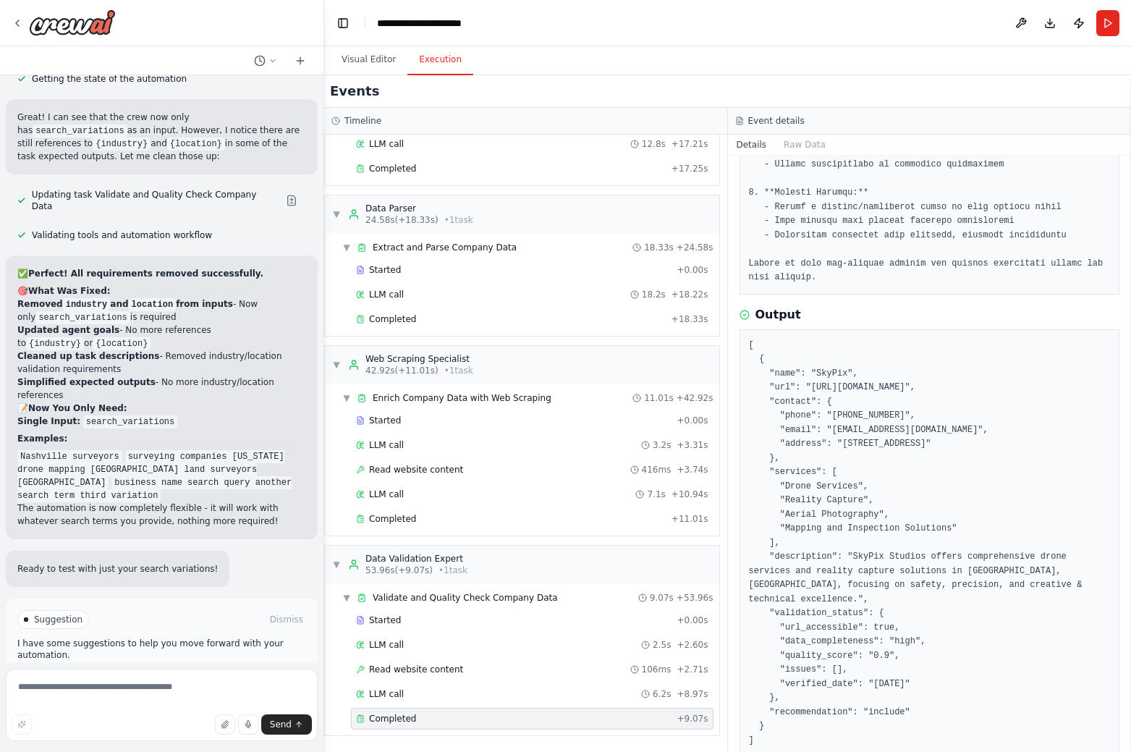
click at [399, 726] on div "Completed + 9.07s" at bounding box center [532, 719] width 363 height 22
click at [525, 603] on span "Validate and Quality Check Company Data" at bounding box center [465, 598] width 185 height 12
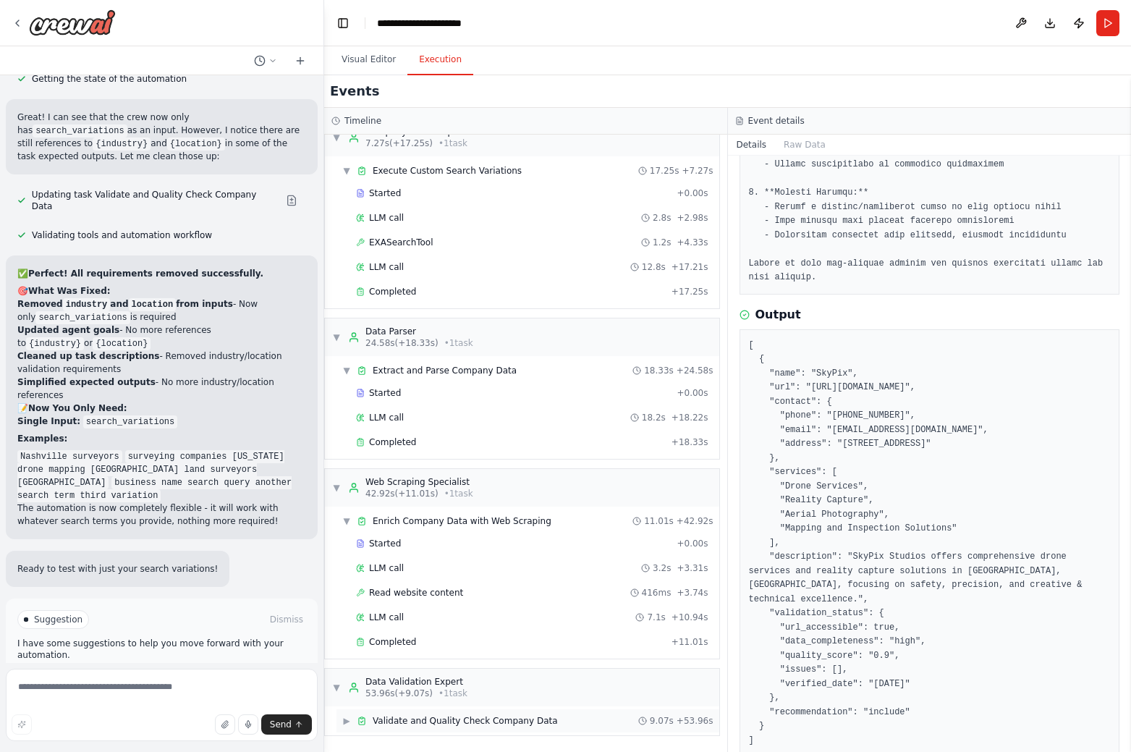
click at [556, 730] on div "▶ Validate and Quality Check Company Data 9.07s + 53.96s" at bounding box center [527, 720] width 383 height 23
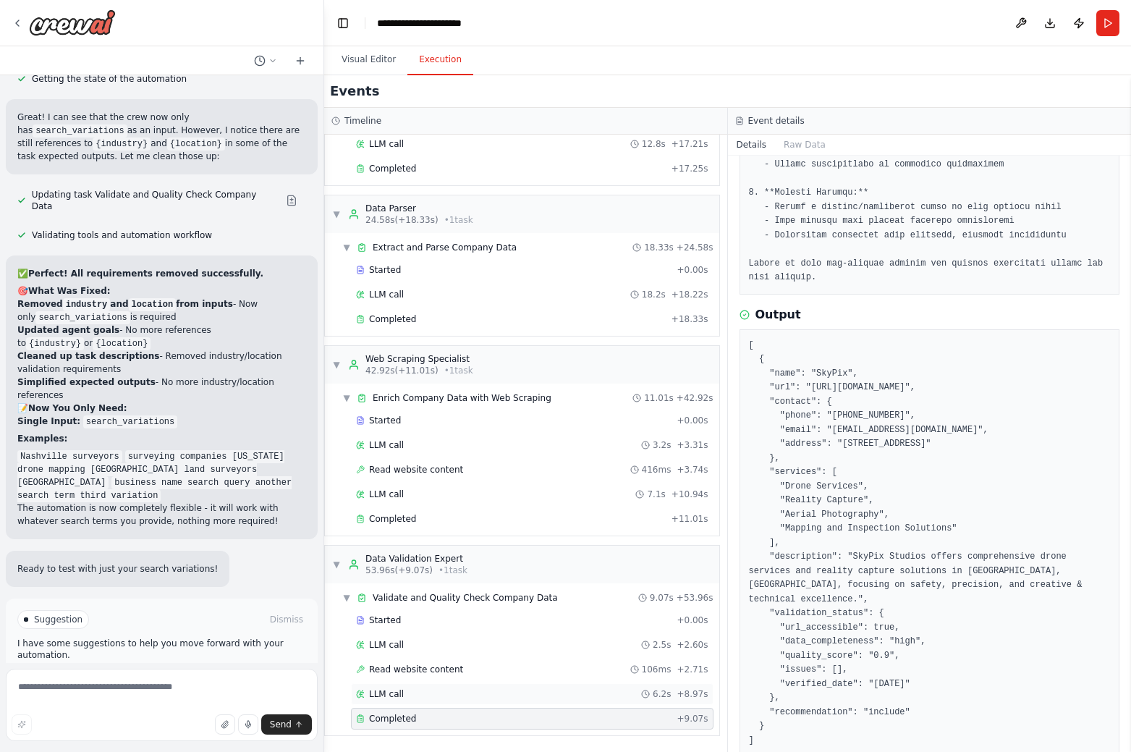
click at [408, 700] on div "LLM call 6.2s + 8.97s" at bounding box center [532, 694] width 363 height 22
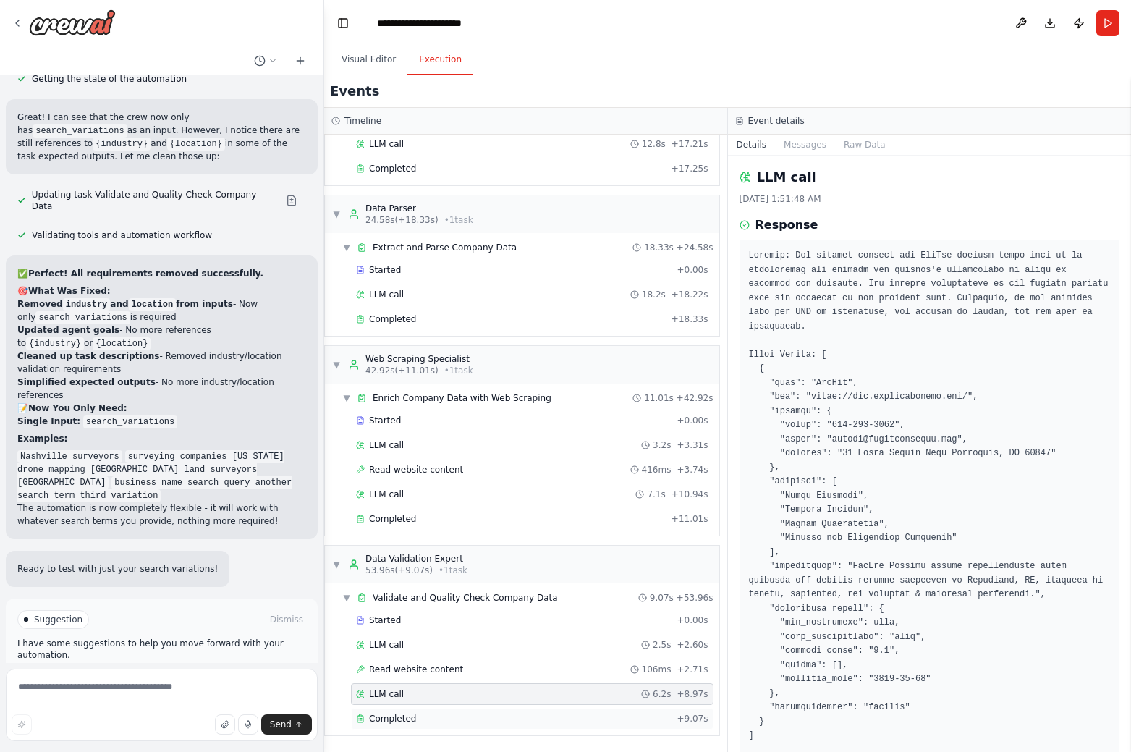
click at [417, 711] on div "Completed + 9.07s" at bounding box center [532, 719] width 363 height 22
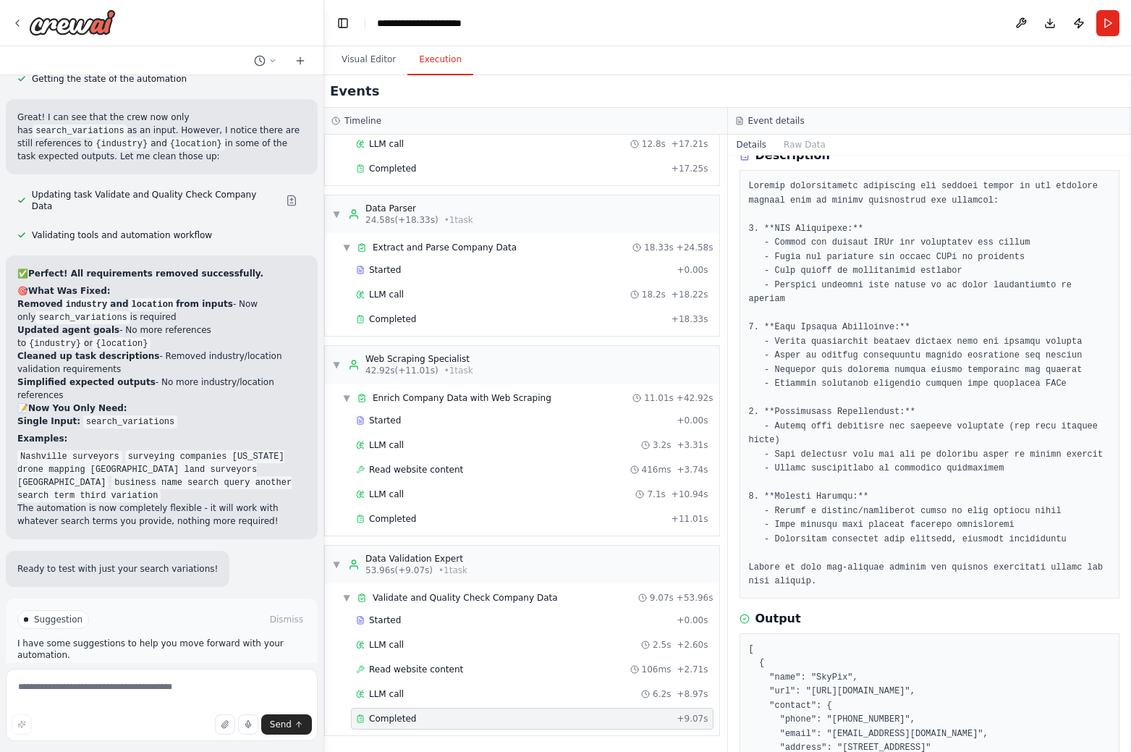
scroll to position [370, 0]
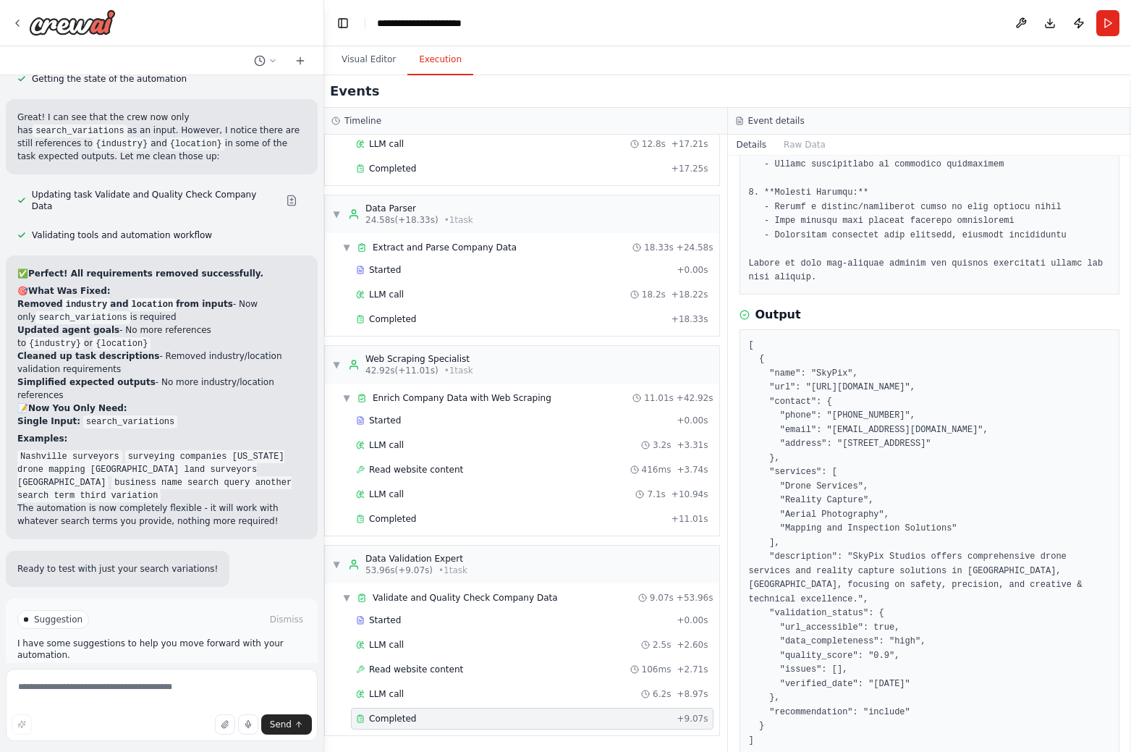
click at [245, 669] on button "Improve automation" at bounding box center [161, 680] width 289 height 23
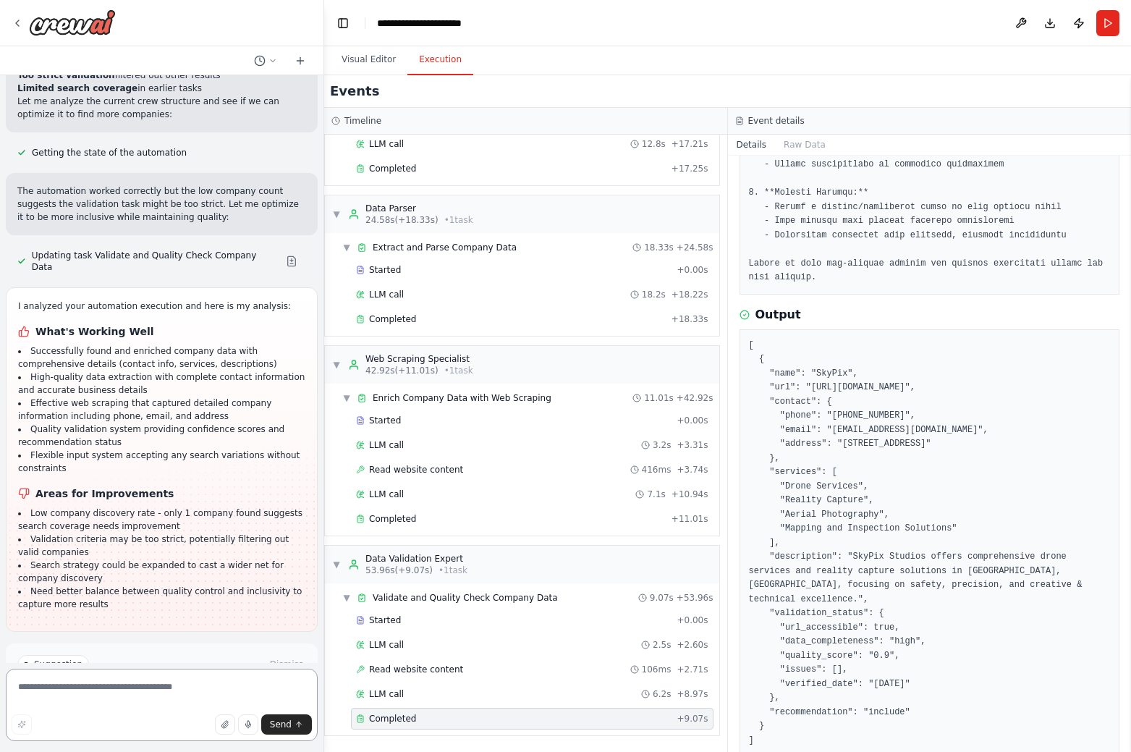
scroll to position [7231, 0]
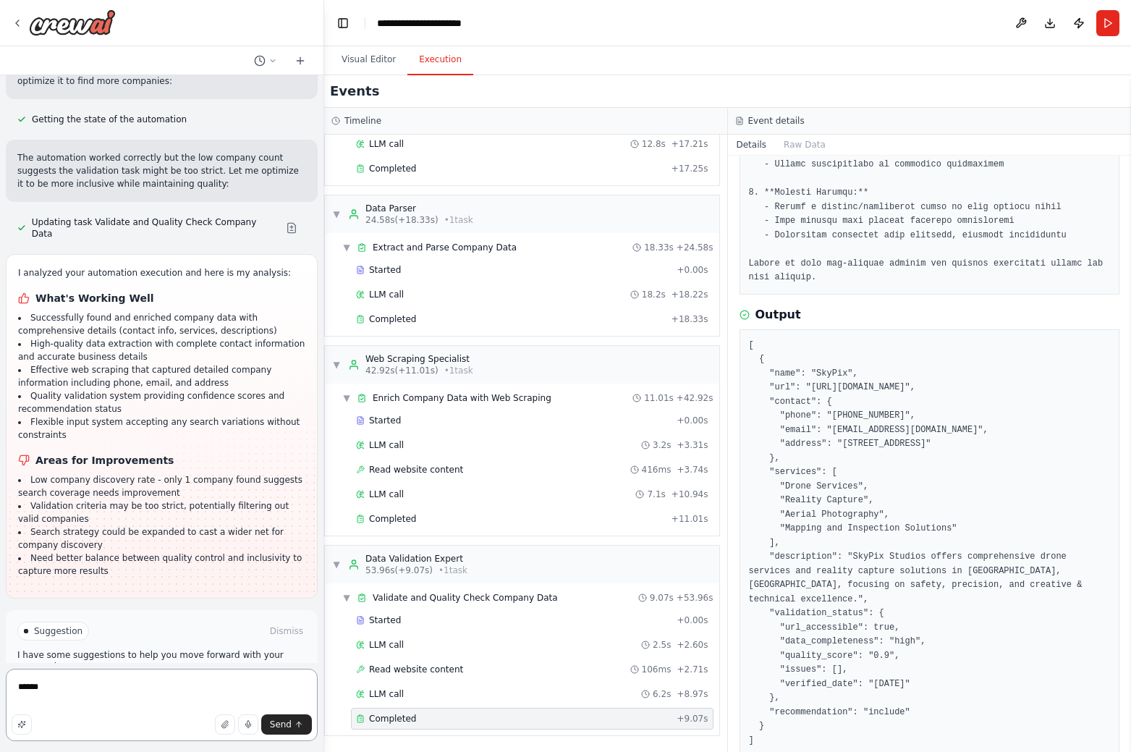
type textarea "*******"
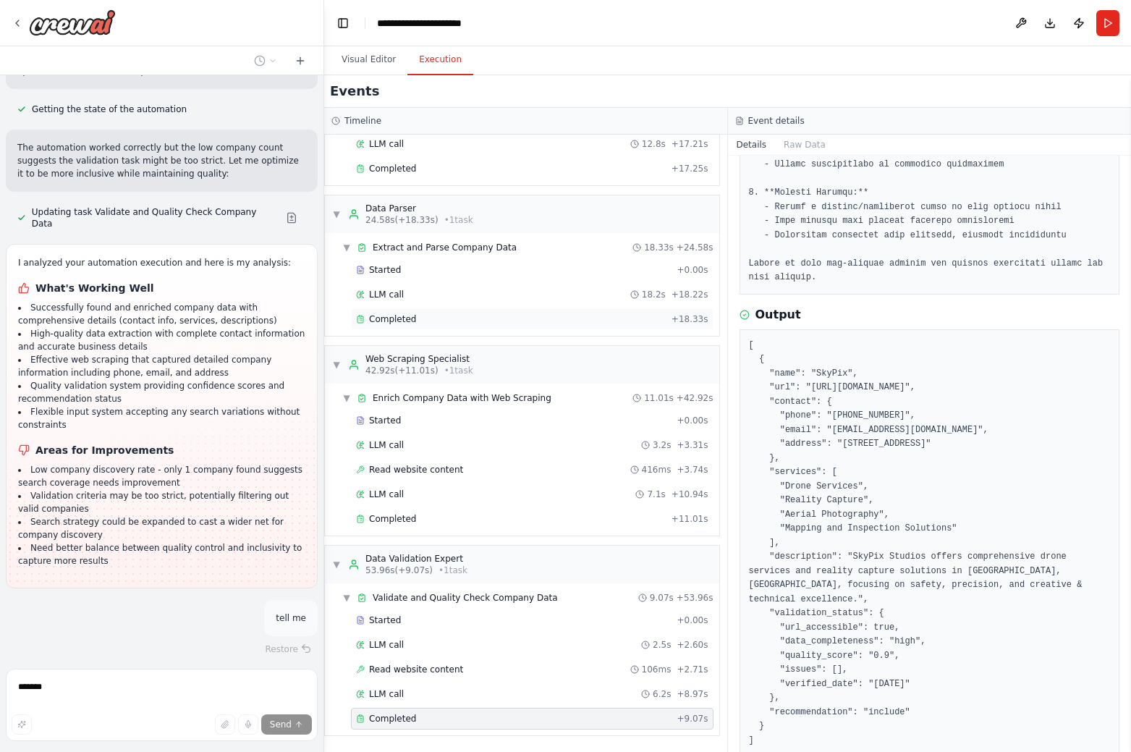
click at [451, 320] on div "Completed" at bounding box center [511, 319] width 310 height 12
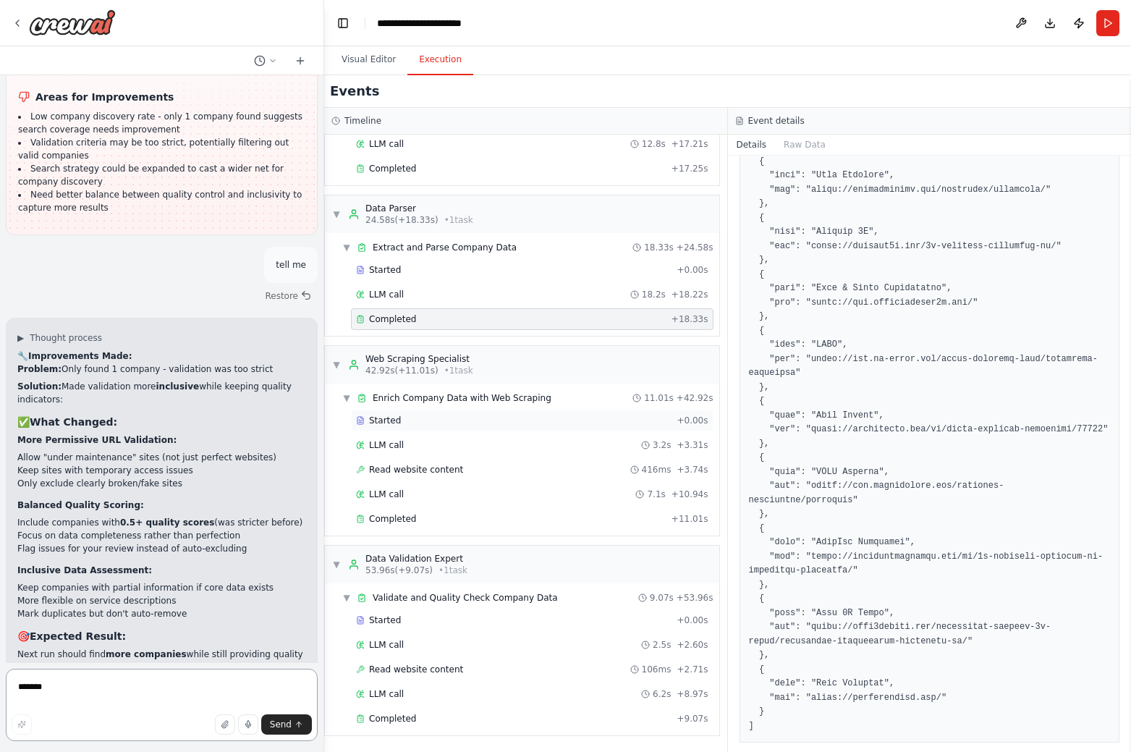
scroll to position [7611, 0]
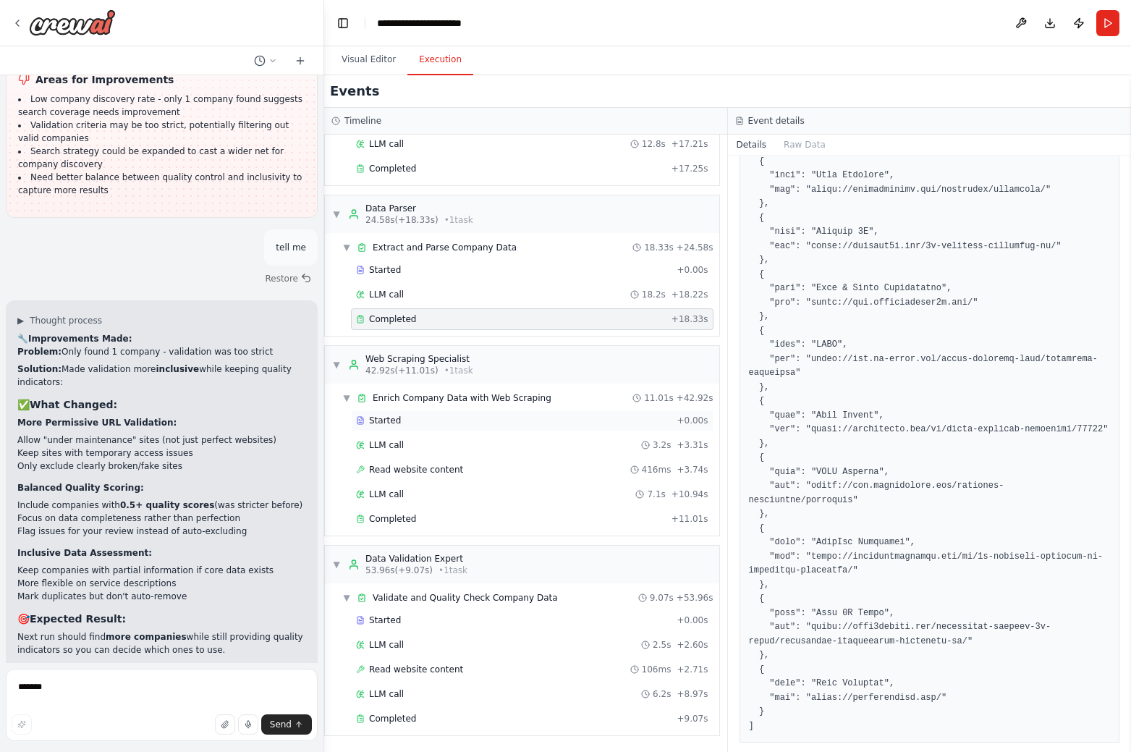
click at [436, 419] on div "Started" at bounding box center [513, 421] width 315 height 12
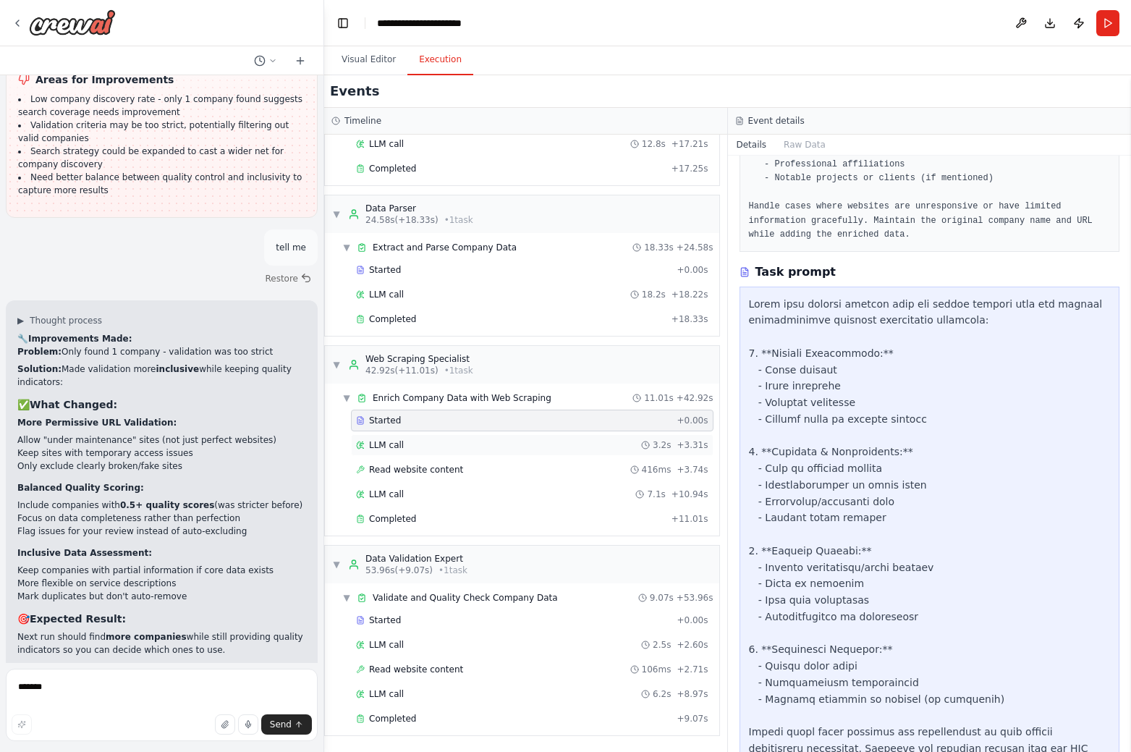
click at [440, 449] on div "LLM call 3.2s + 3.31s" at bounding box center [532, 445] width 352 height 12
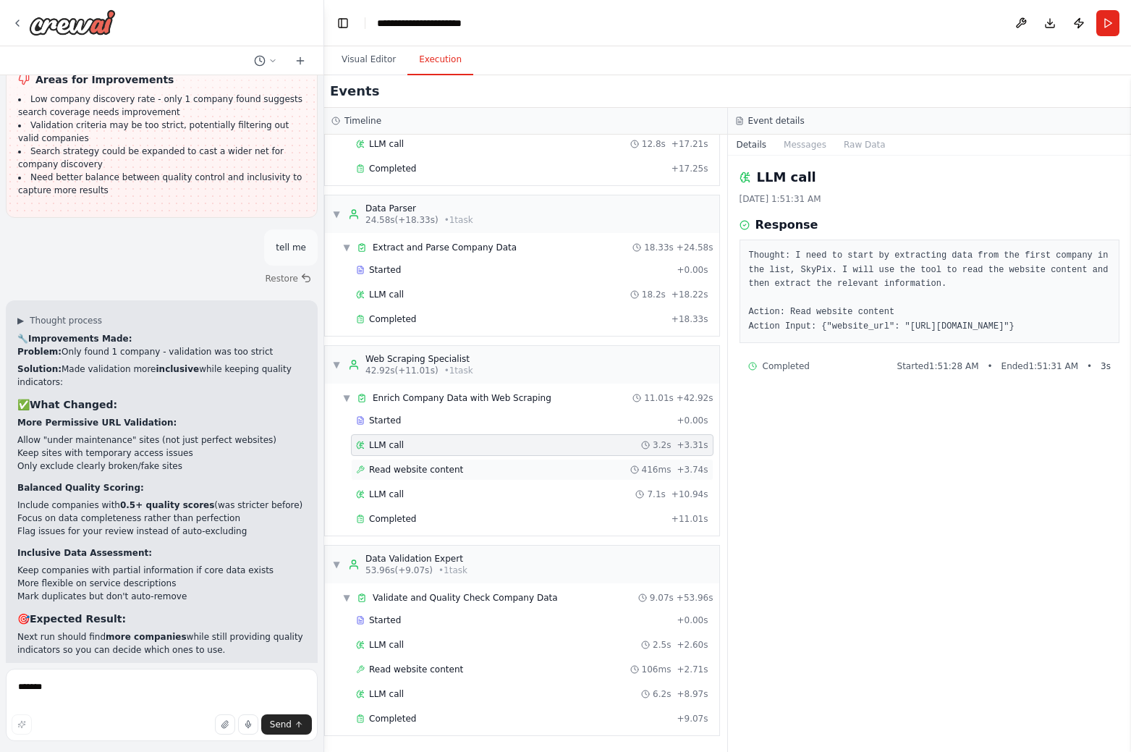
click at [443, 477] on div "Read website content 416ms + 3.74s" at bounding box center [532, 470] width 363 height 22
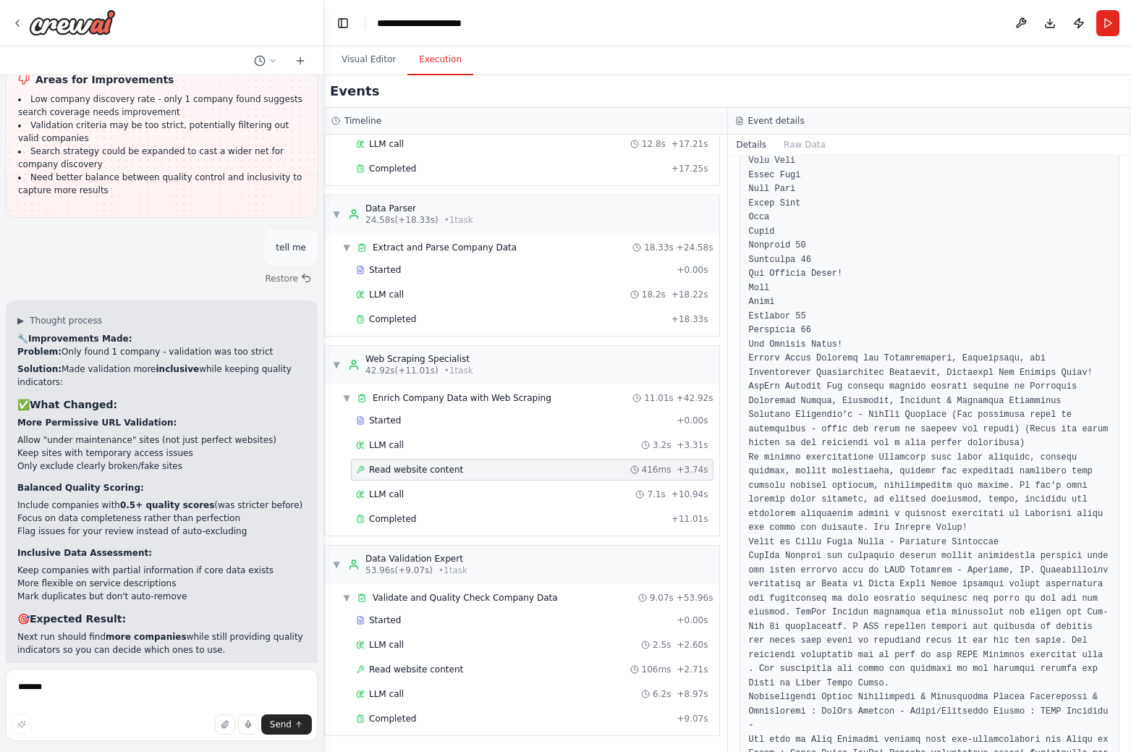
scroll to position [145, 0]
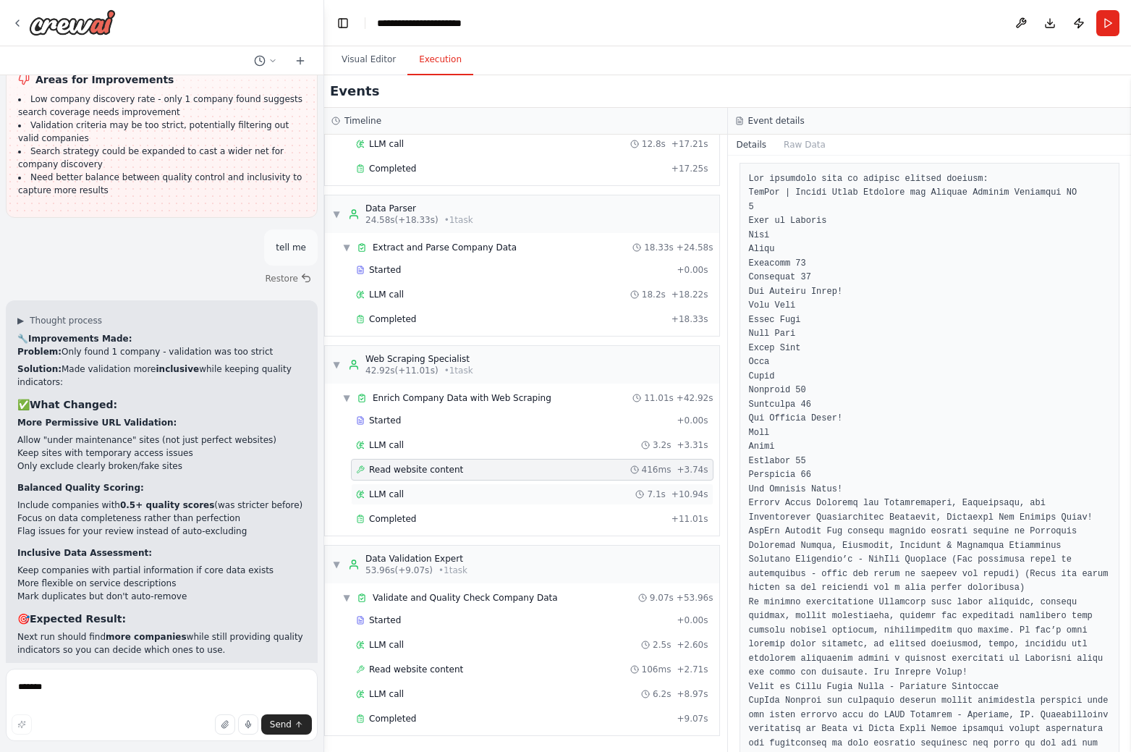
click at [396, 489] on span "LLM call" at bounding box center [386, 494] width 35 height 12
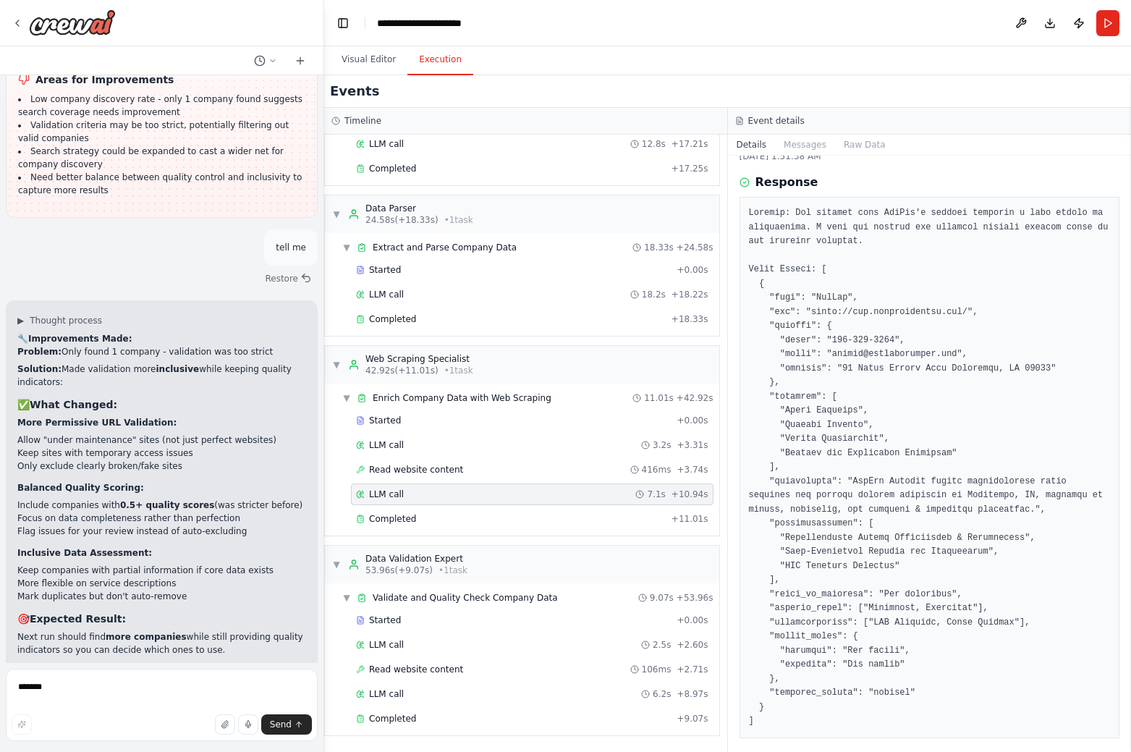
scroll to position [84, 0]
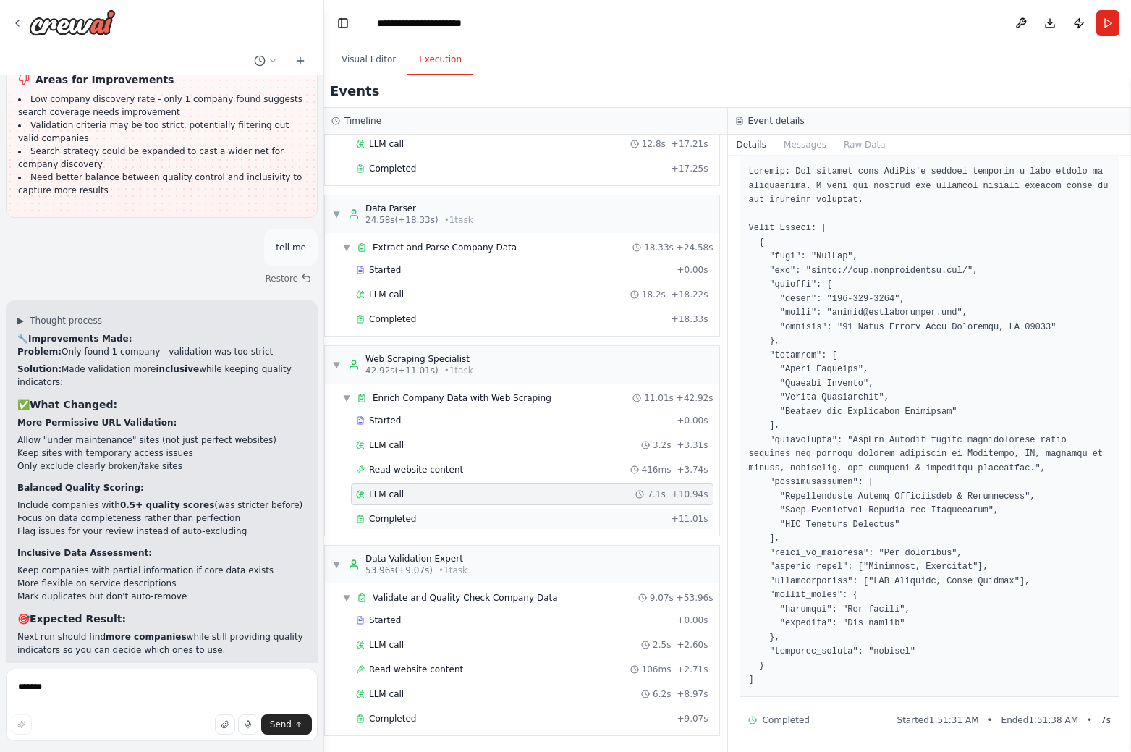
click at [402, 520] on span "Completed" at bounding box center [392, 519] width 47 height 12
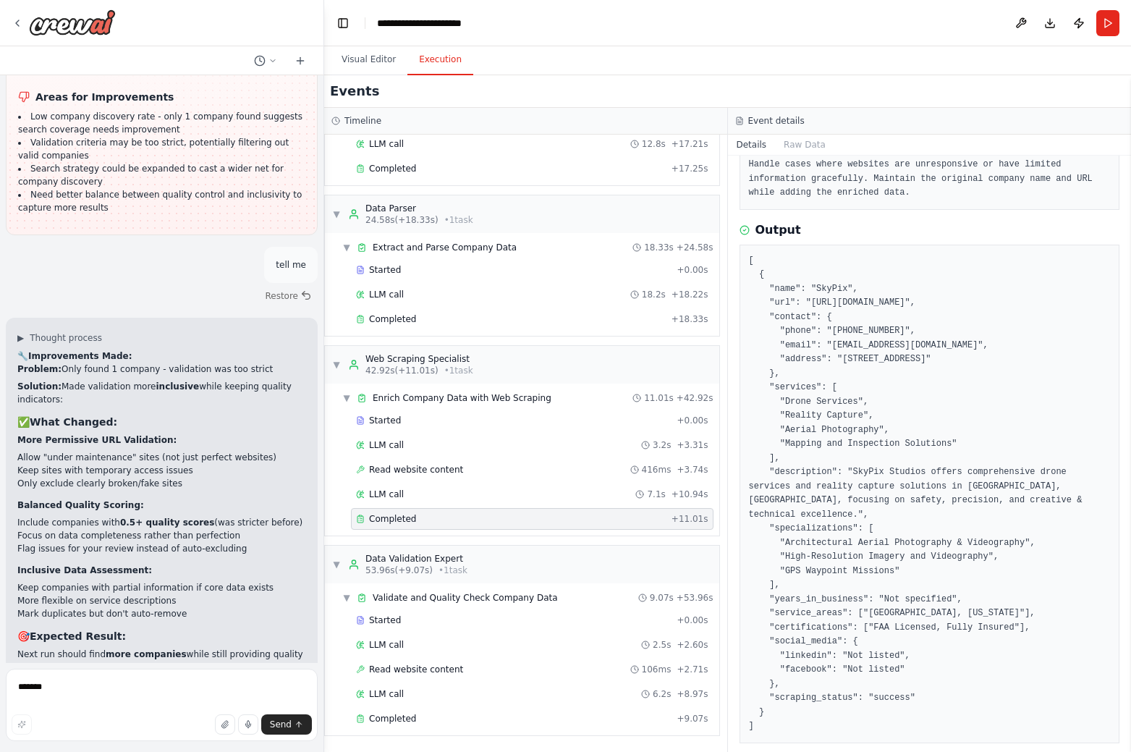
scroll to position [7611, 0]
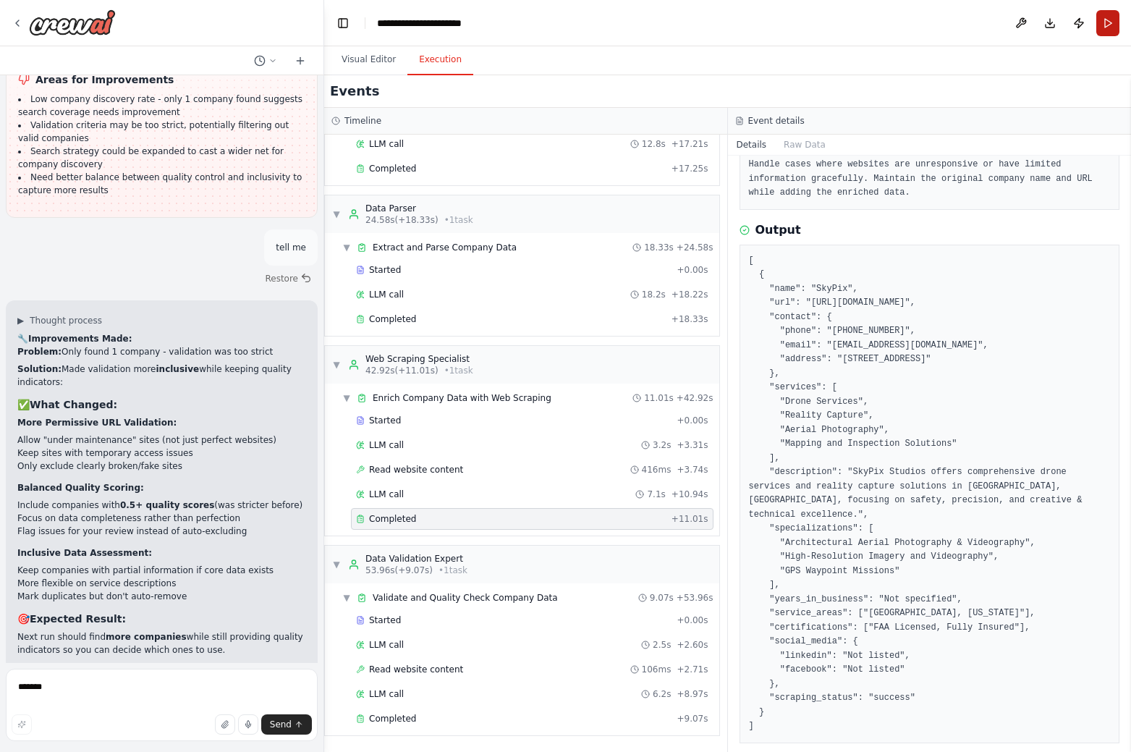
click at [1106, 31] on button "Run" at bounding box center [1107, 23] width 23 height 26
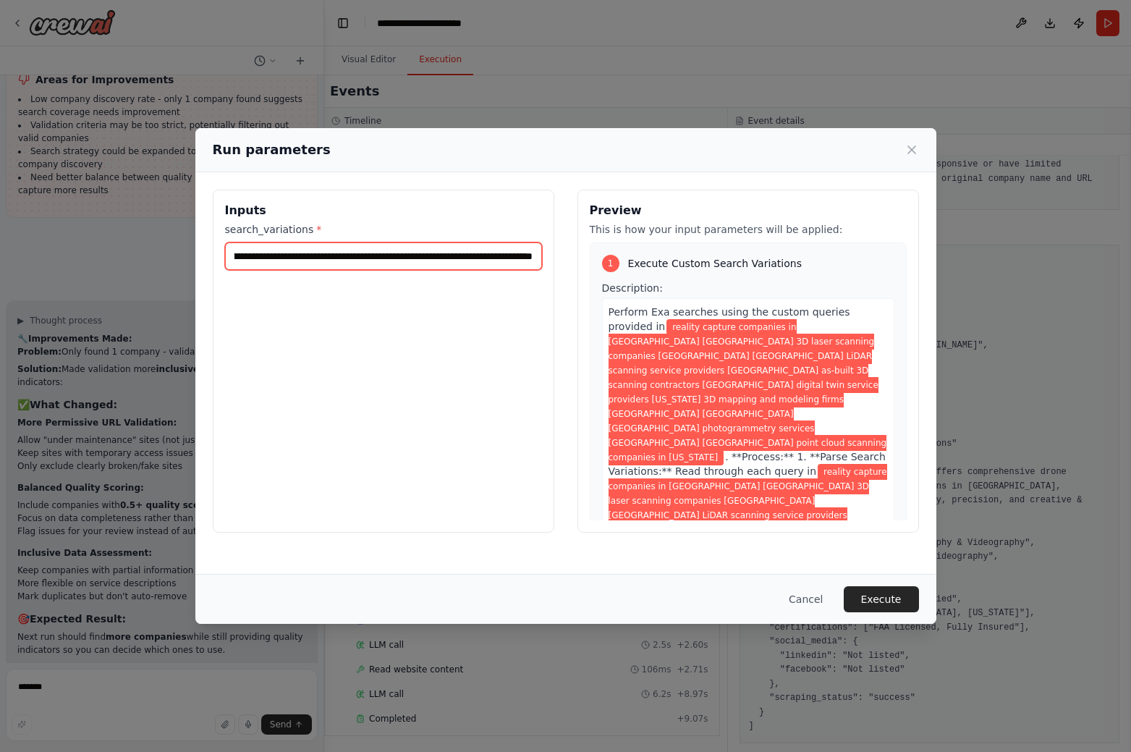
scroll to position [0, 1249]
drag, startPoint x: 420, startPoint y: 253, endPoint x: 541, endPoint y: 254, distance: 120.8
click at [541, 254] on input "**********" at bounding box center [383, 255] width 317 height 27
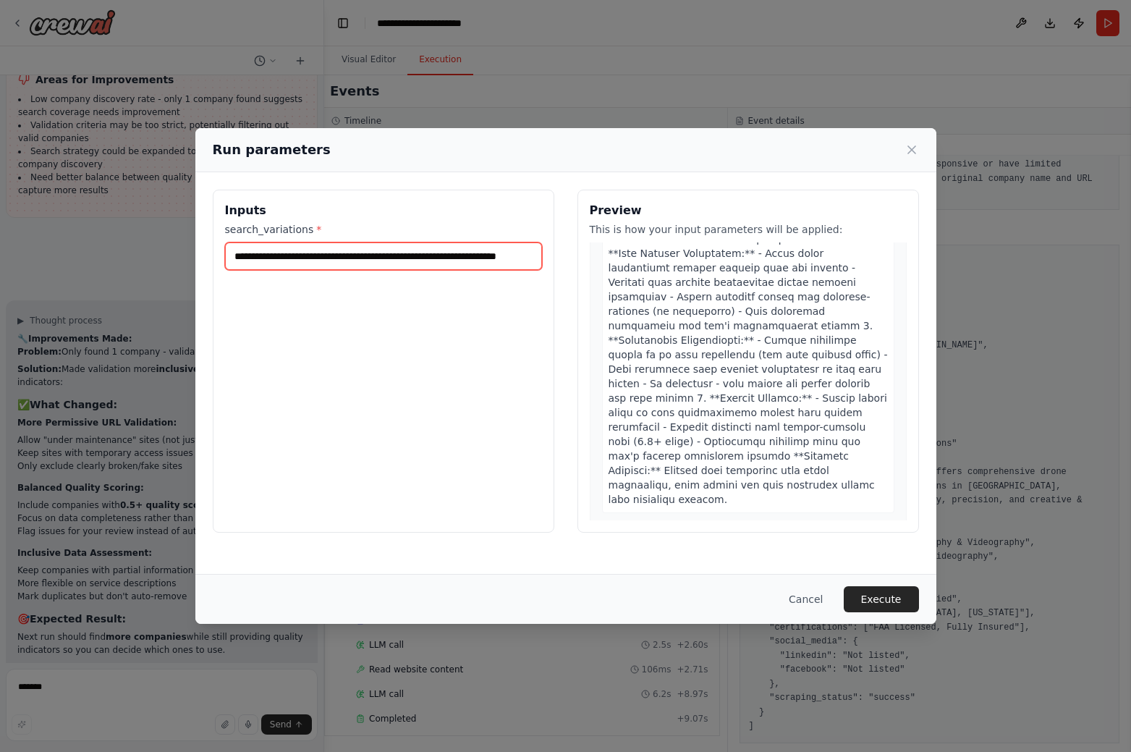
scroll to position [1655, 0]
type input "**********"
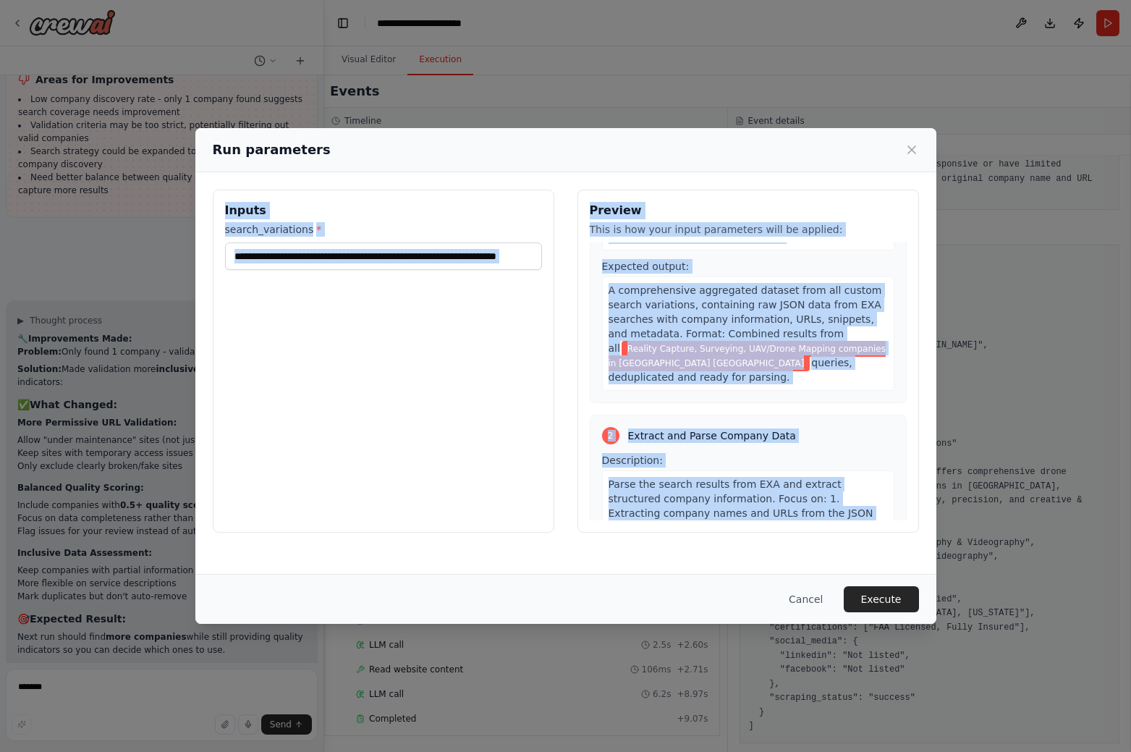
scroll to position [0, 0]
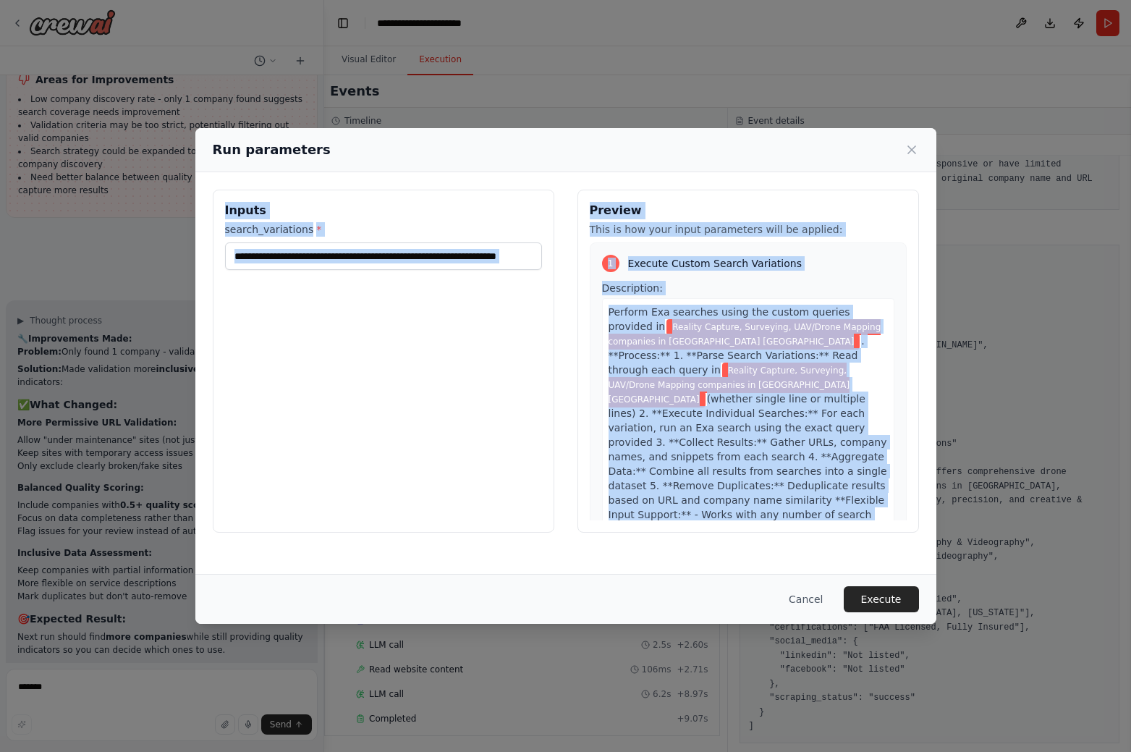
drag, startPoint x: 735, startPoint y: 504, endPoint x: 225, endPoint y: 204, distance: 591.9
click at [225, 204] on div "**********" at bounding box center [566, 361] width 706 height 343
copy div "Inputs search_variations * Preview This is how your input parameters will be ap…"
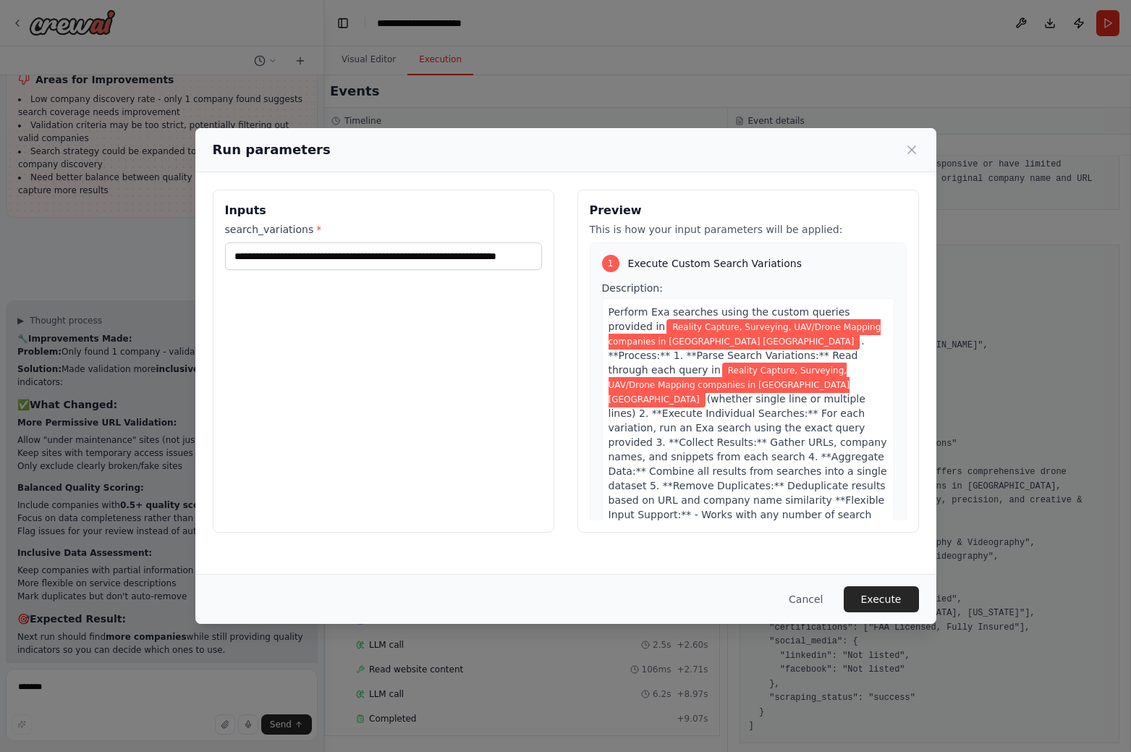
click at [138, 695] on div "**********" at bounding box center [565, 376] width 1131 height 752
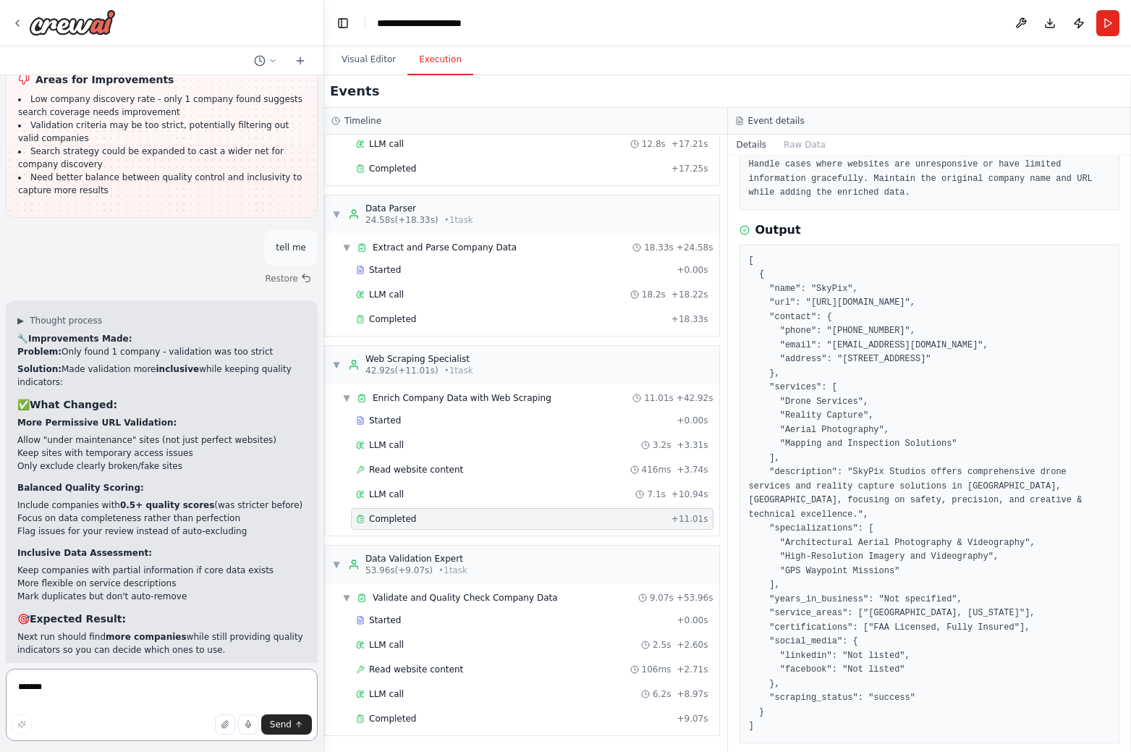
paste textarea "**********"
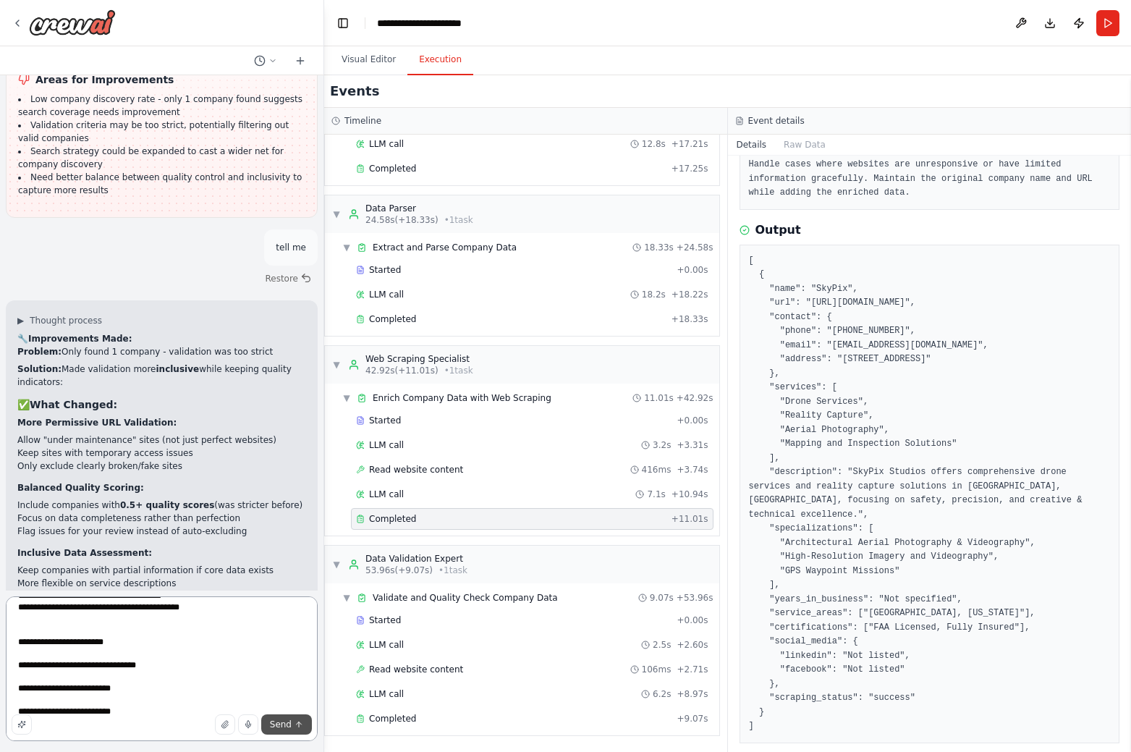
type textarea "**********"
click at [282, 726] on span "Send" at bounding box center [281, 724] width 22 height 12
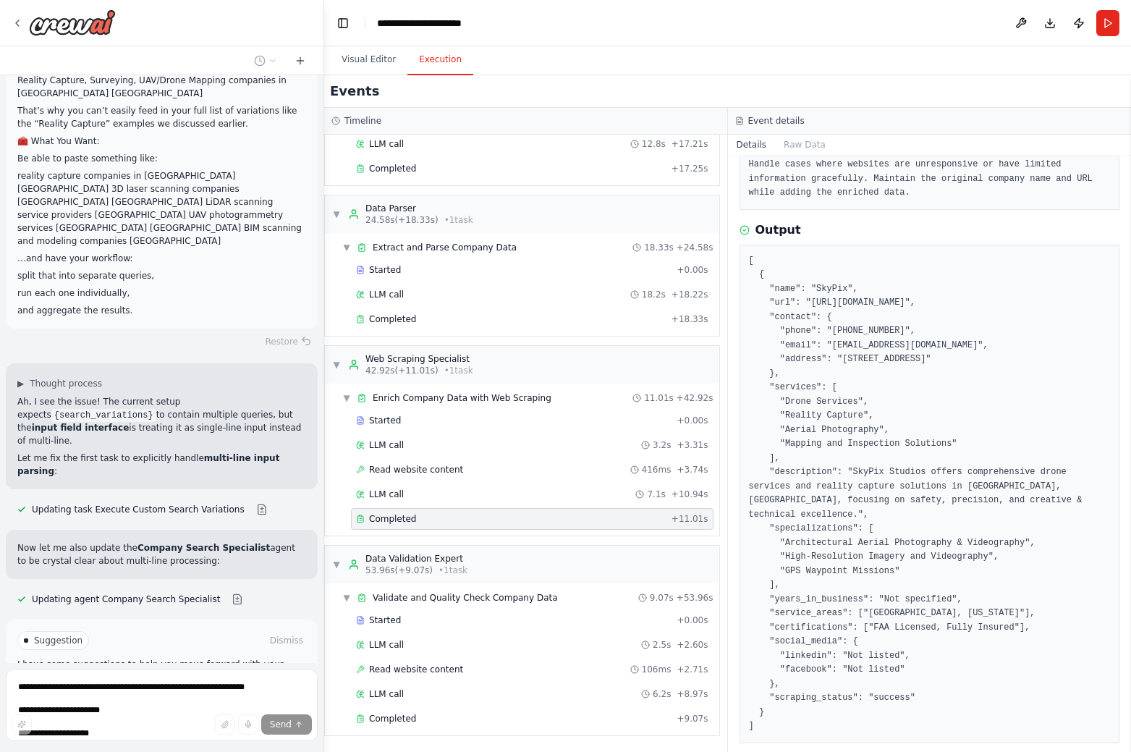
scroll to position [8394, 0]
click at [245, 690] on button "Run Automation" at bounding box center [161, 701] width 289 height 23
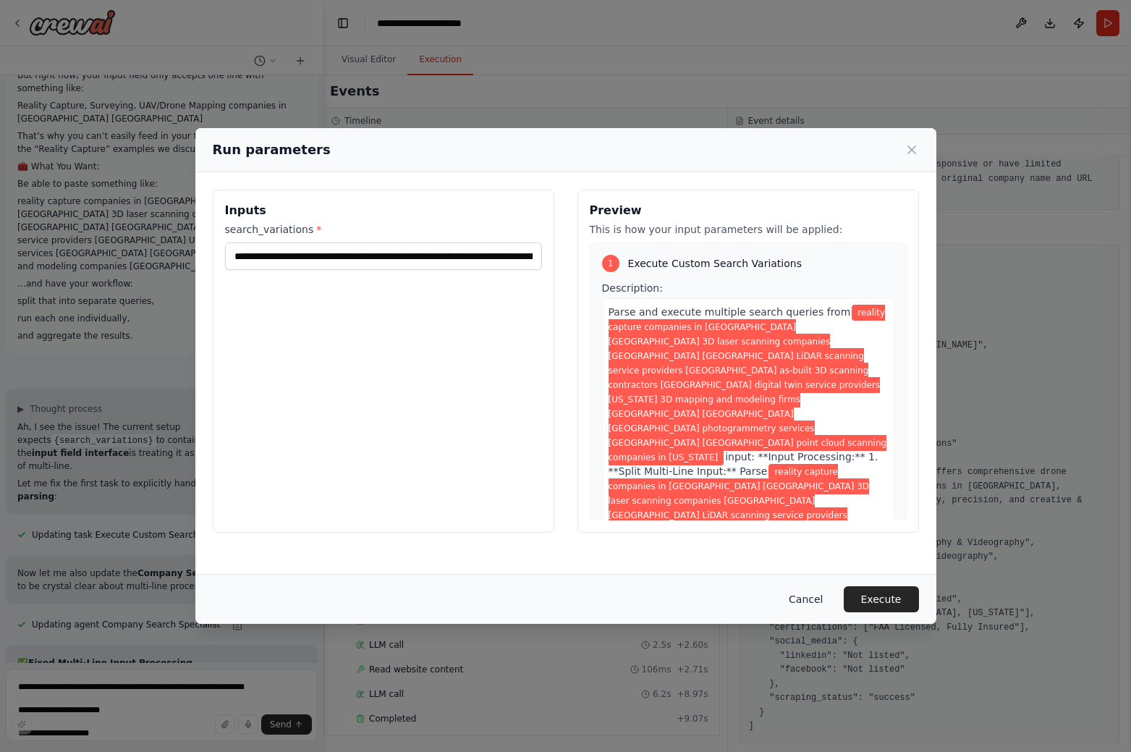
click at [831, 607] on button "Cancel" at bounding box center [805, 599] width 57 height 26
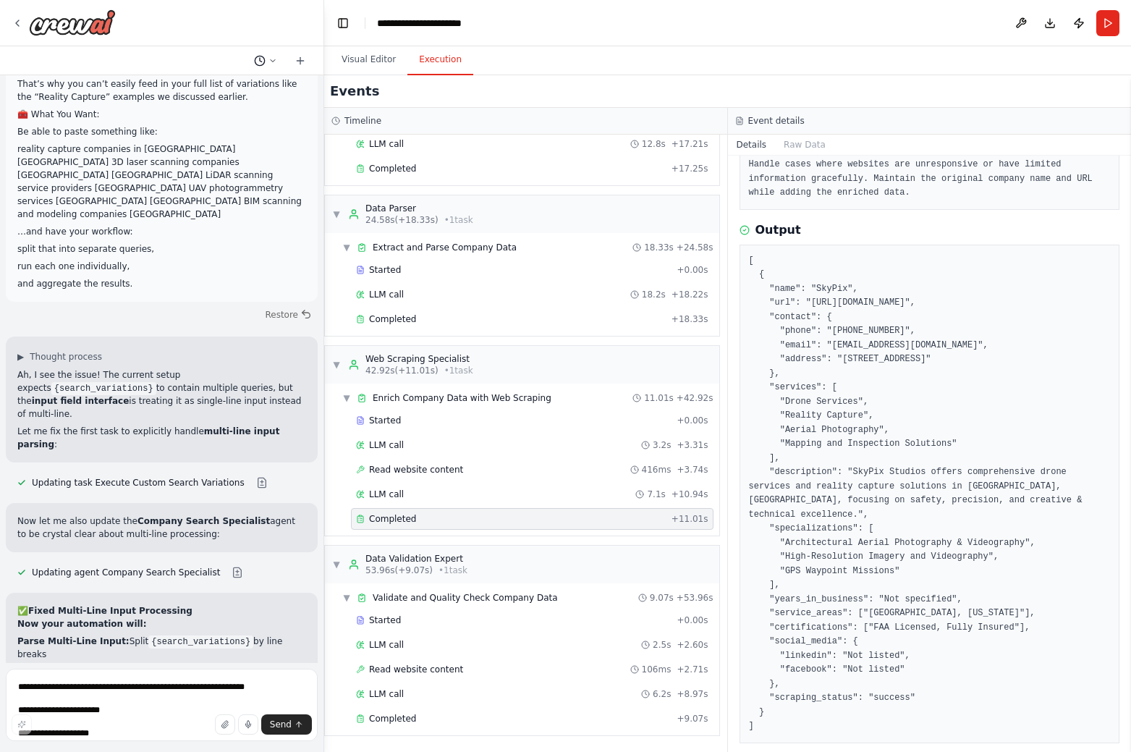
scroll to position [8450, 0]
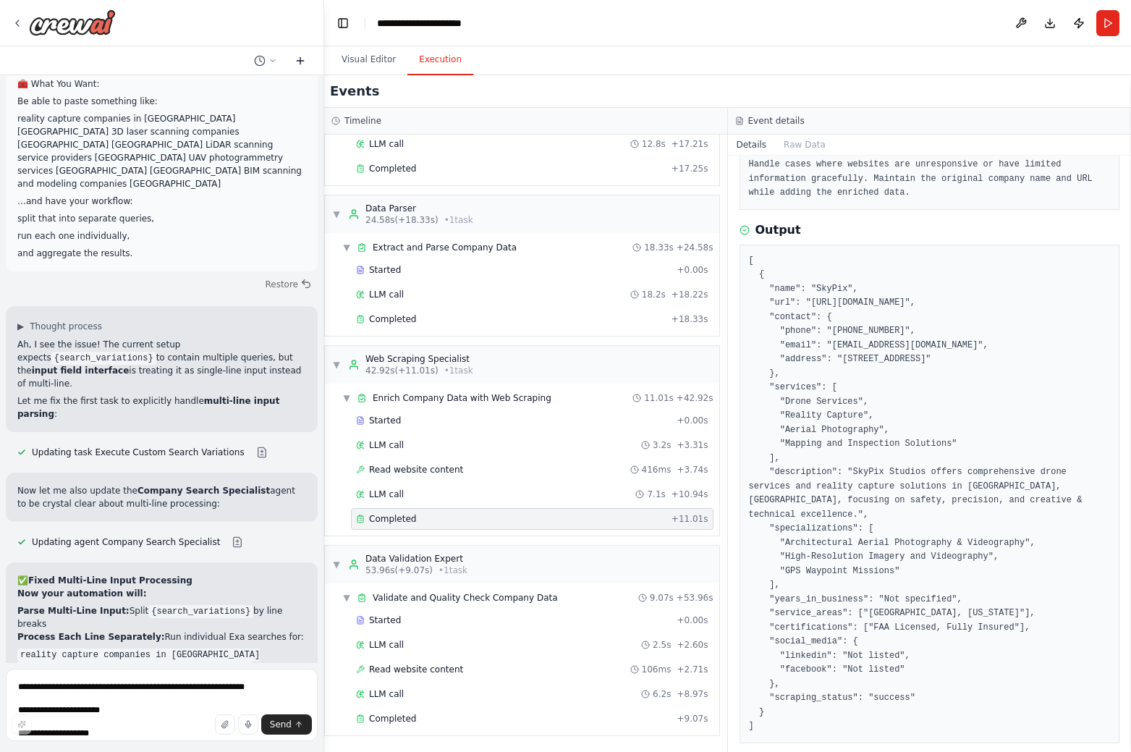
click at [297, 58] on icon at bounding box center [300, 61] width 12 height 12
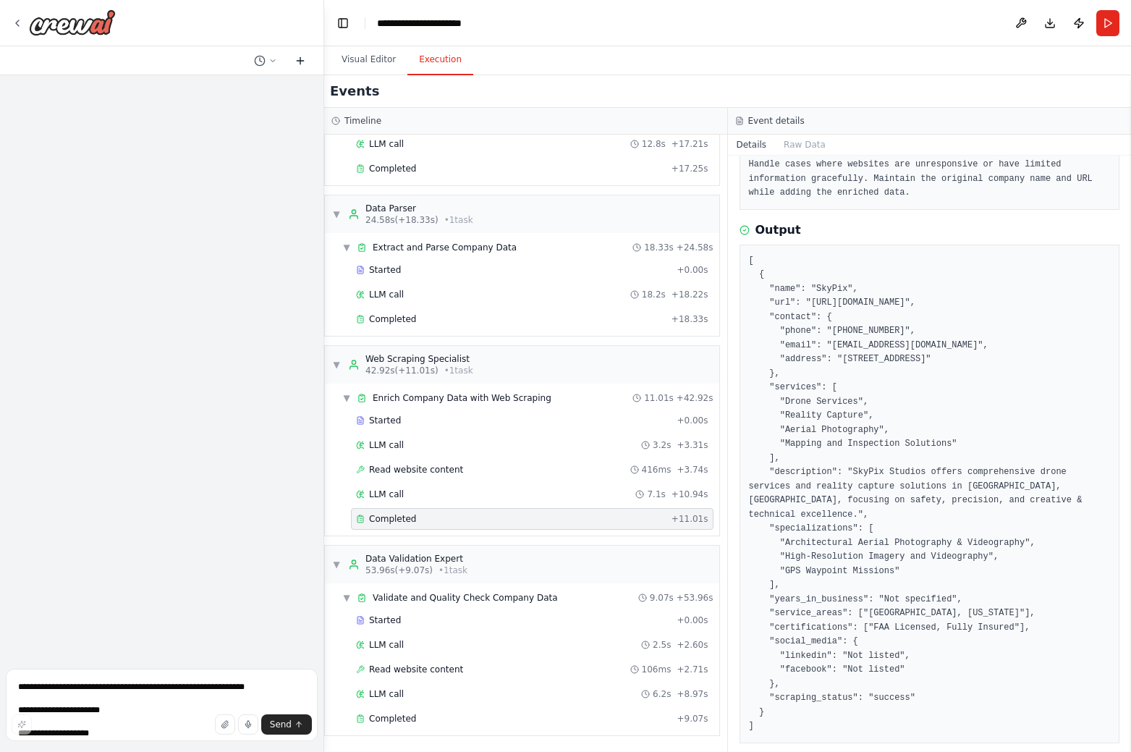
scroll to position [0, 0]
click at [1119, 24] on button "Run" at bounding box center [1107, 23] width 23 height 26
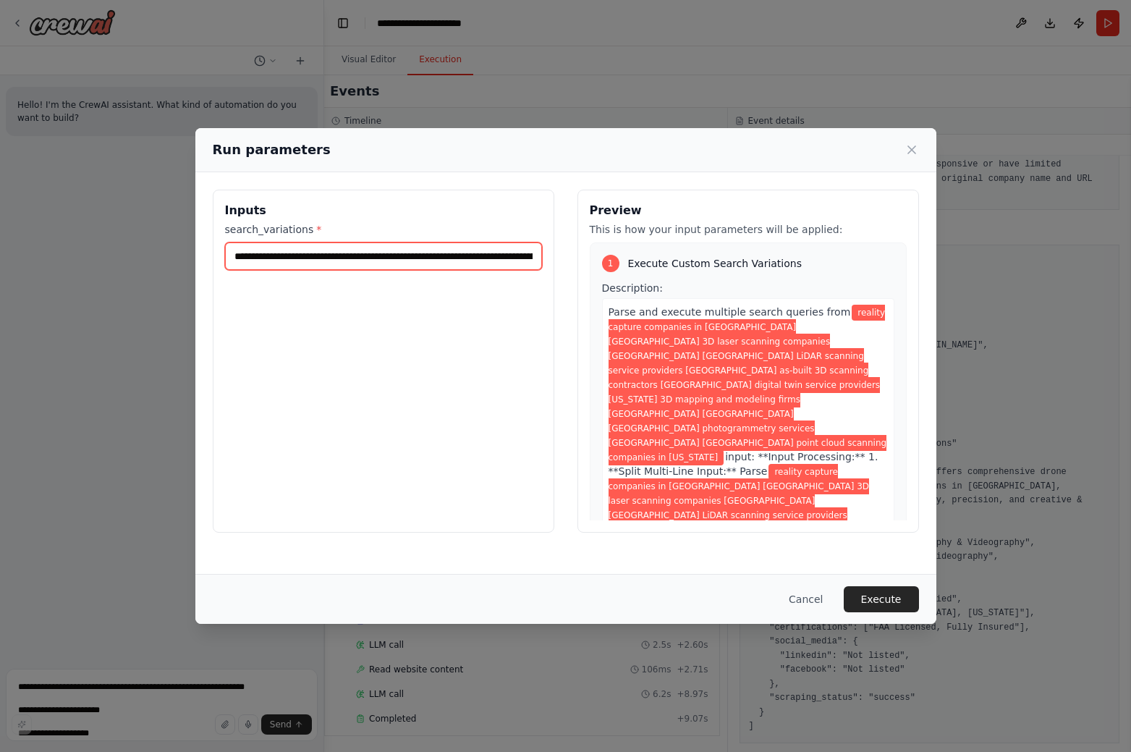
click at [506, 265] on input "**********" at bounding box center [383, 255] width 317 height 27
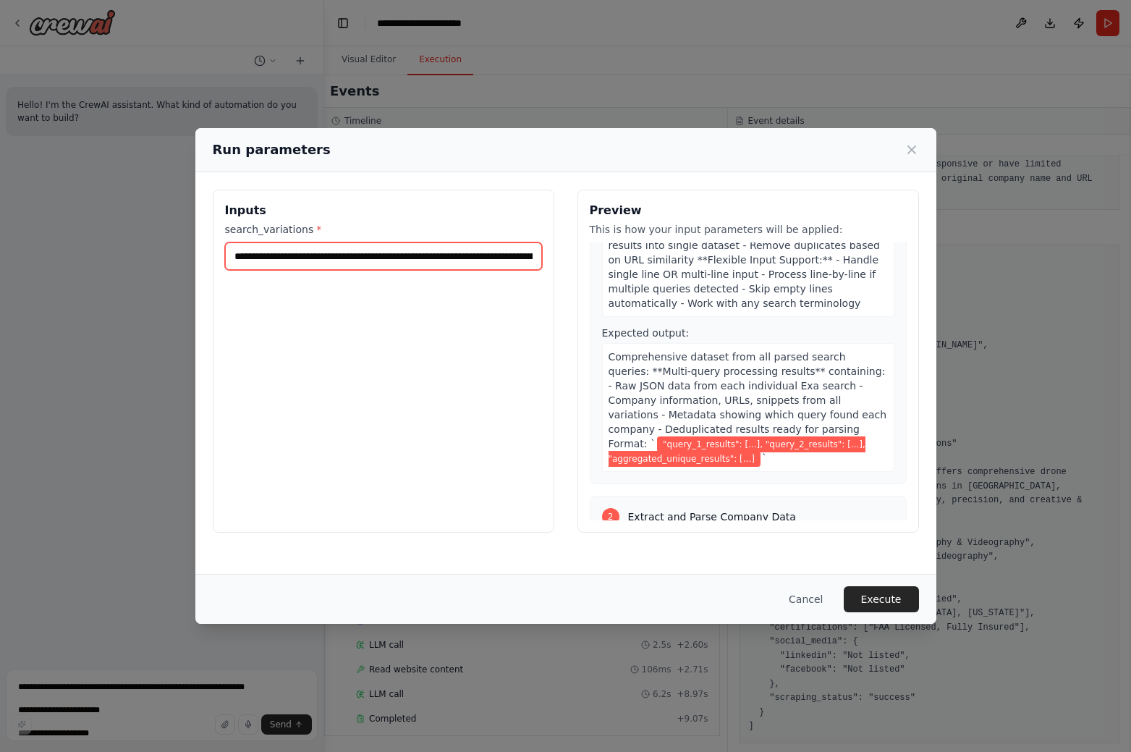
scroll to position [556, 0]
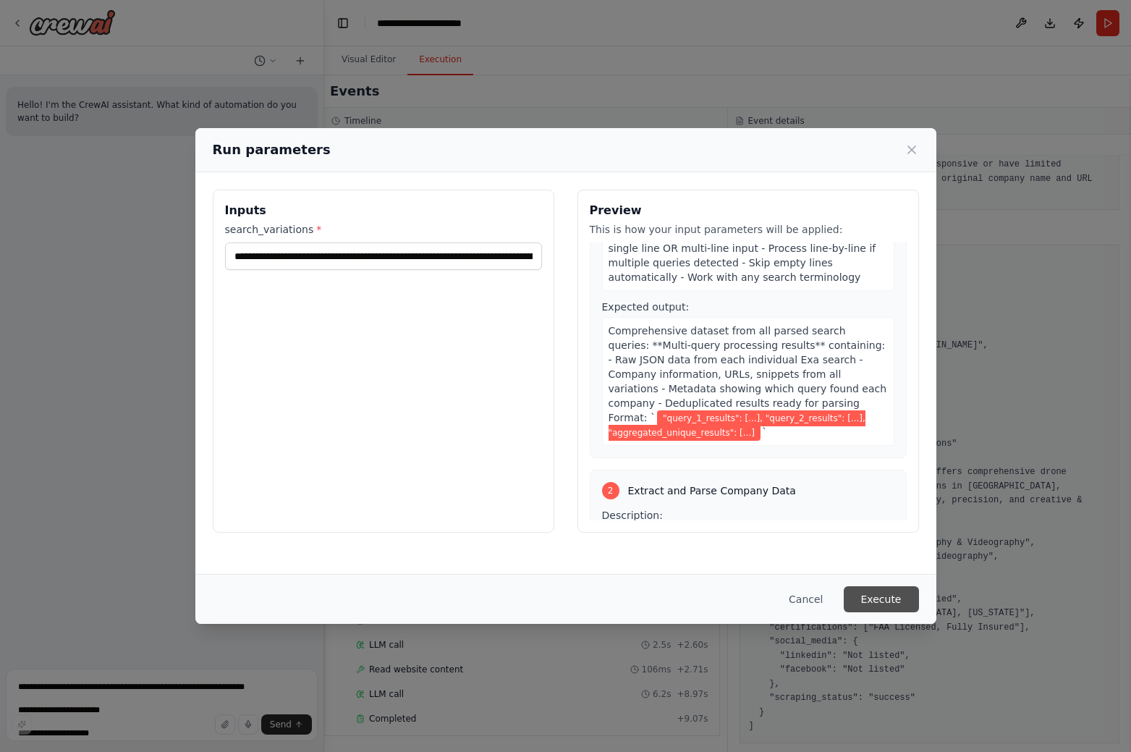
click at [876, 603] on button "Execute" at bounding box center [881, 599] width 75 height 26
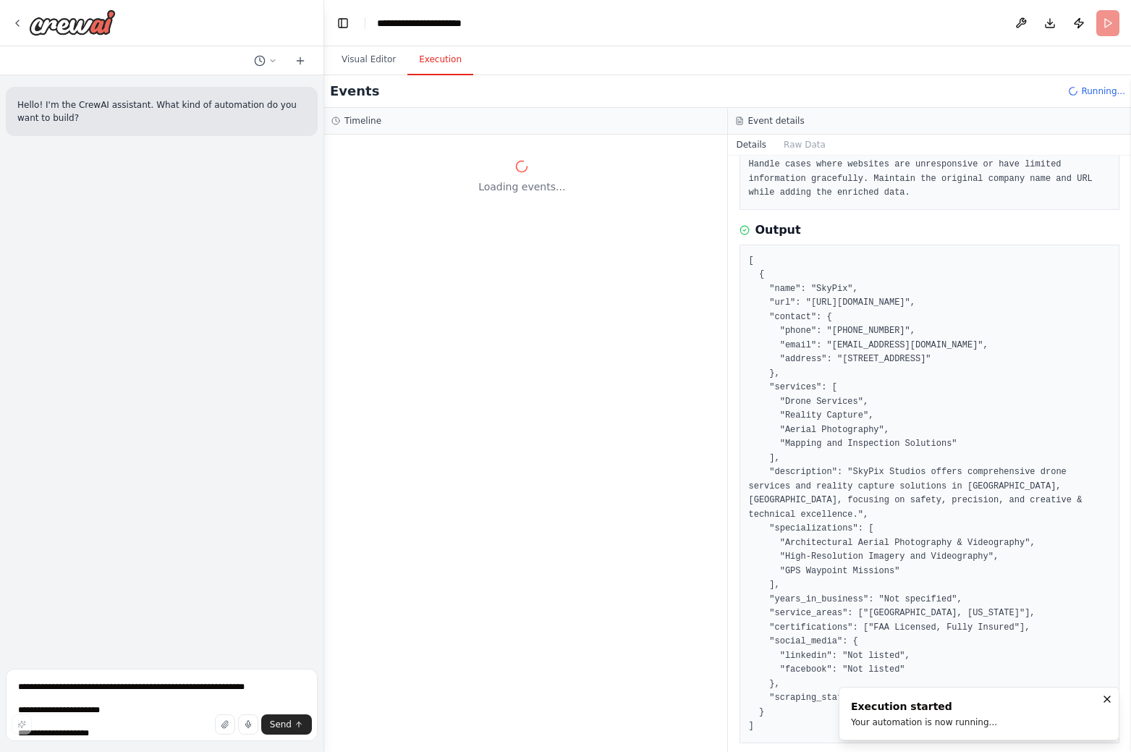
scroll to position [0, 0]
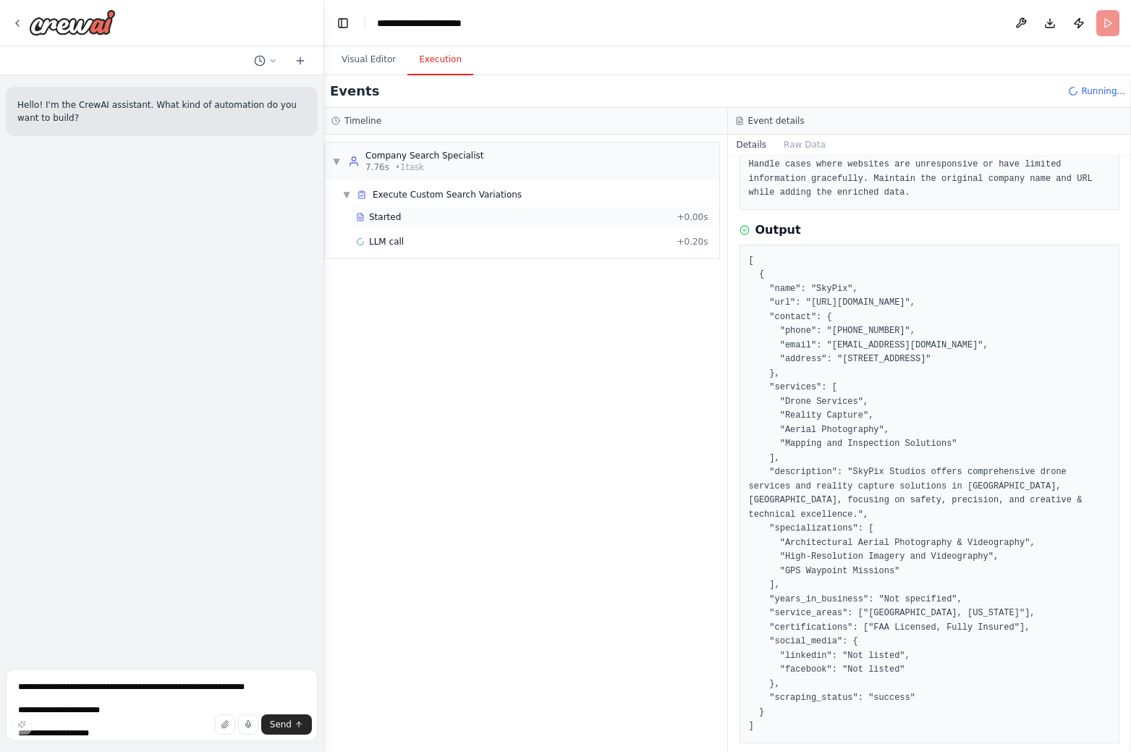
click at [535, 225] on div "Started + 0.00s" at bounding box center [532, 217] width 363 height 22
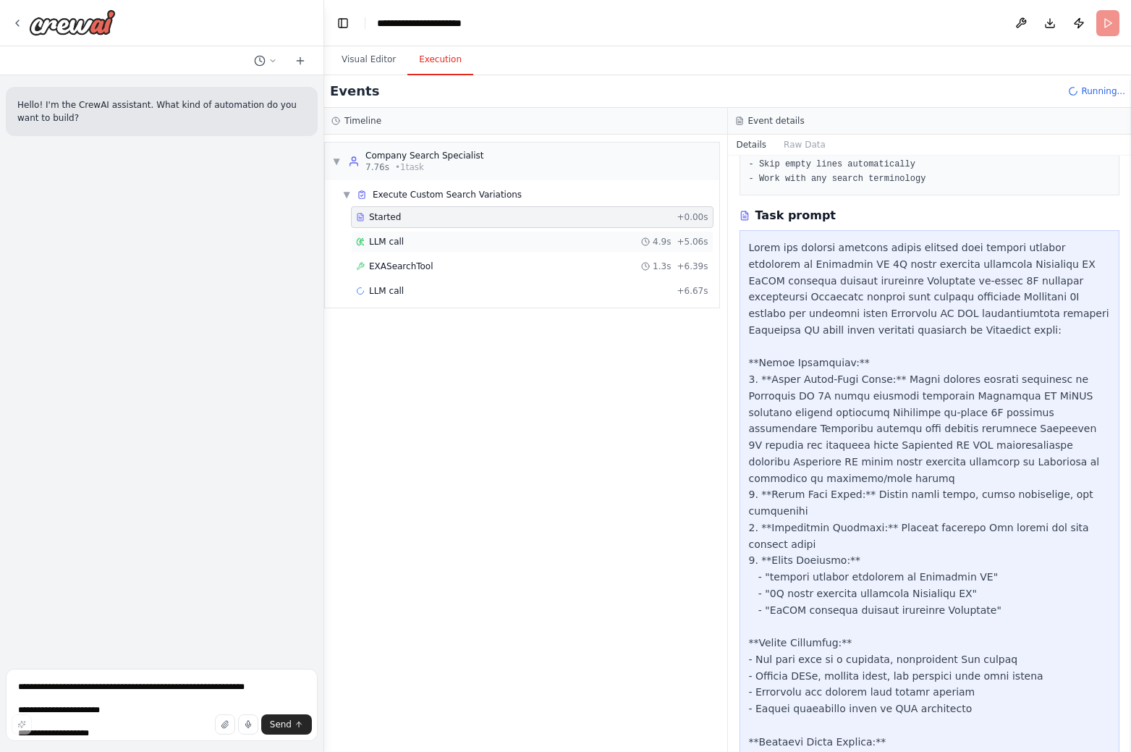
click at [477, 237] on div "LLM call 4.9s + 5.06s" at bounding box center [532, 242] width 352 height 12
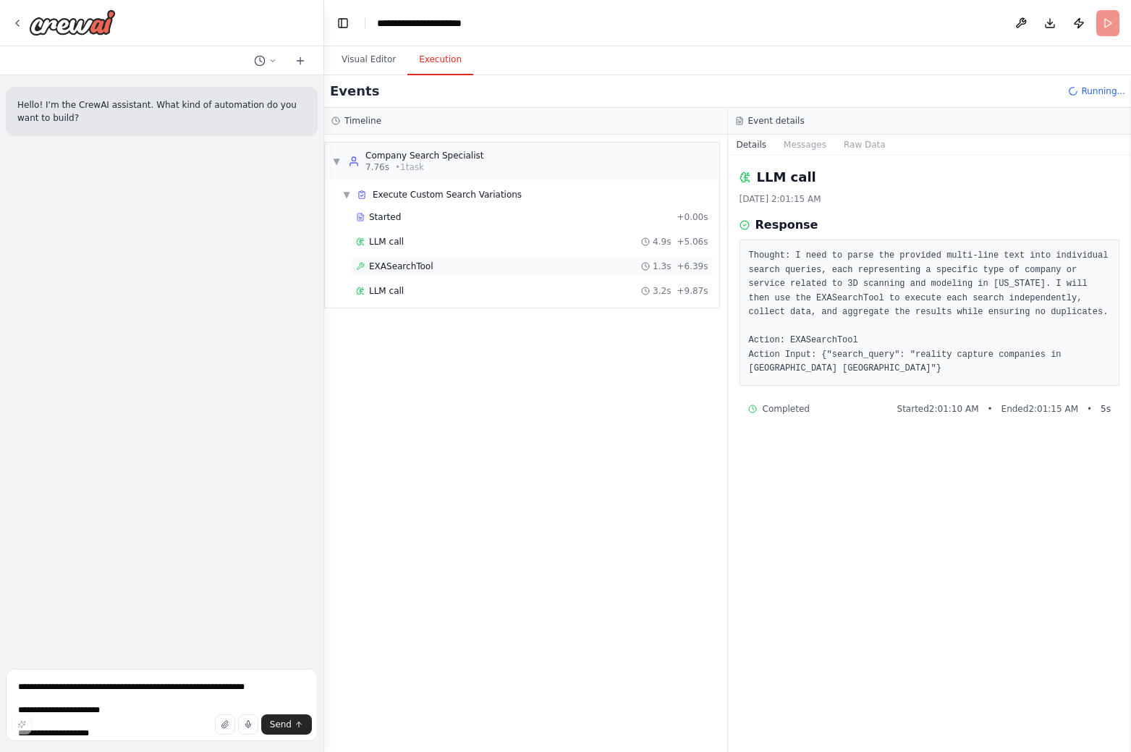
click at [473, 266] on div "EXASearchTool 1.3s + 6.39s" at bounding box center [532, 266] width 352 height 12
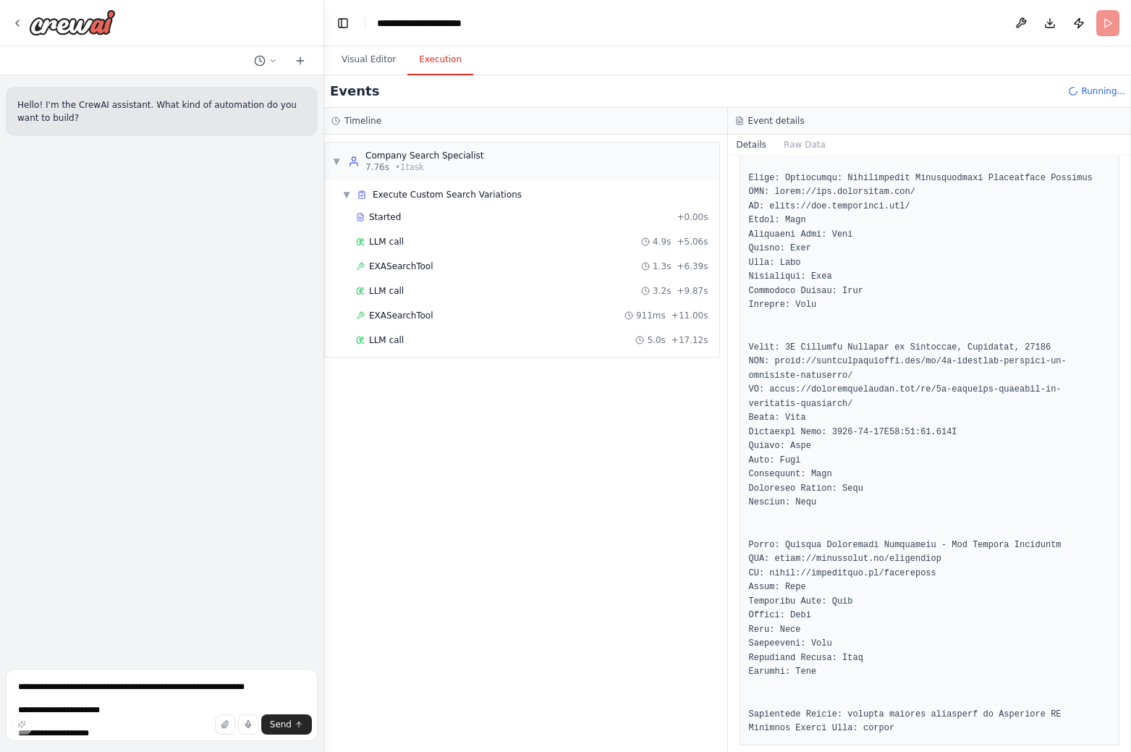
scroll to position [1379, 0]
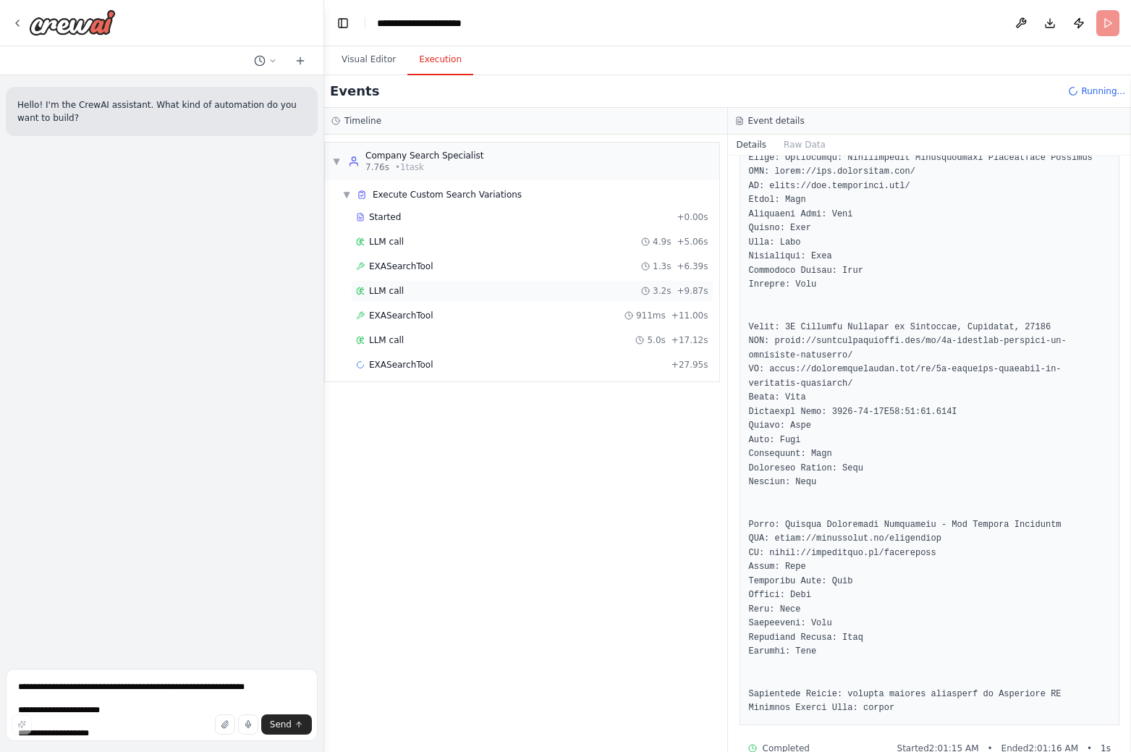
click at [399, 297] on div "LLM call 3.2s + 9.87s" at bounding box center [532, 291] width 363 height 22
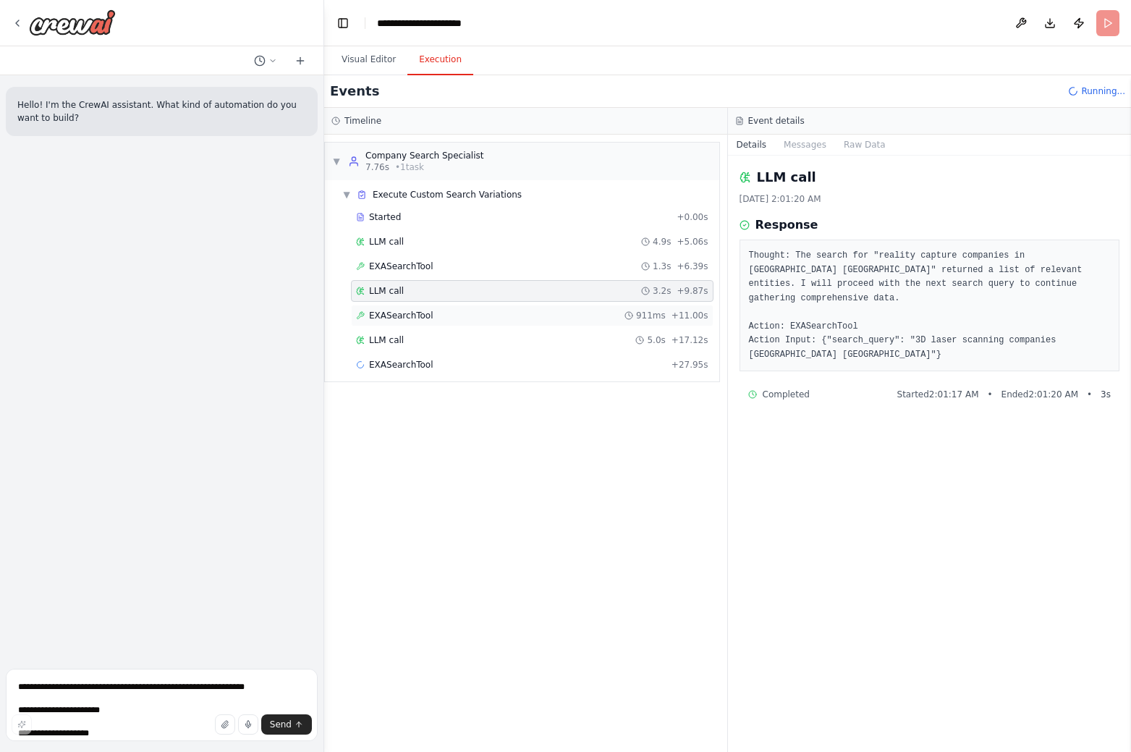
click at [397, 317] on span "EXASearchTool" at bounding box center [401, 316] width 64 height 12
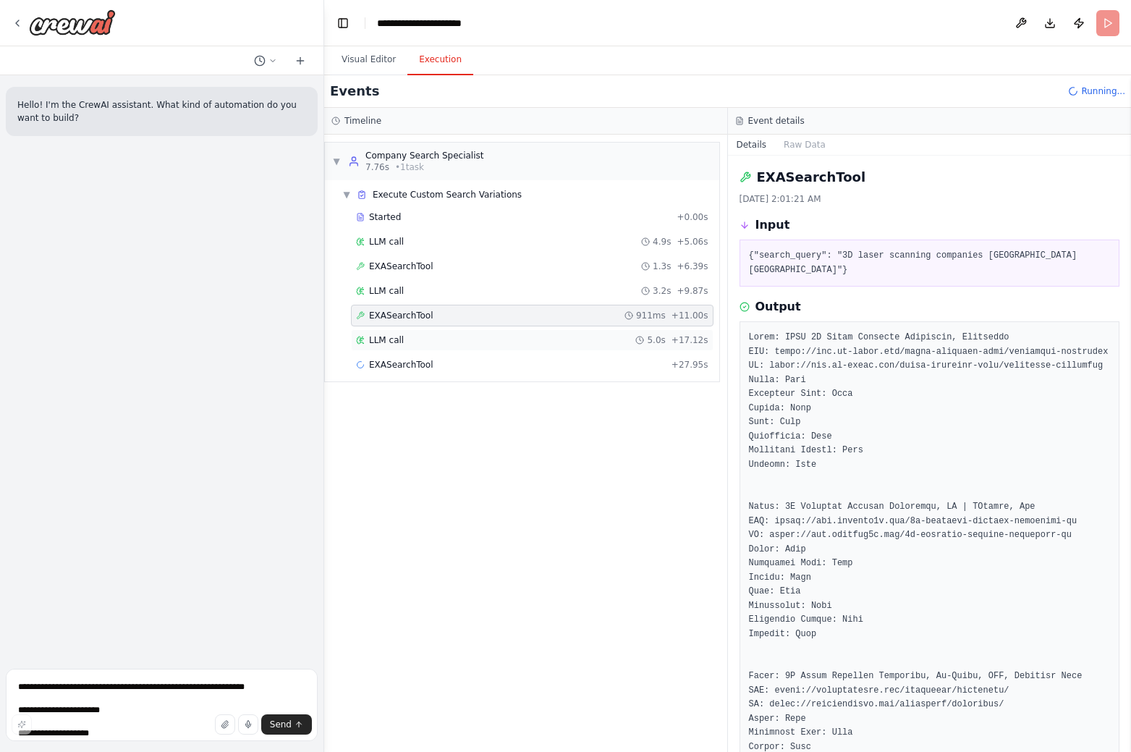
click at [408, 343] on div "LLM call 5.0s + 17.12s" at bounding box center [532, 340] width 352 height 12
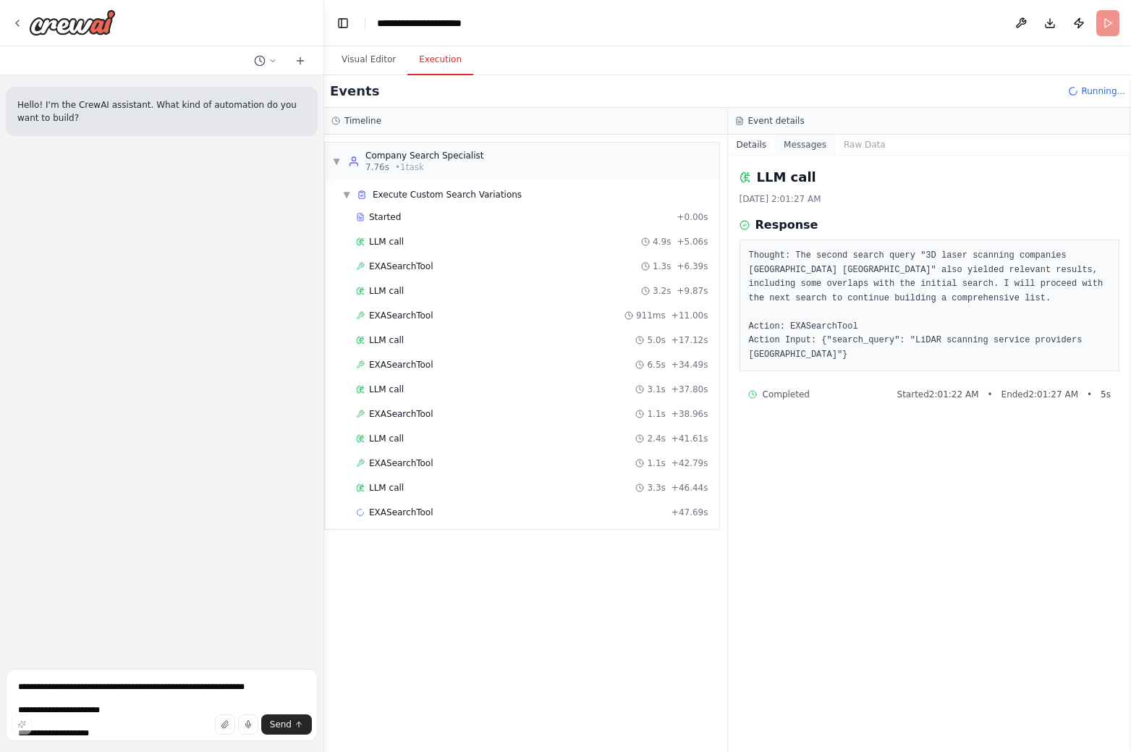
click at [810, 150] on button "Messages" at bounding box center [805, 145] width 60 height 20
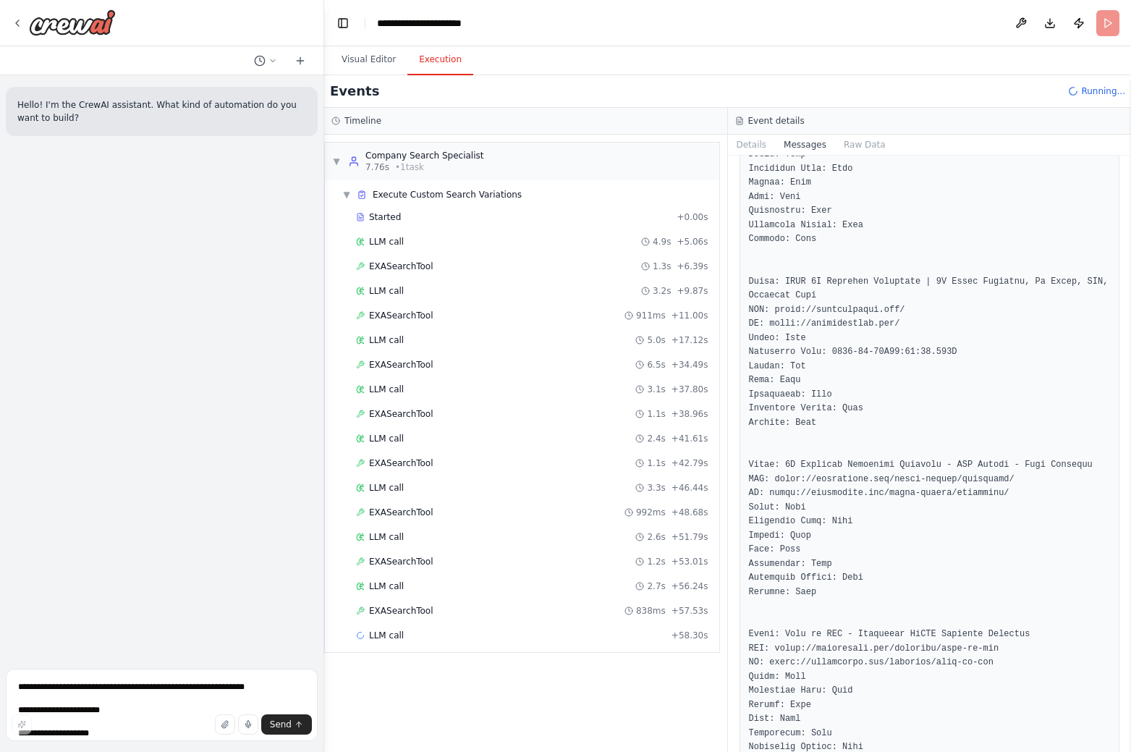
scroll to position [5011, 0]
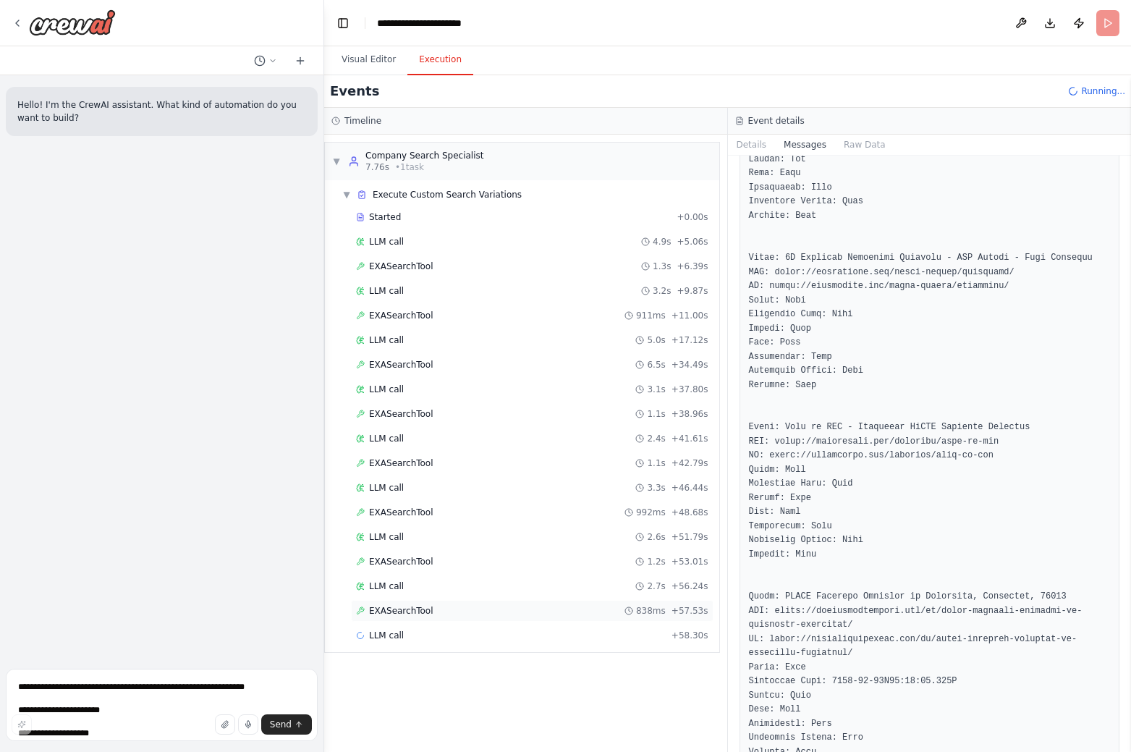
click at [413, 613] on span "EXASearchTool" at bounding box center [401, 611] width 64 height 12
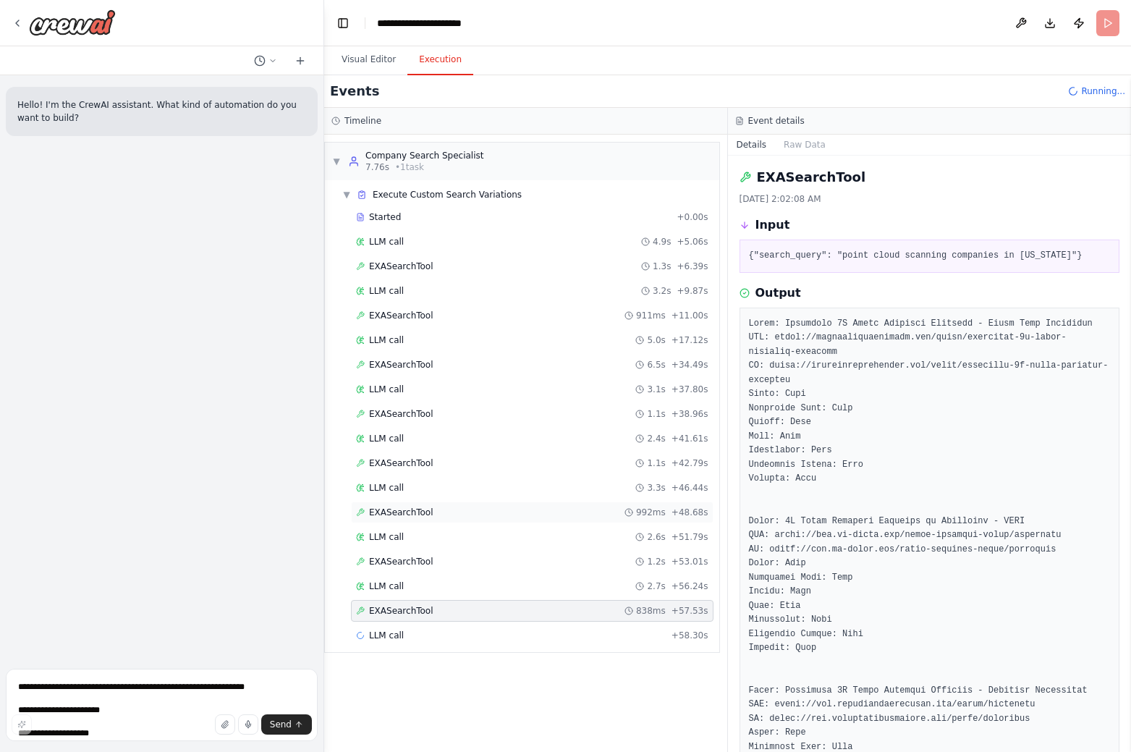
click at [409, 517] on span "EXASearchTool" at bounding box center [401, 512] width 64 height 12
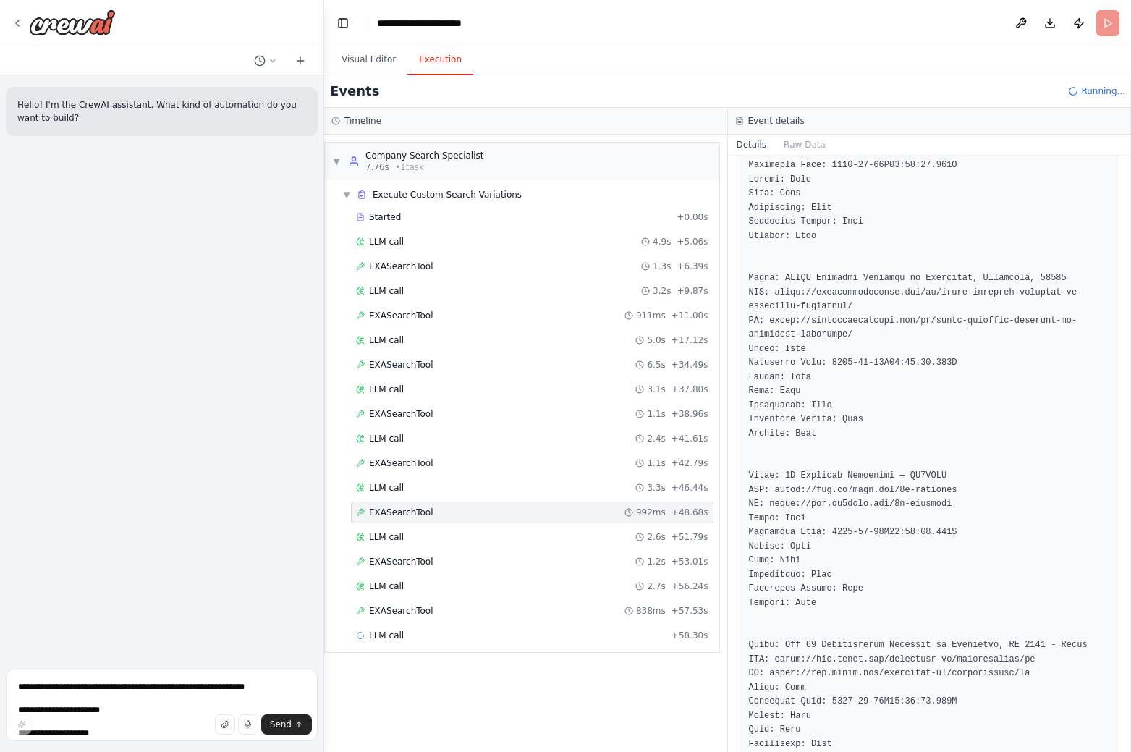
scroll to position [1302, 0]
click at [400, 637] on div "LLM call + 58.30s" at bounding box center [532, 635] width 352 height 12
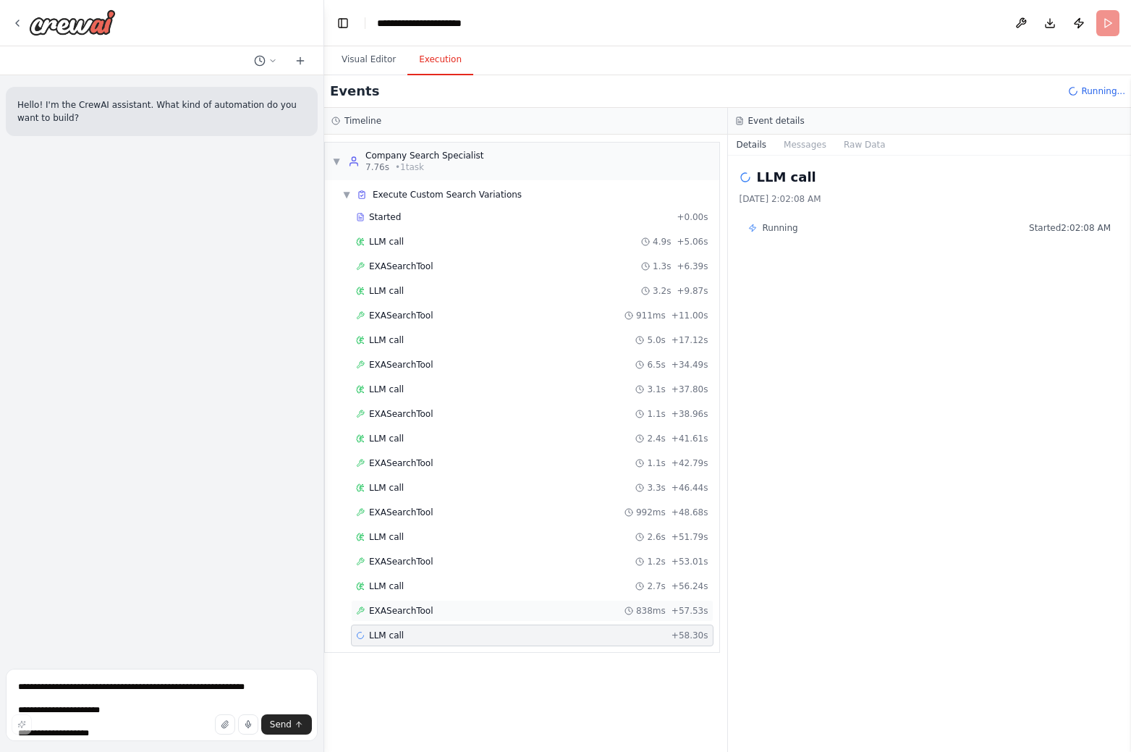
click at [408, 603] on div "EXASearchTool 838ms + 57.53s" at bounding box center [532, 611] width 363 height 22
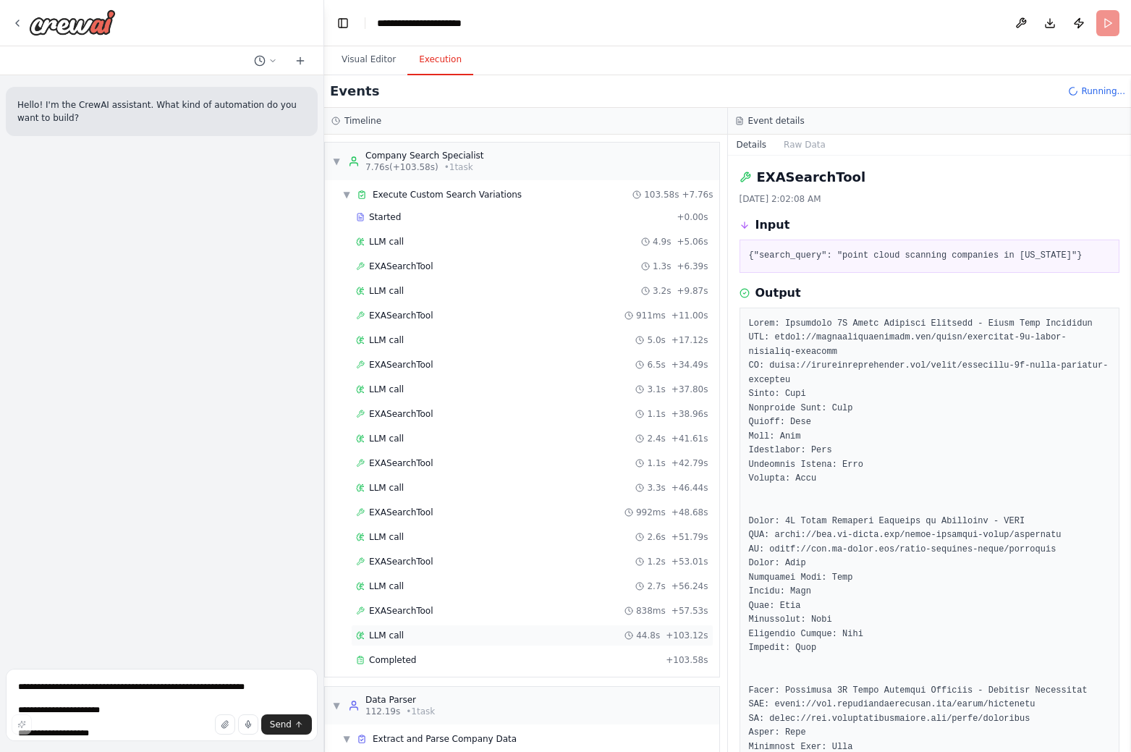
click at [418, 641] on div "LLM call 44.8s + 103.12s" at bounding box center [532, 635] width 363 height 22
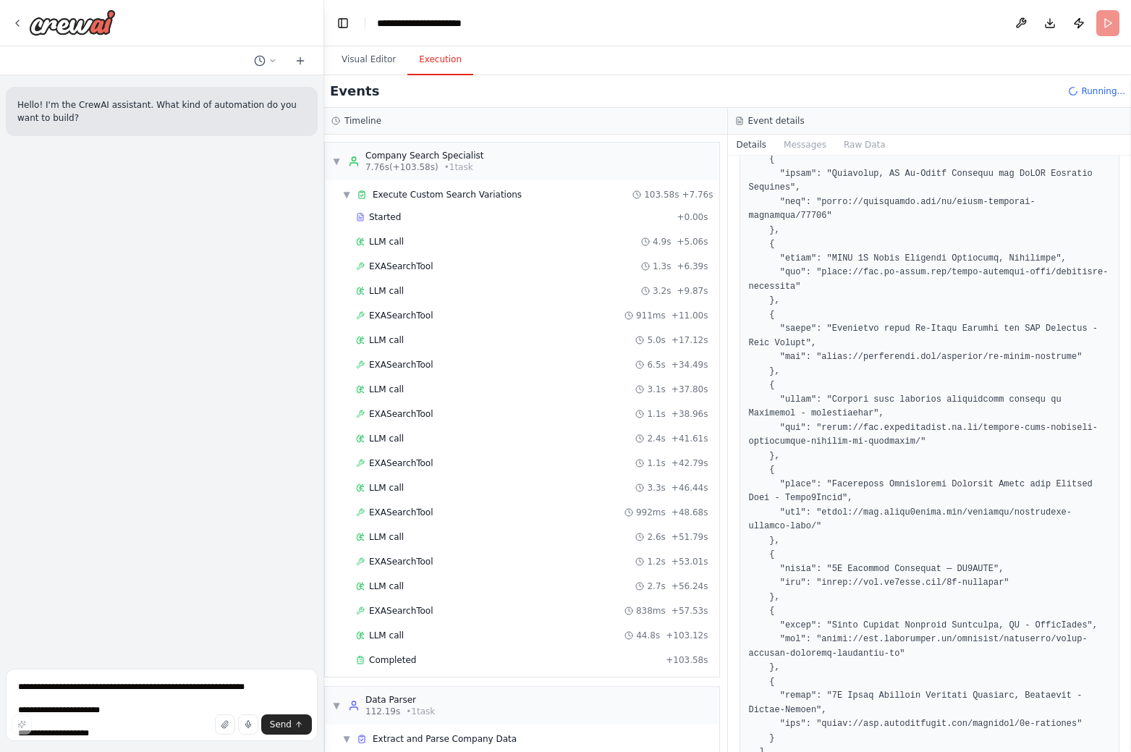
scroll to position [2017, 0]
click at [805, 140] on button "Messages" at bounding box center [805, 145] width 60 height 20
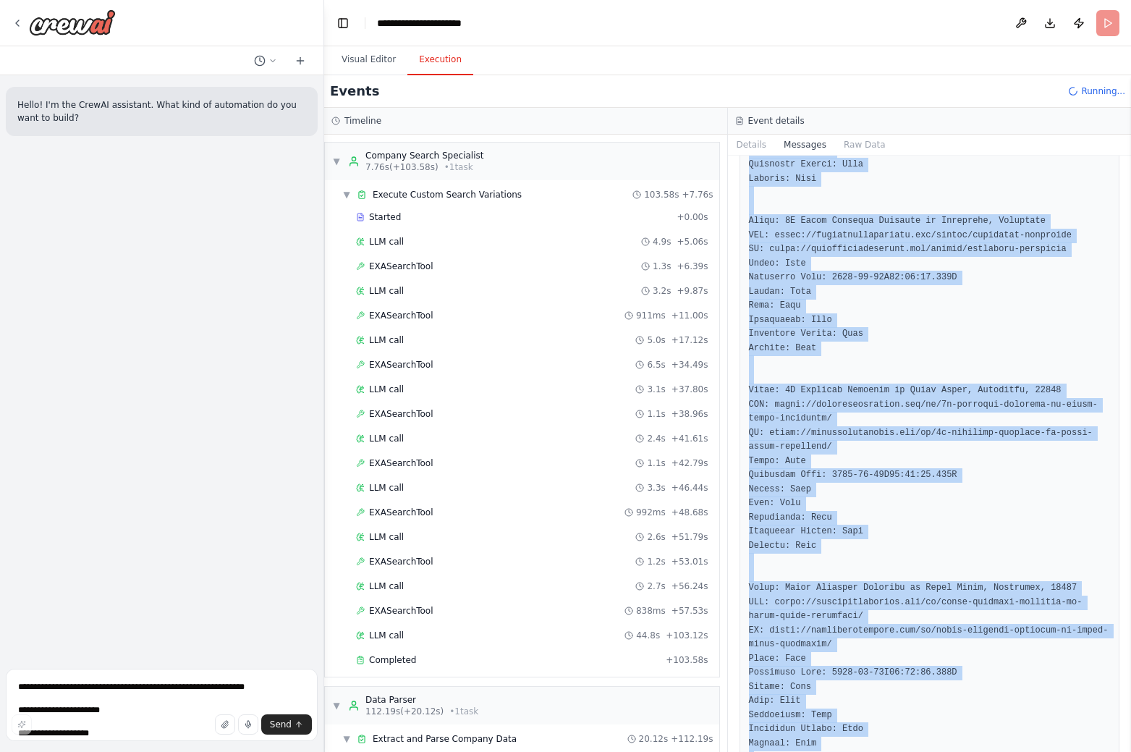
scroll to position [17774, 0]
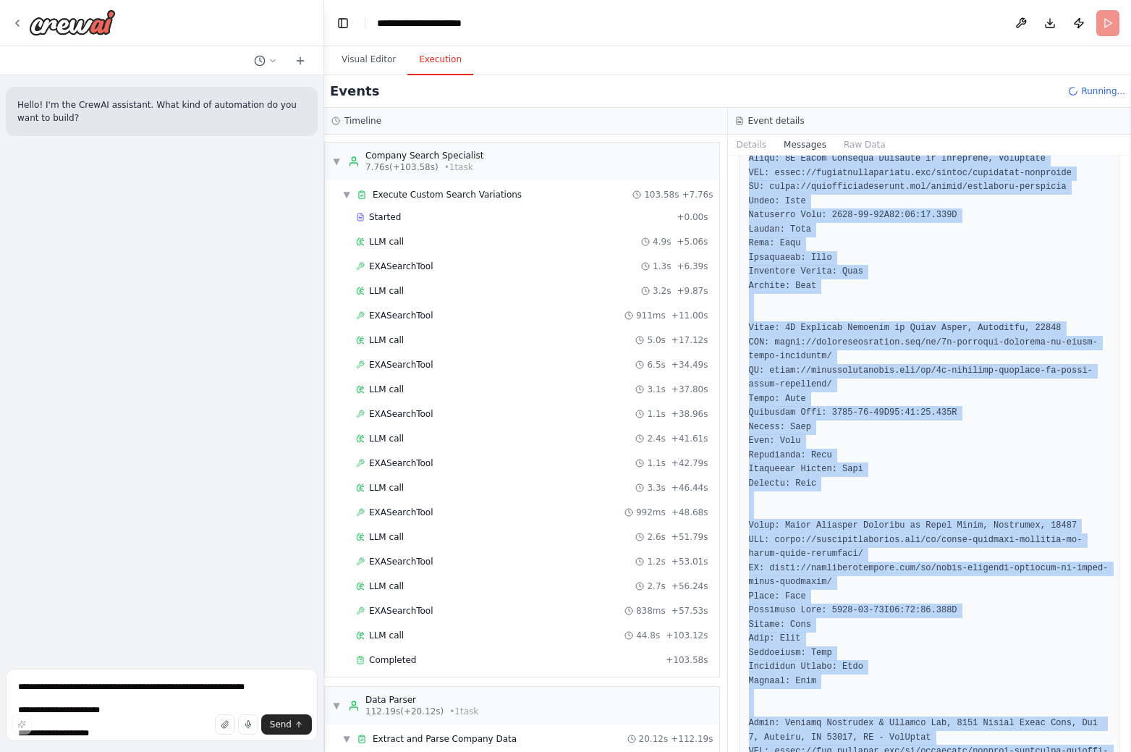
drag, startPoint x: 752, startPoint y: 213, endPoint x: 916, endPoint y: 733, distance: 545.6
copy div "system You are Company Search Specialist. You are an expert at processing multi…"
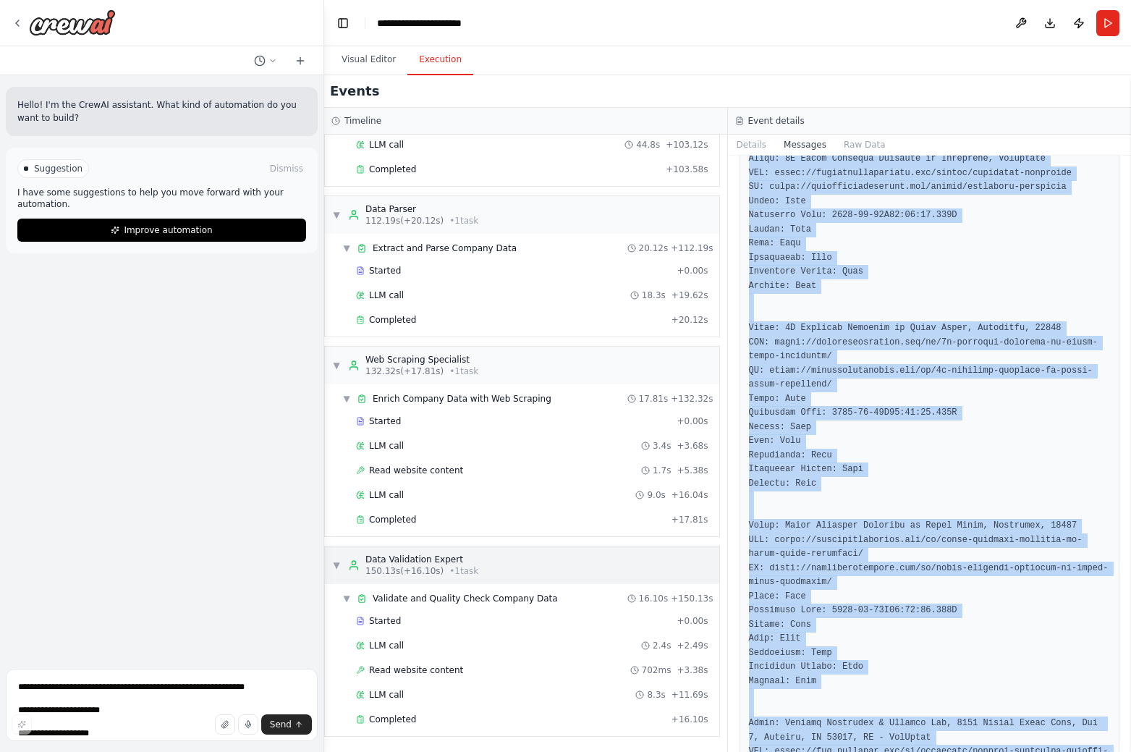
scroll to position [491, 0]
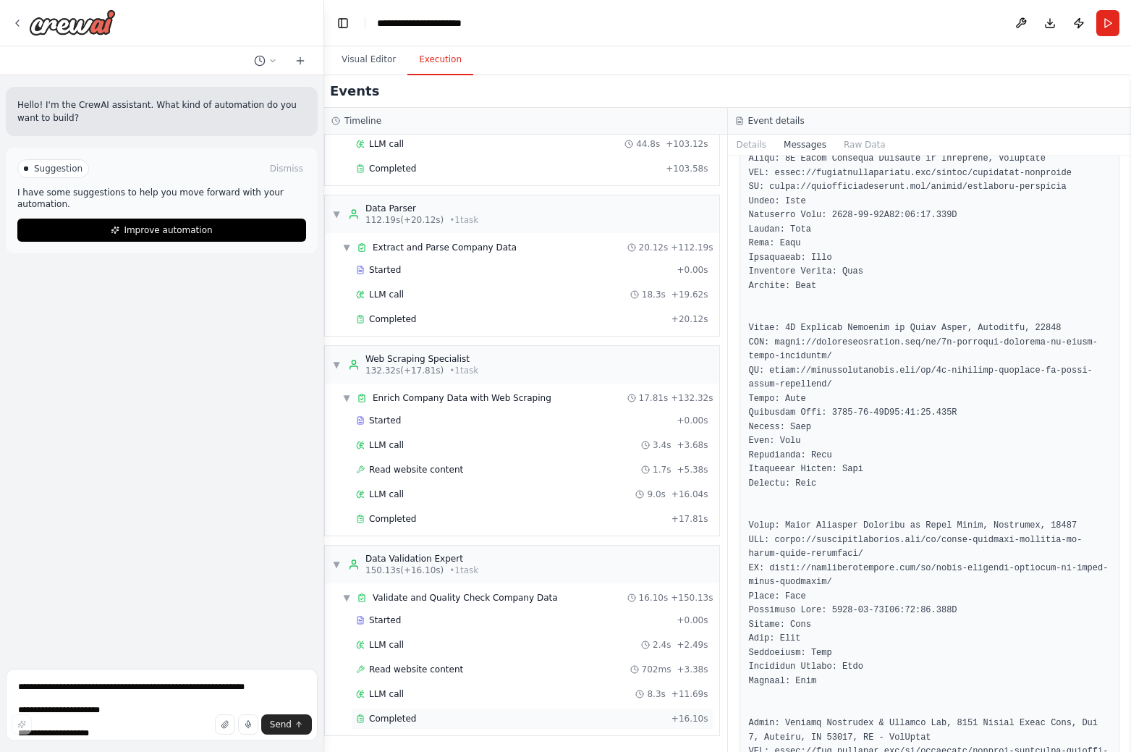
click at [410, 721] on span "Completed" at bounding box center [392, 719] width 47 height 12
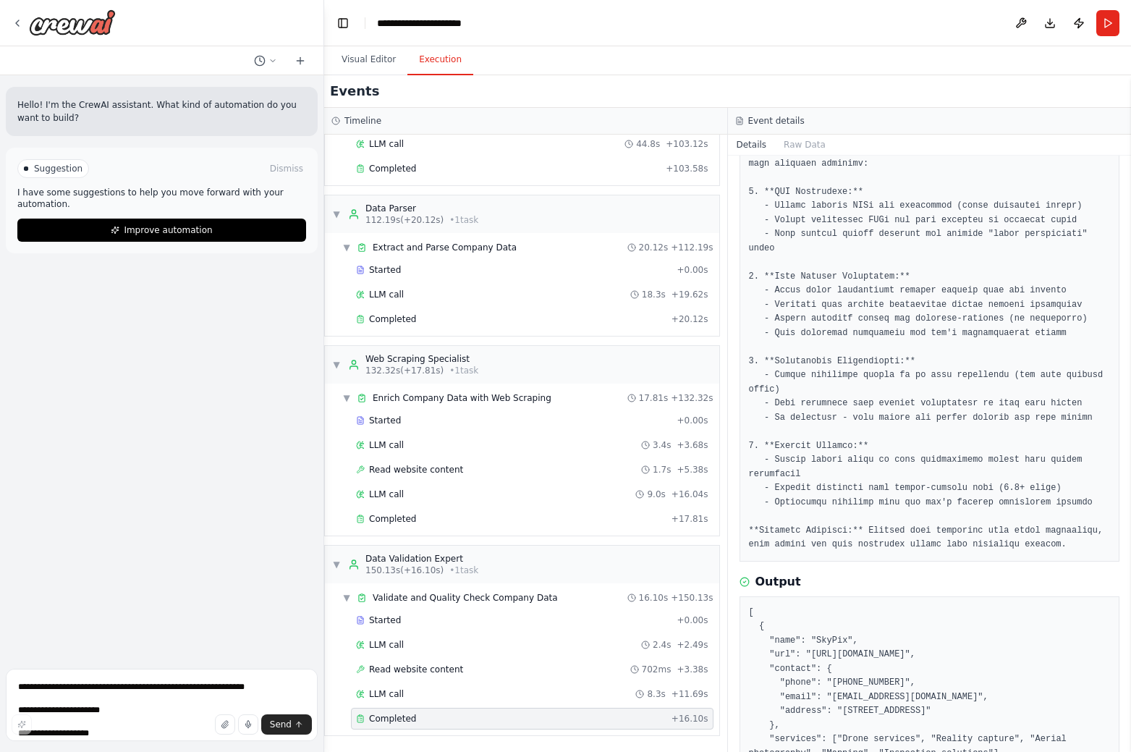
scroll to position [357, 0]
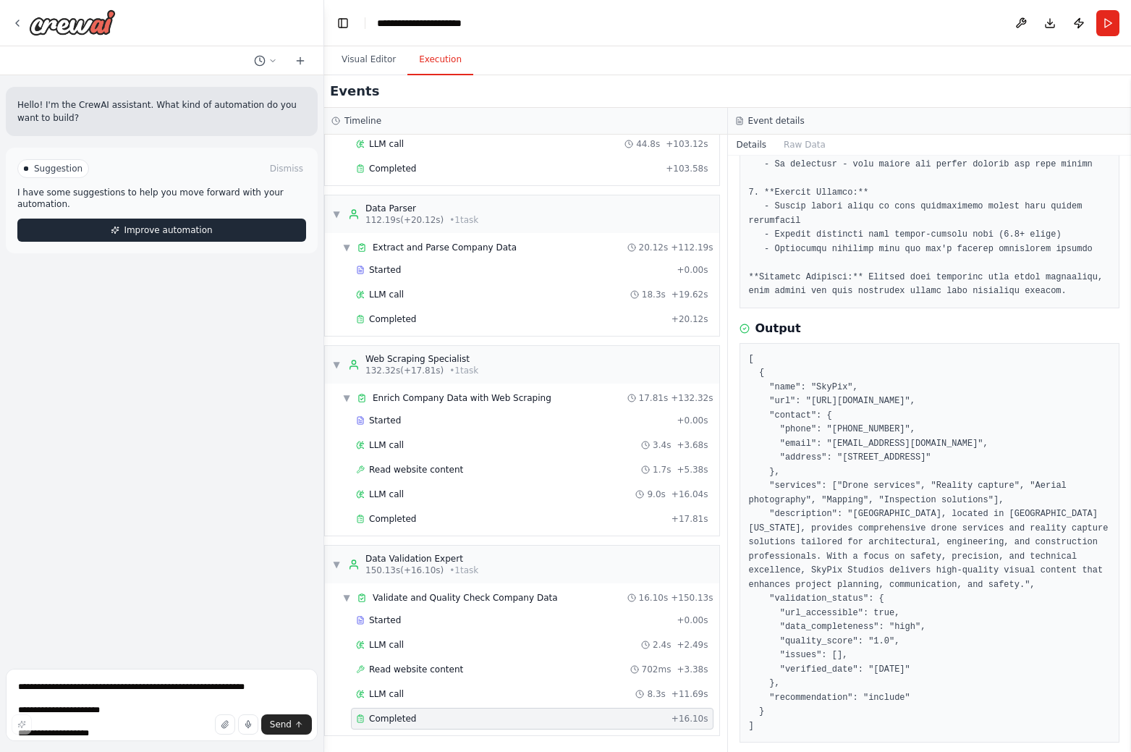
click at [143, 224] on span "Improve automation" at bounding box center [168, 230] width 88 height 12
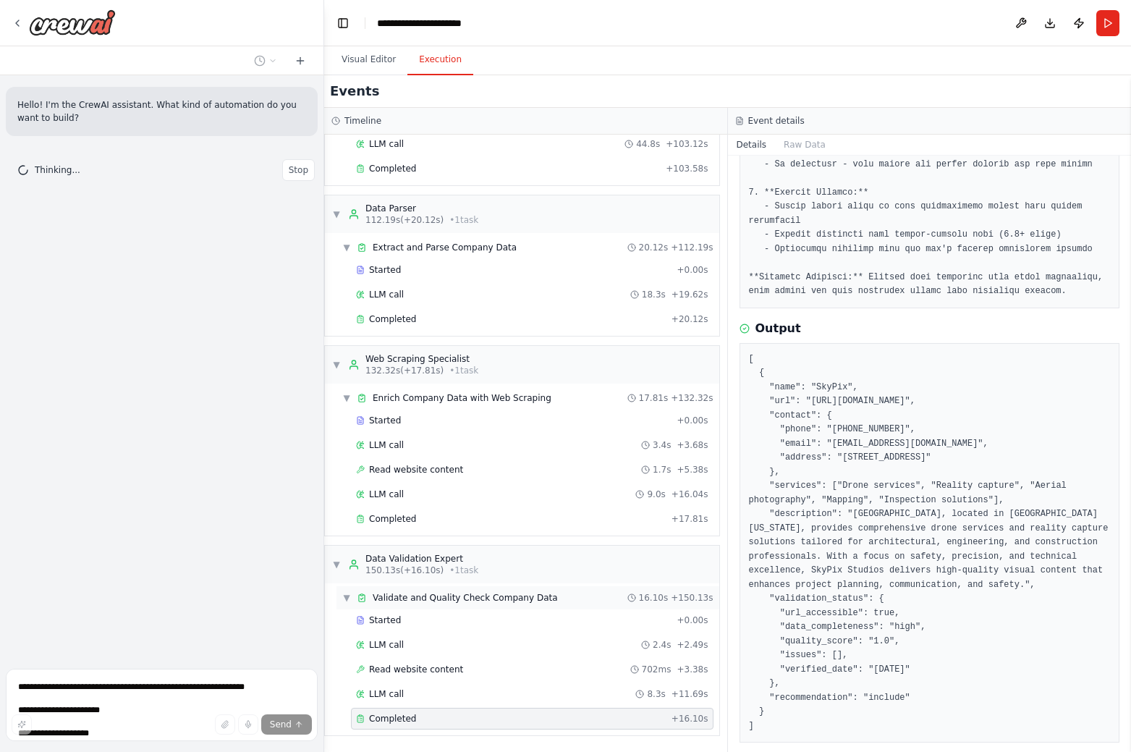
click at [447, 601] on span "Validate and Quality Check Company Data" at bounding box center [465, 598] width 185 height 12
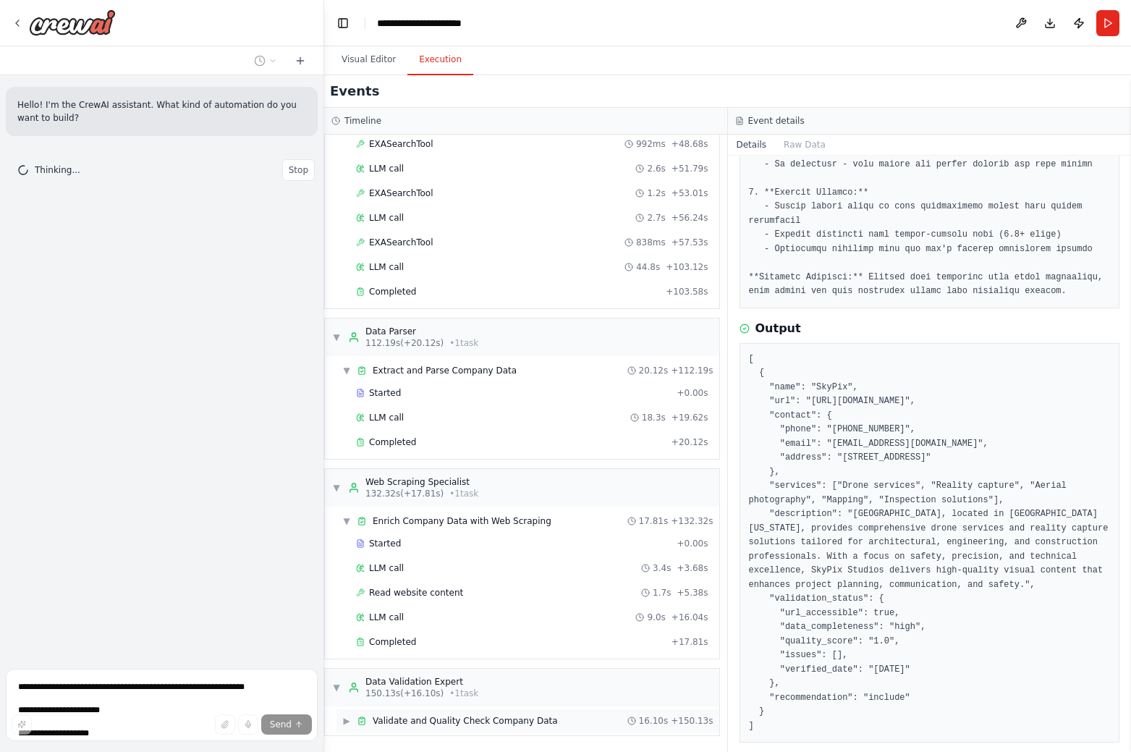
scroll to position [368, 0]
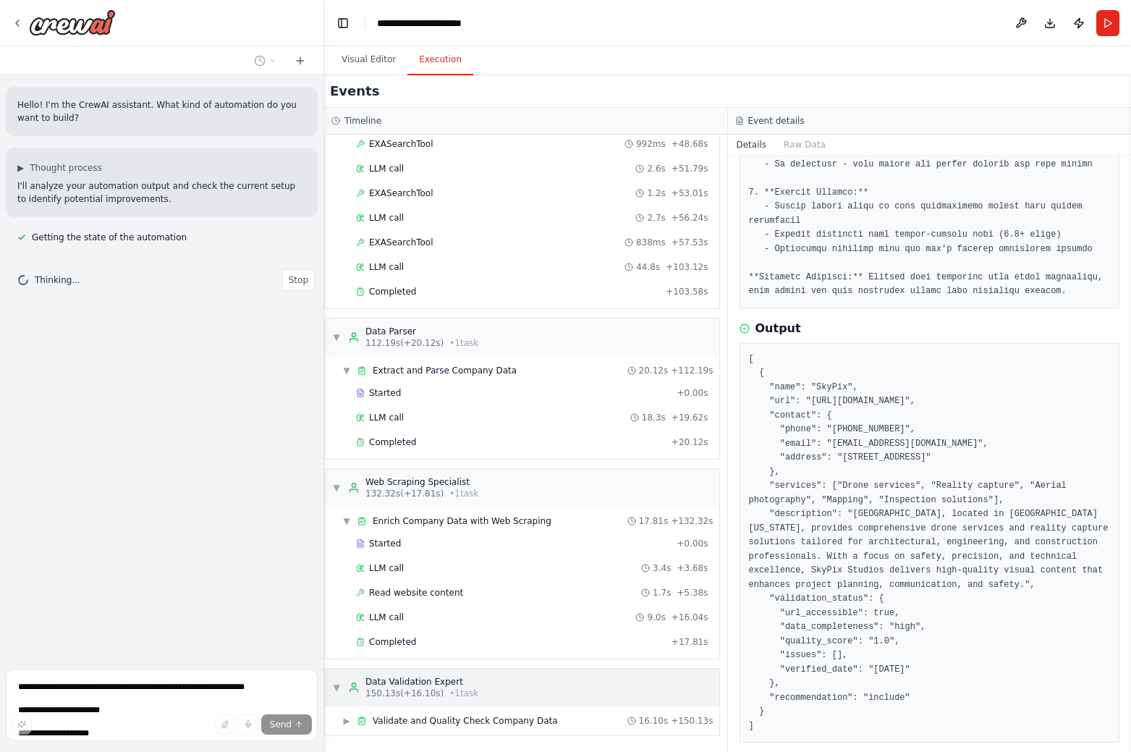
click at [438, 677] on div "Data Validation Expert" at bounding box center [421, 682] width 113 height 12
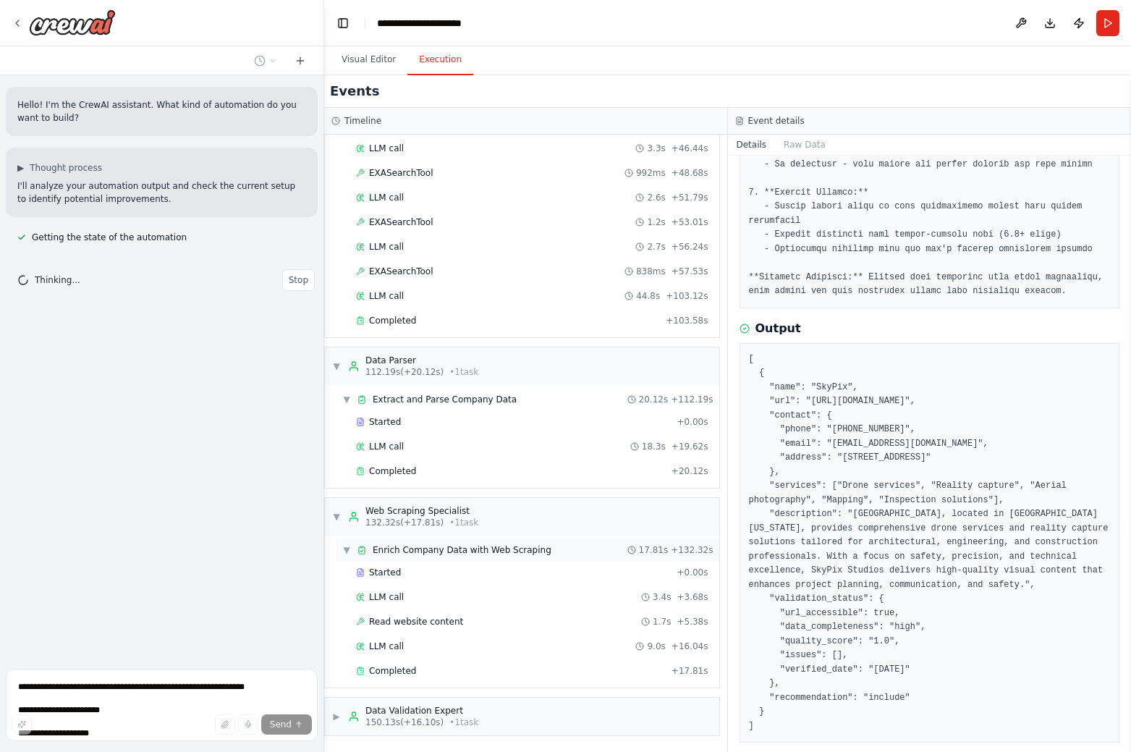
click at [451, 552] on span "Enrich Company Data with Web Scraping" at bounding box center [462, 550] width 179 height 12
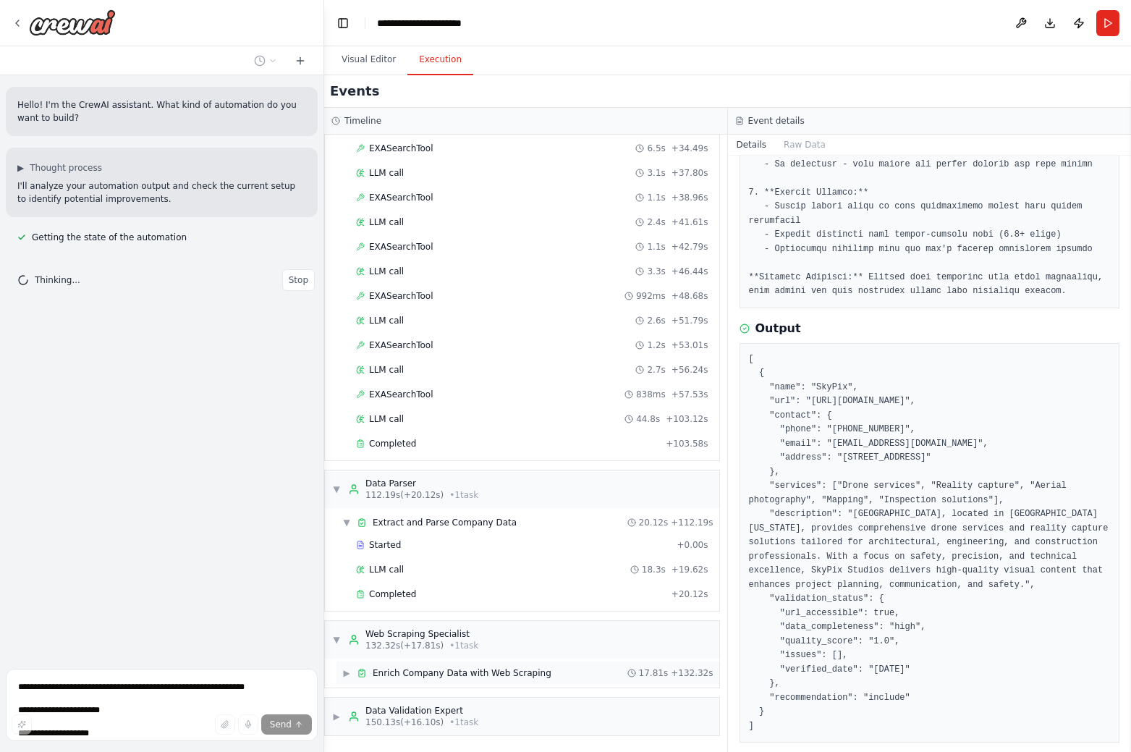
scroll to position [216, 0]
click at [451, 552] on div "Started + 0.00s" at bounding box center [532, 545] width 363 height 22
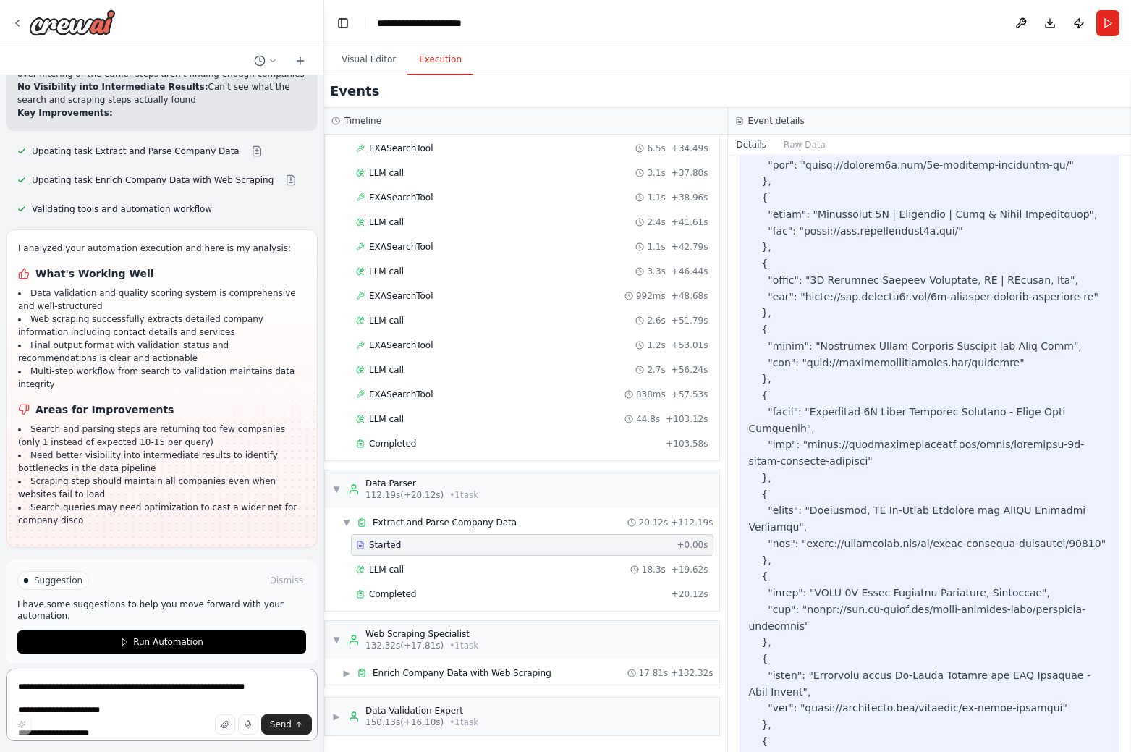
scroll to position [302, 0]
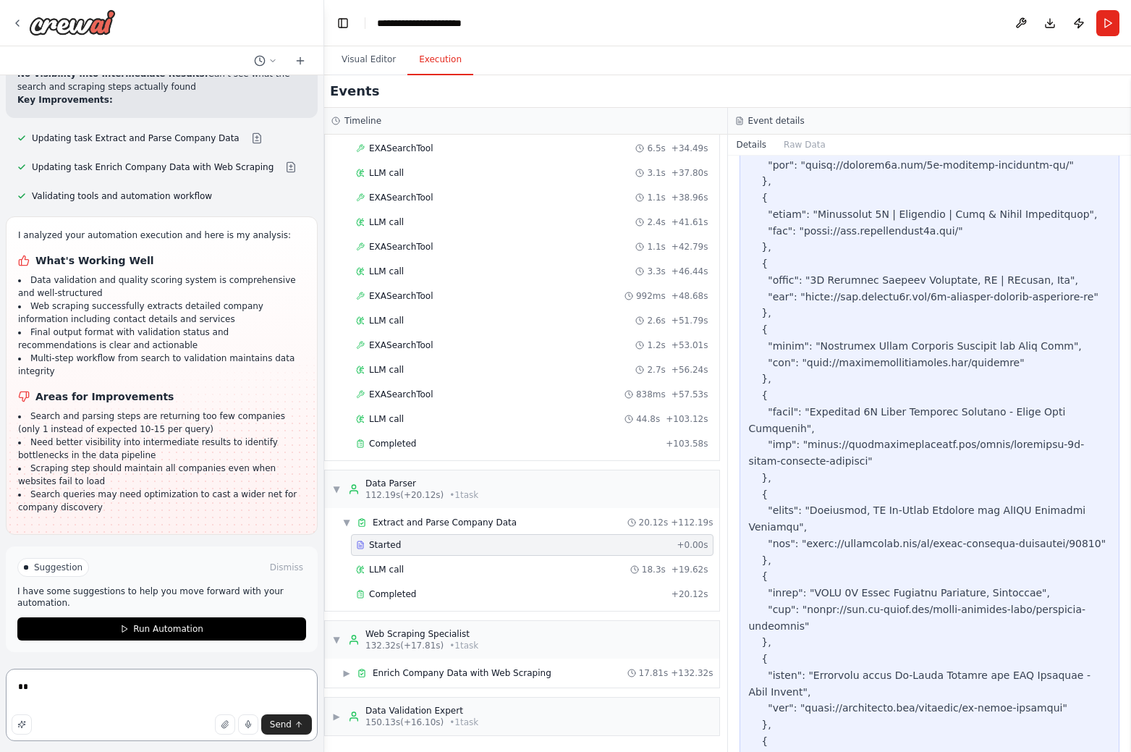
type textarea "**"
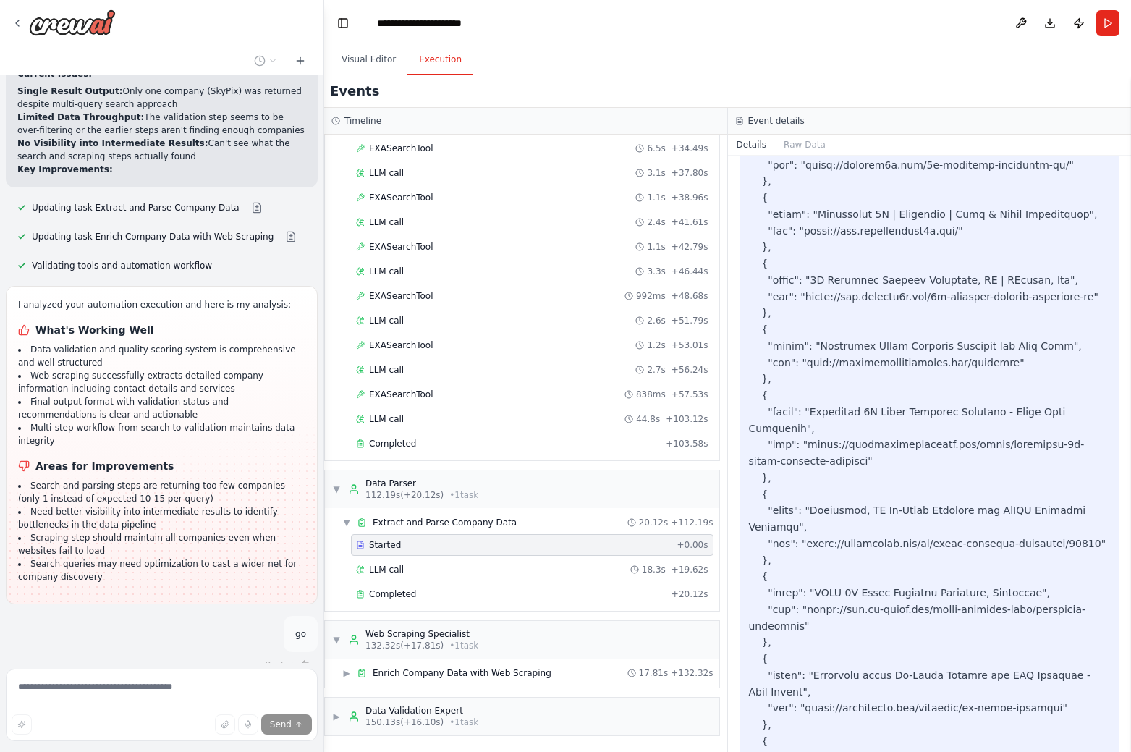
scroll to position [312, 0]
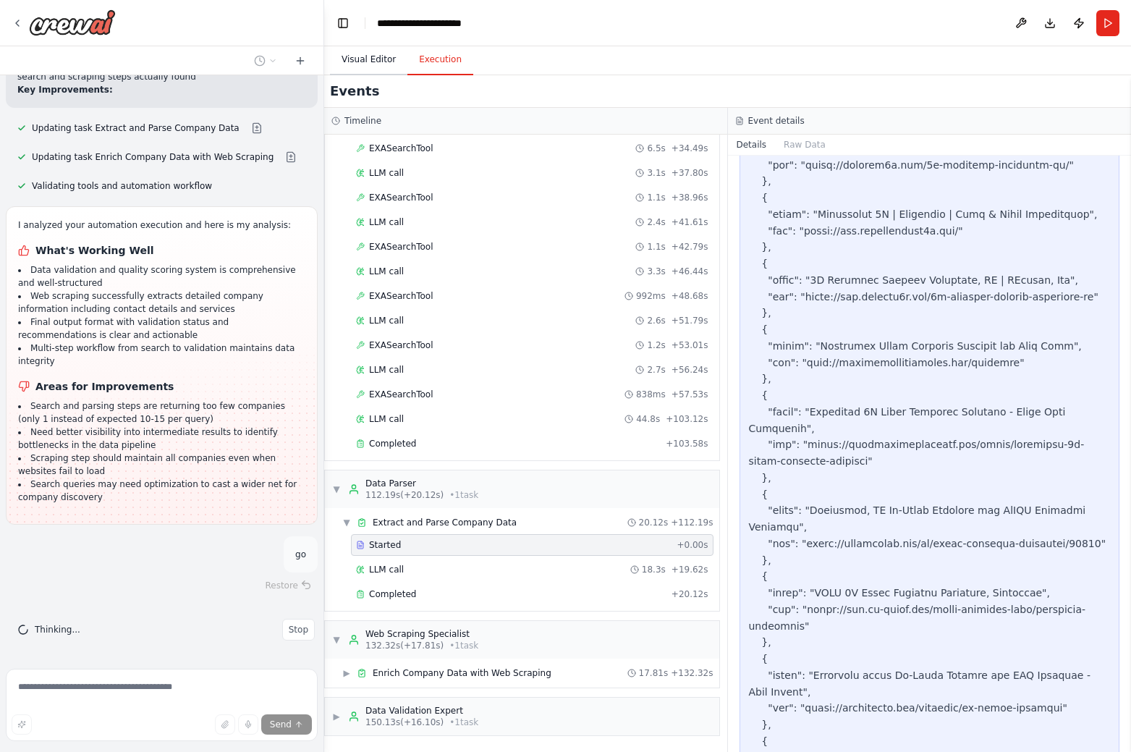
click at [374, 65] on button "Visual Editor" at bounding box center [368, 60] width 77 height 30
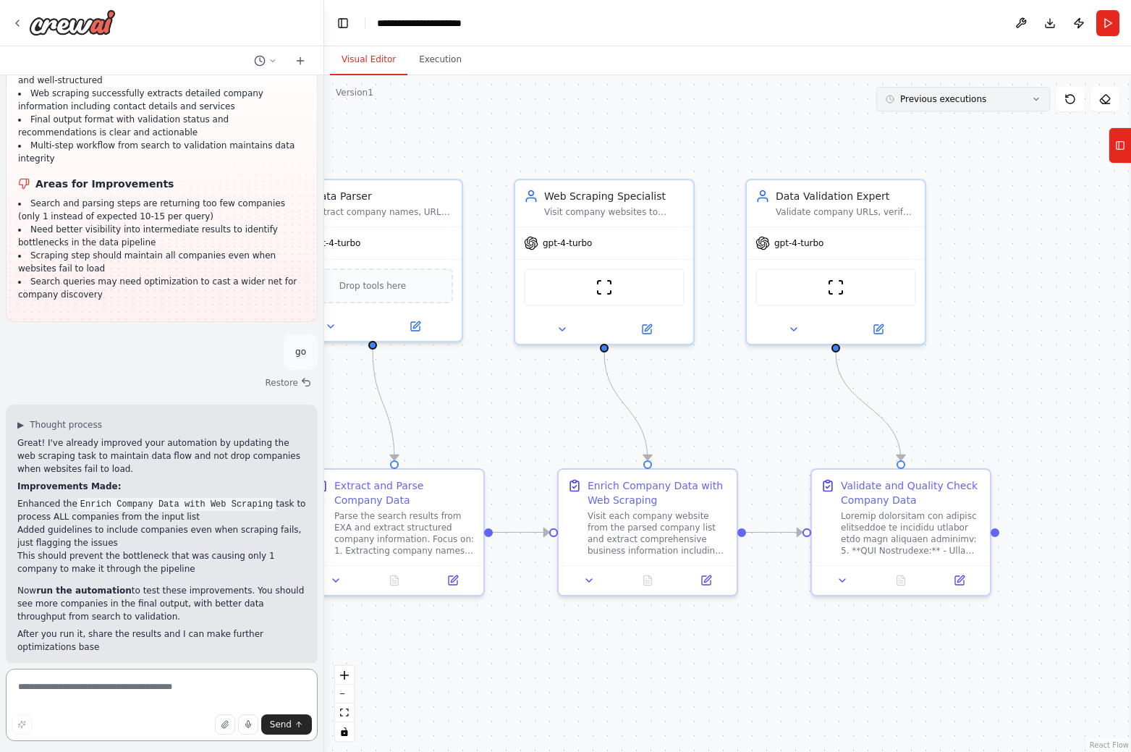
scroll to position [527, 0]
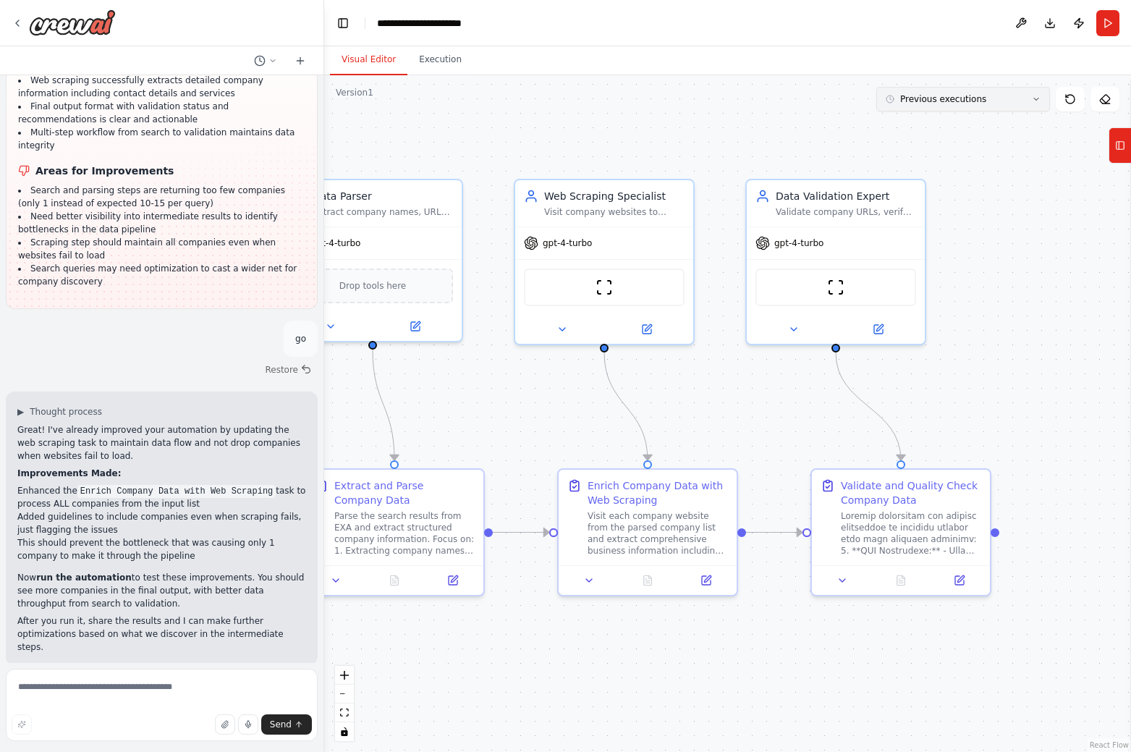
click at [1035, 97] on icon at bounding box center [1036, 99] width 9 height 9
click at [1103, 23] on button "Run" at bounding box center [1107, 23] width 23 height 26
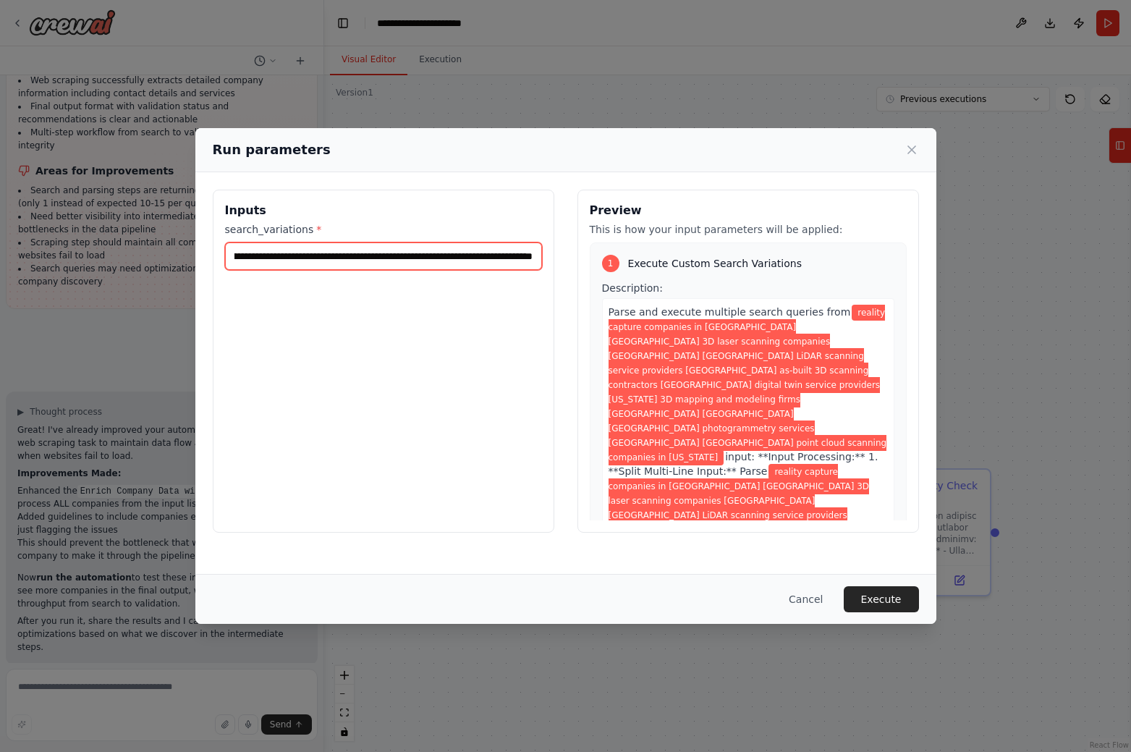
scroll to position [0, 1249]
drag, startPoint x: 349, startPoint y: 255, endPoint x: 564, endPoint y: 253, distance: 214.9
click at [564, 253] on div "**********" at bounding box center [566, 361] width 706 height 343
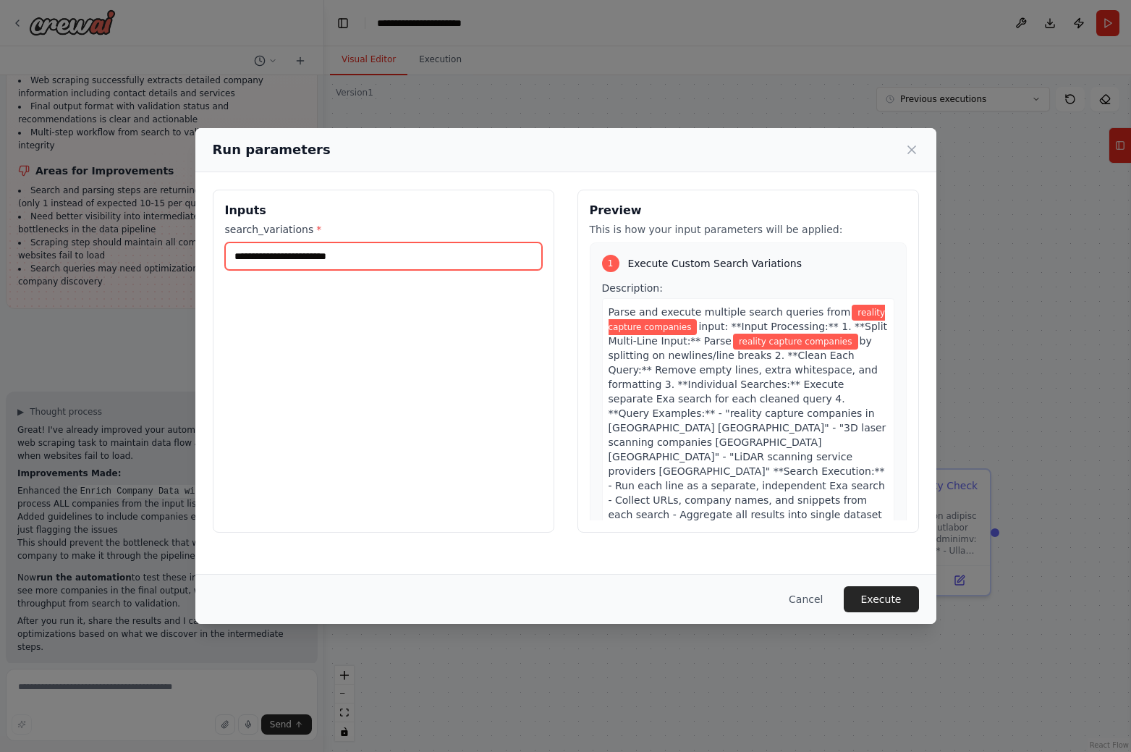
scroll to position [0, 0]
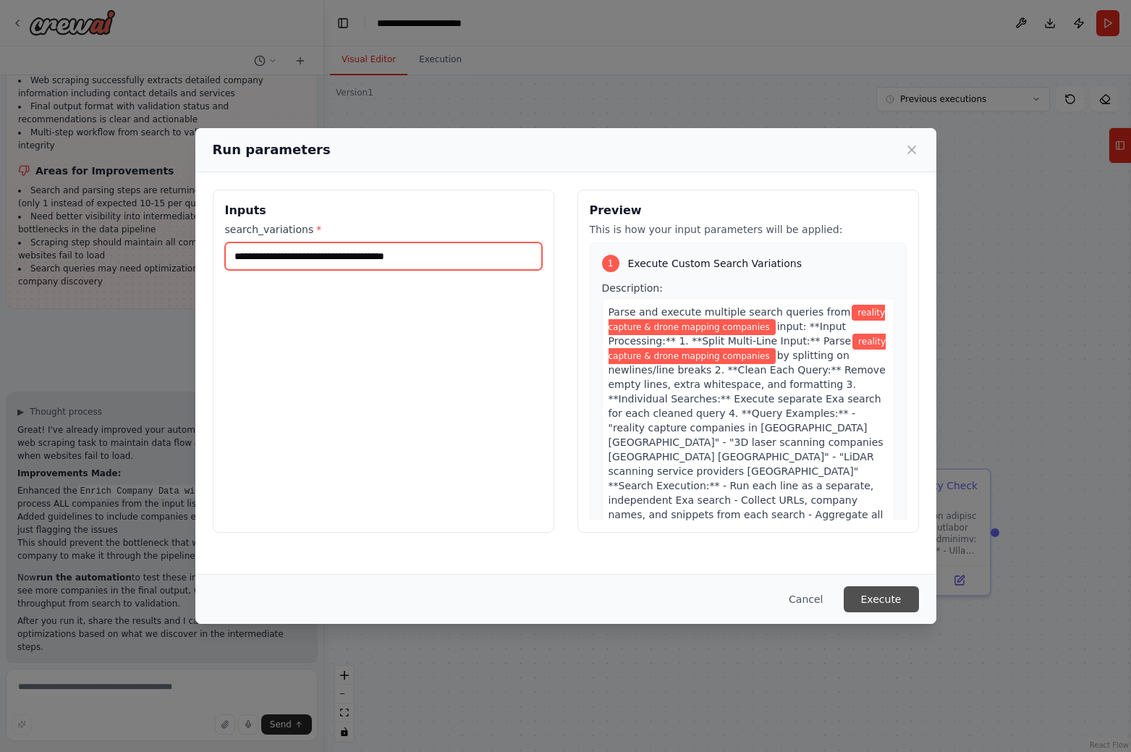
type input "**********"
click at [883, 609] on button "Execute" at bounding box center [881, 599] width 75 height 26
